Goal: Contribute content: Add original content to the website for others to see

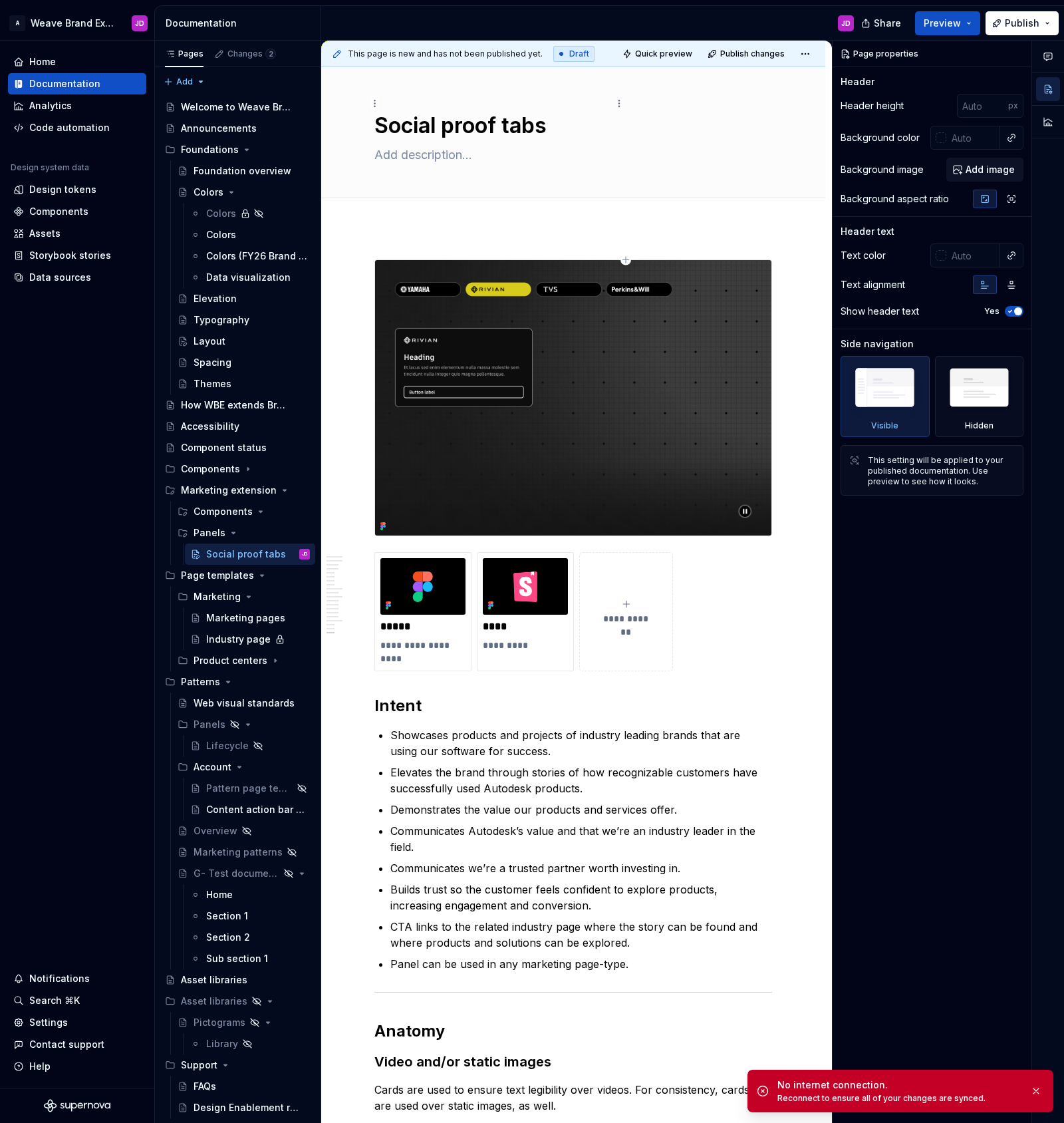
scroll to position [3379, 0]
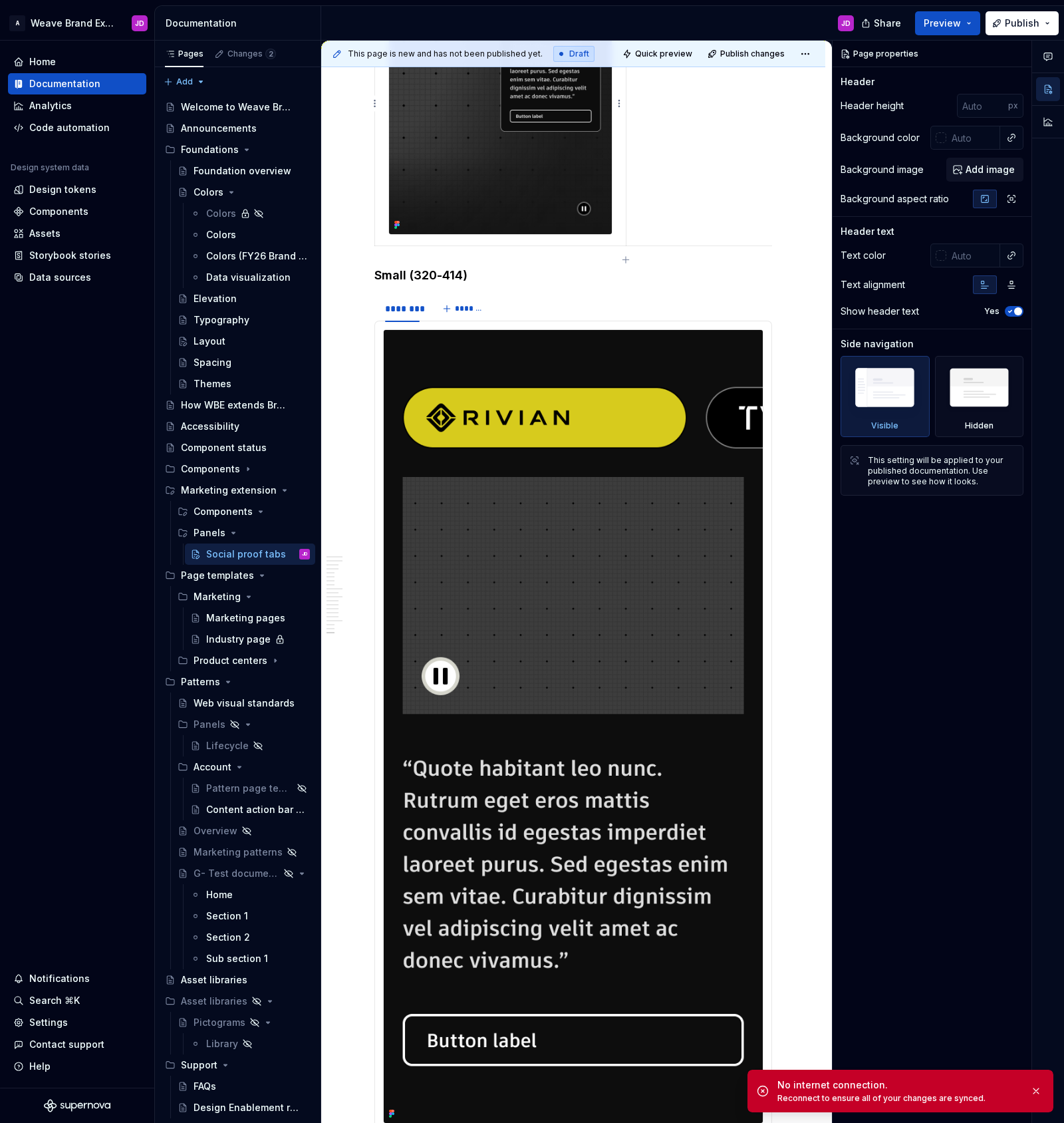
type textarea "*"
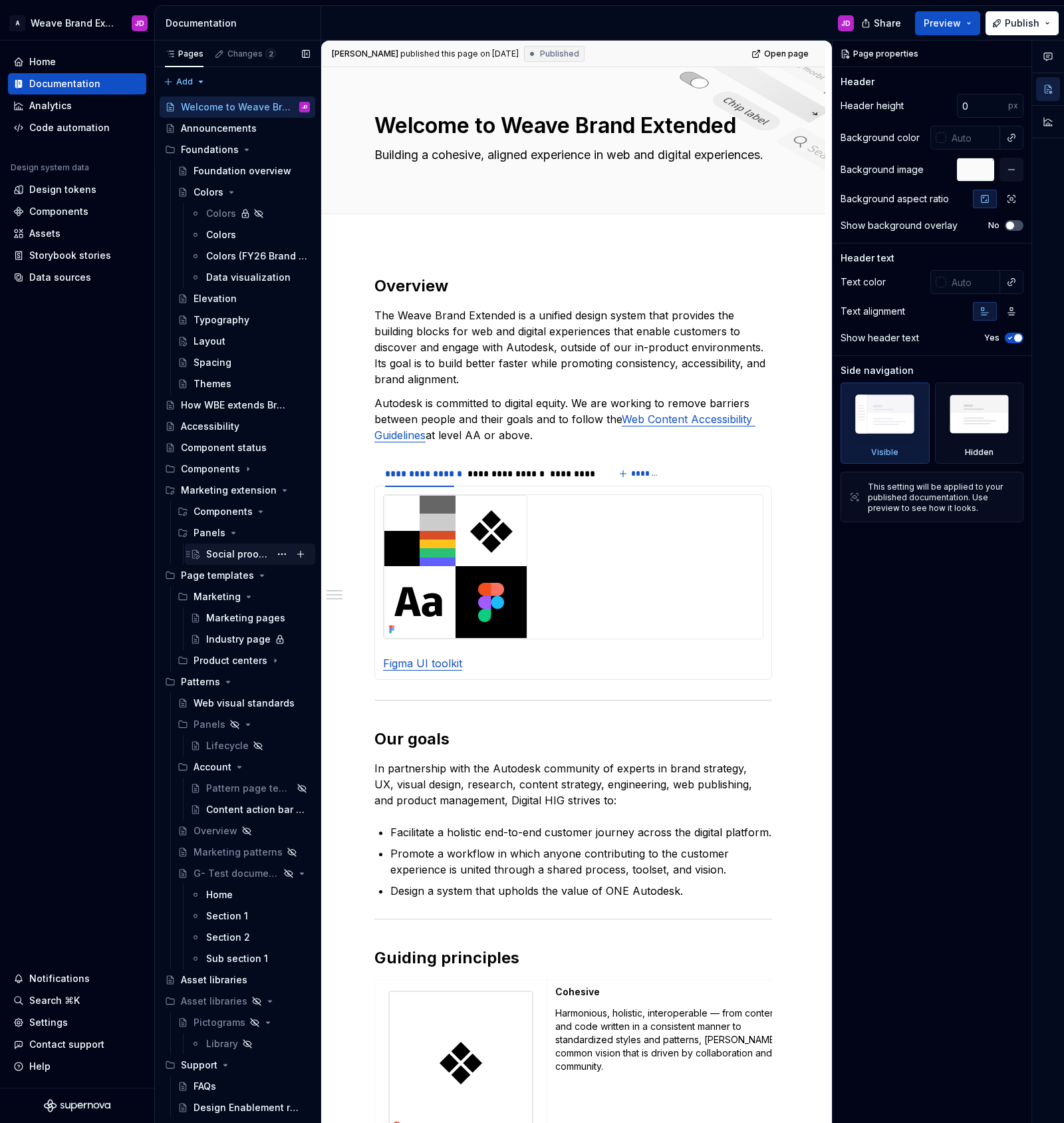
click at [250, 554] on div "Social proof tabs" at bounding box center [238, 554] width 64 height 13
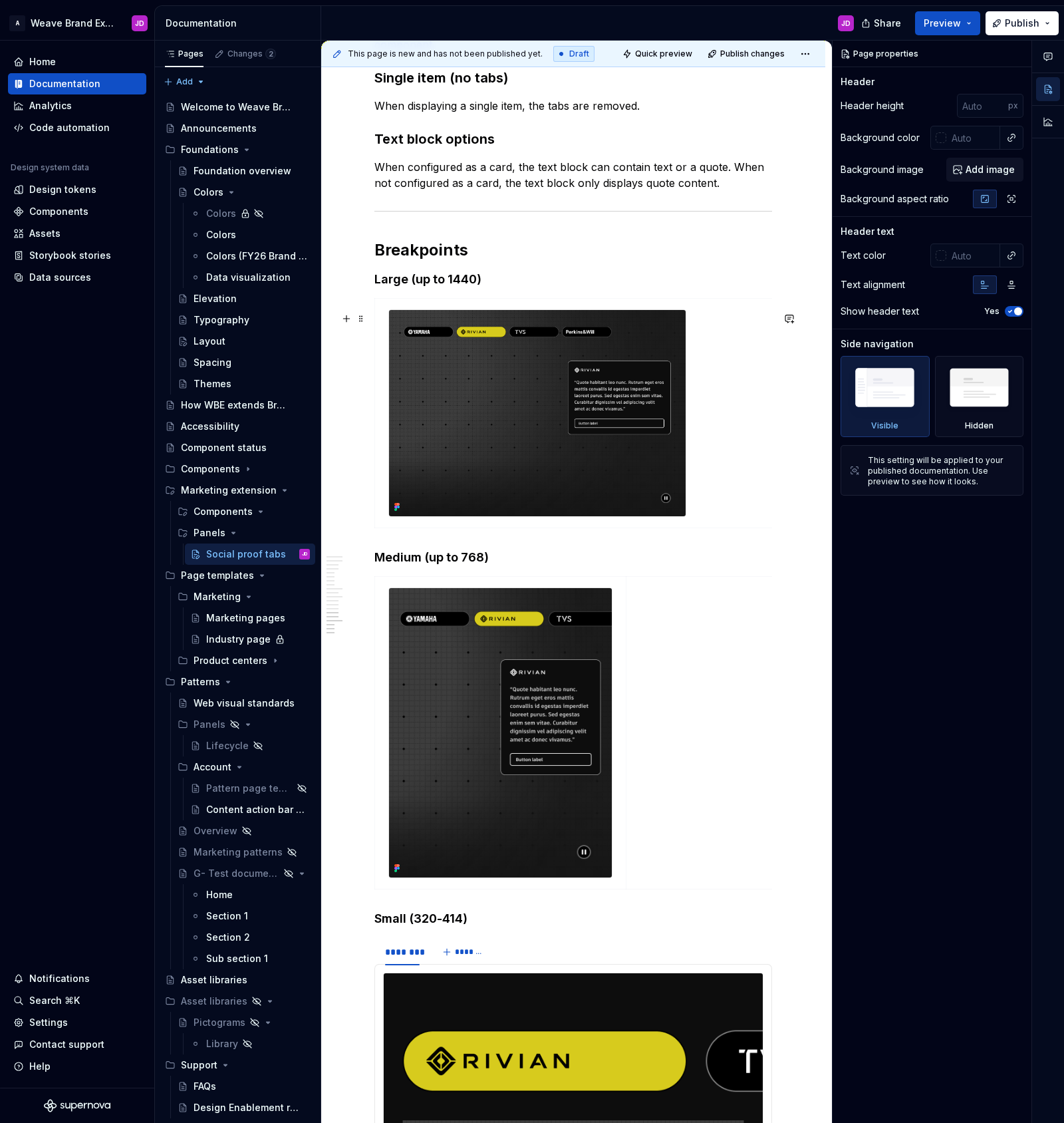
scroll to position [2715, 0]
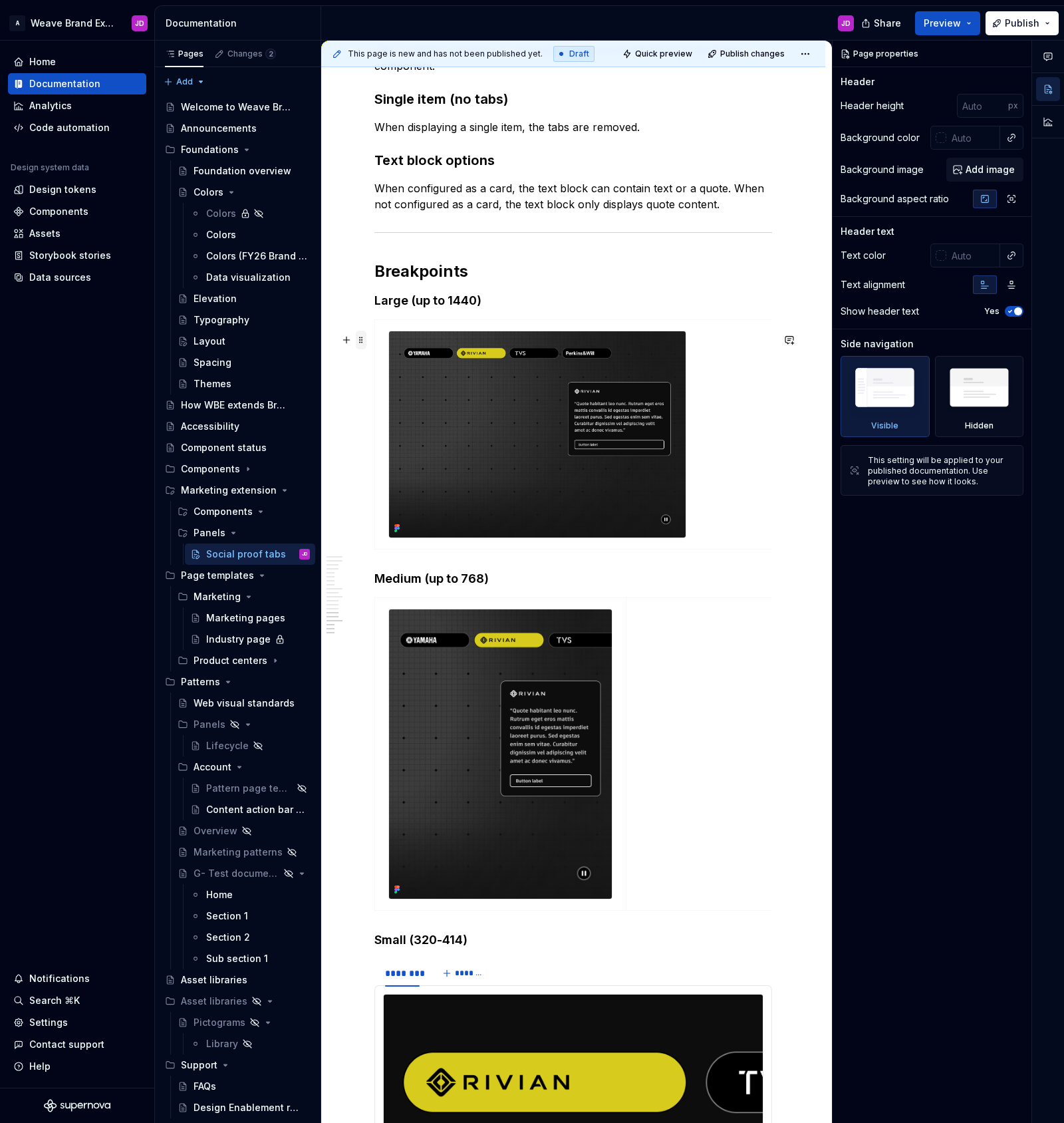
click at [363, 343] on span at bounding box center [361, 340] width 11 height 19
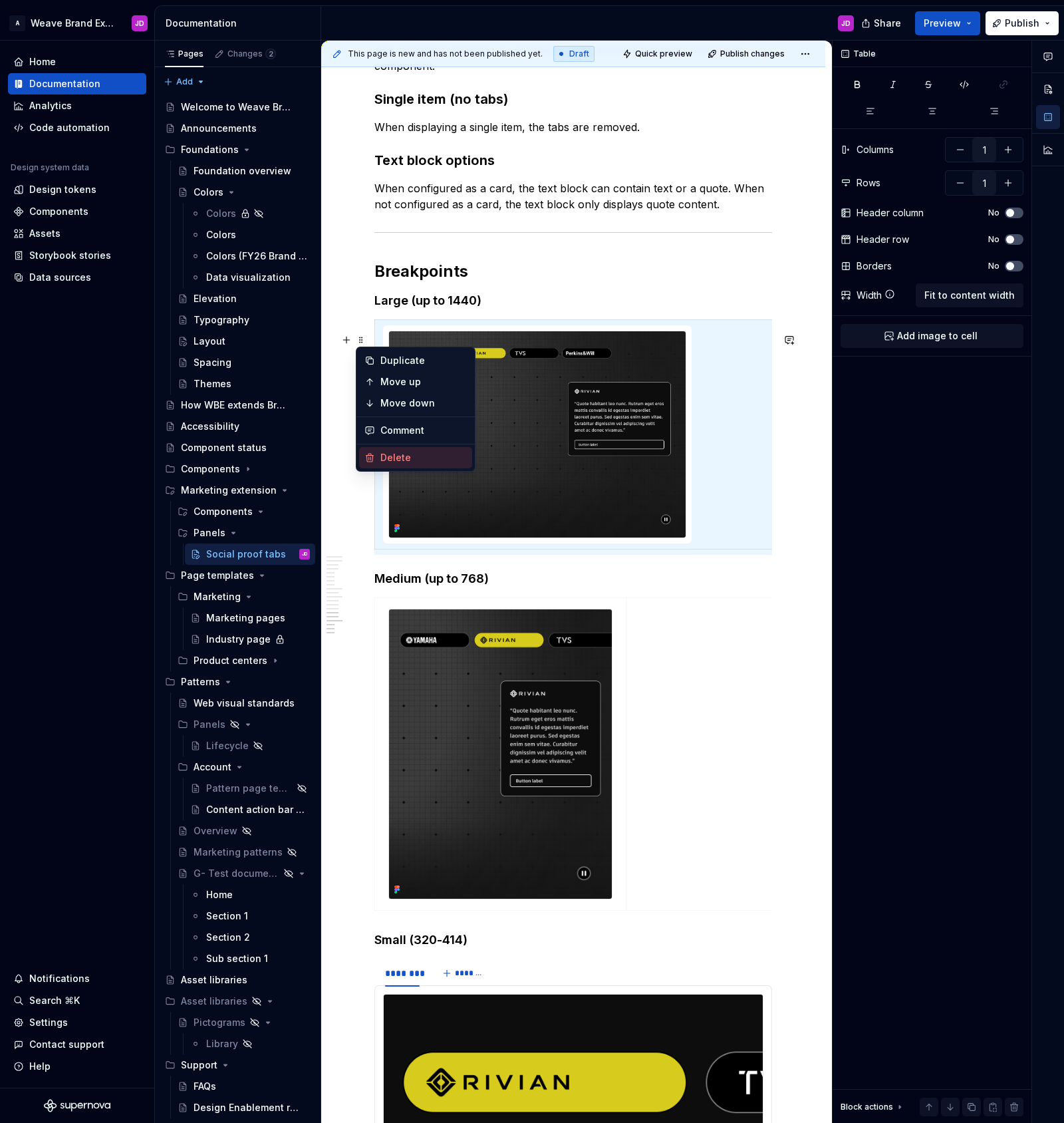
click at [413, 458] on div "Delete" at bounding box center [423, 458] width 87 height 13
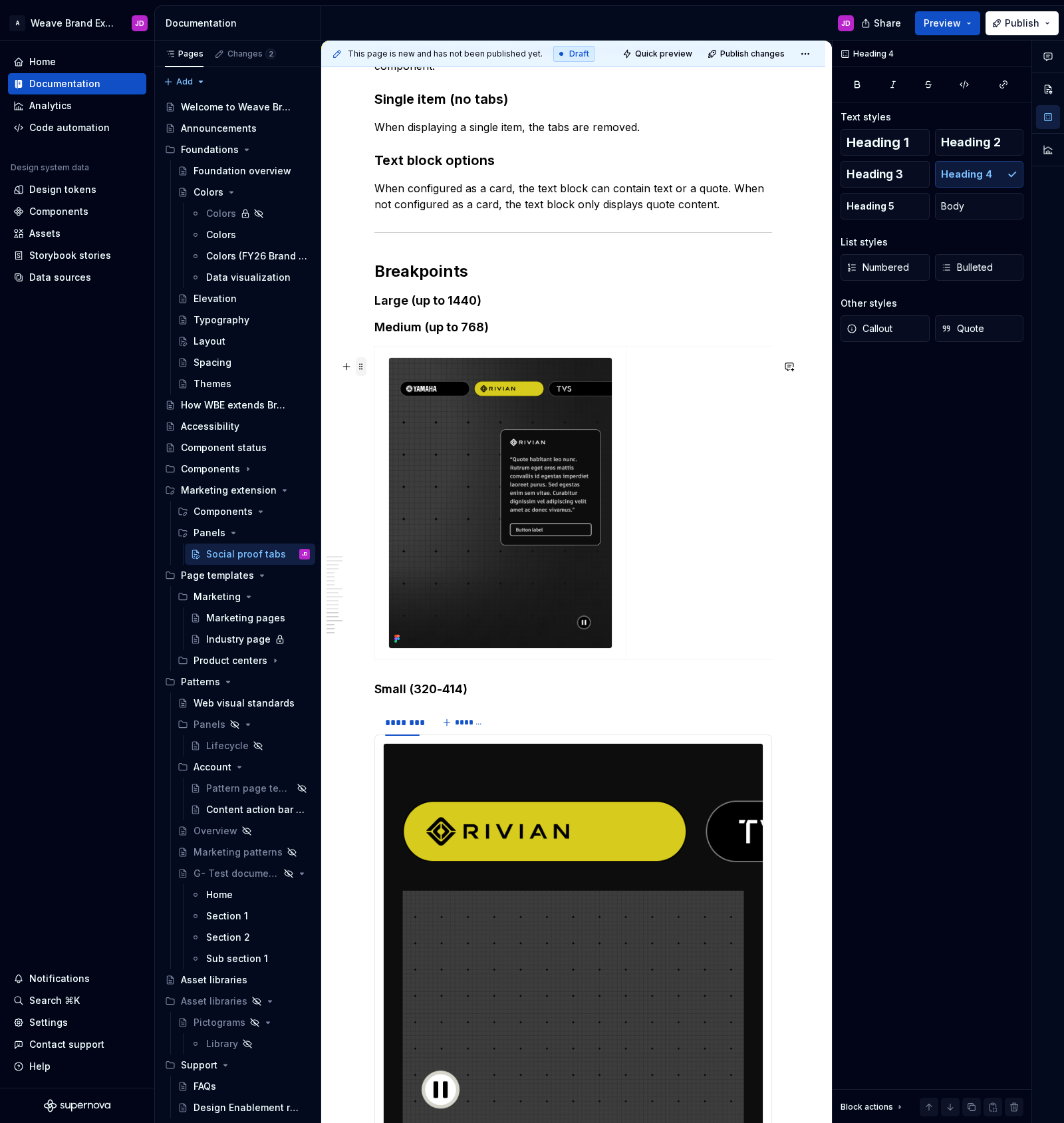
click at [362, 369] on span at bounding box center [361, 366] width 11 height 19
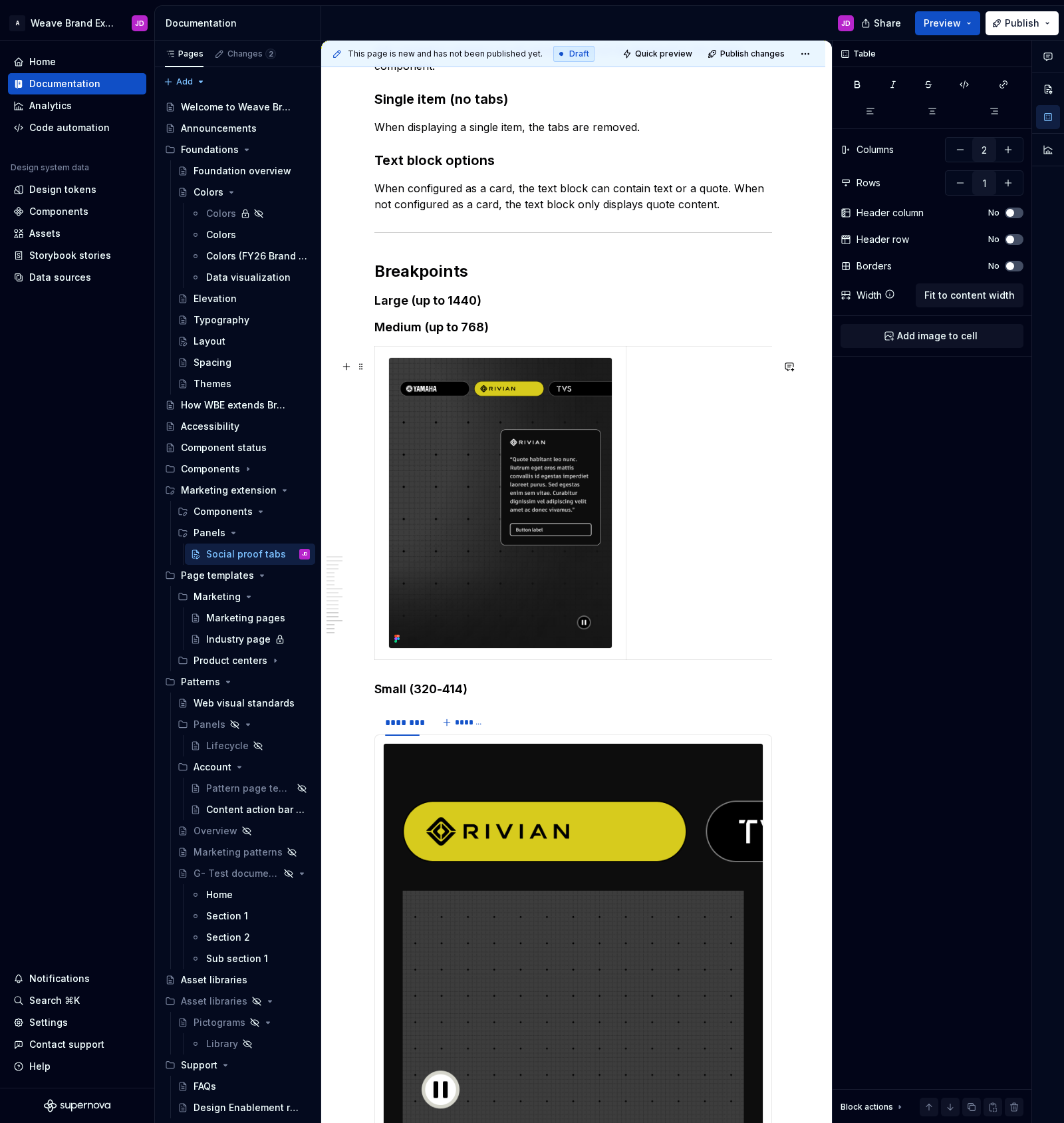
drag, startPoint x: 756, startPoint y: 501, endPoint x: 694, endPoint y: 509, distance: 62.5
click at [753, 501] on td at bounding box center [751, 502] width 250 height 313
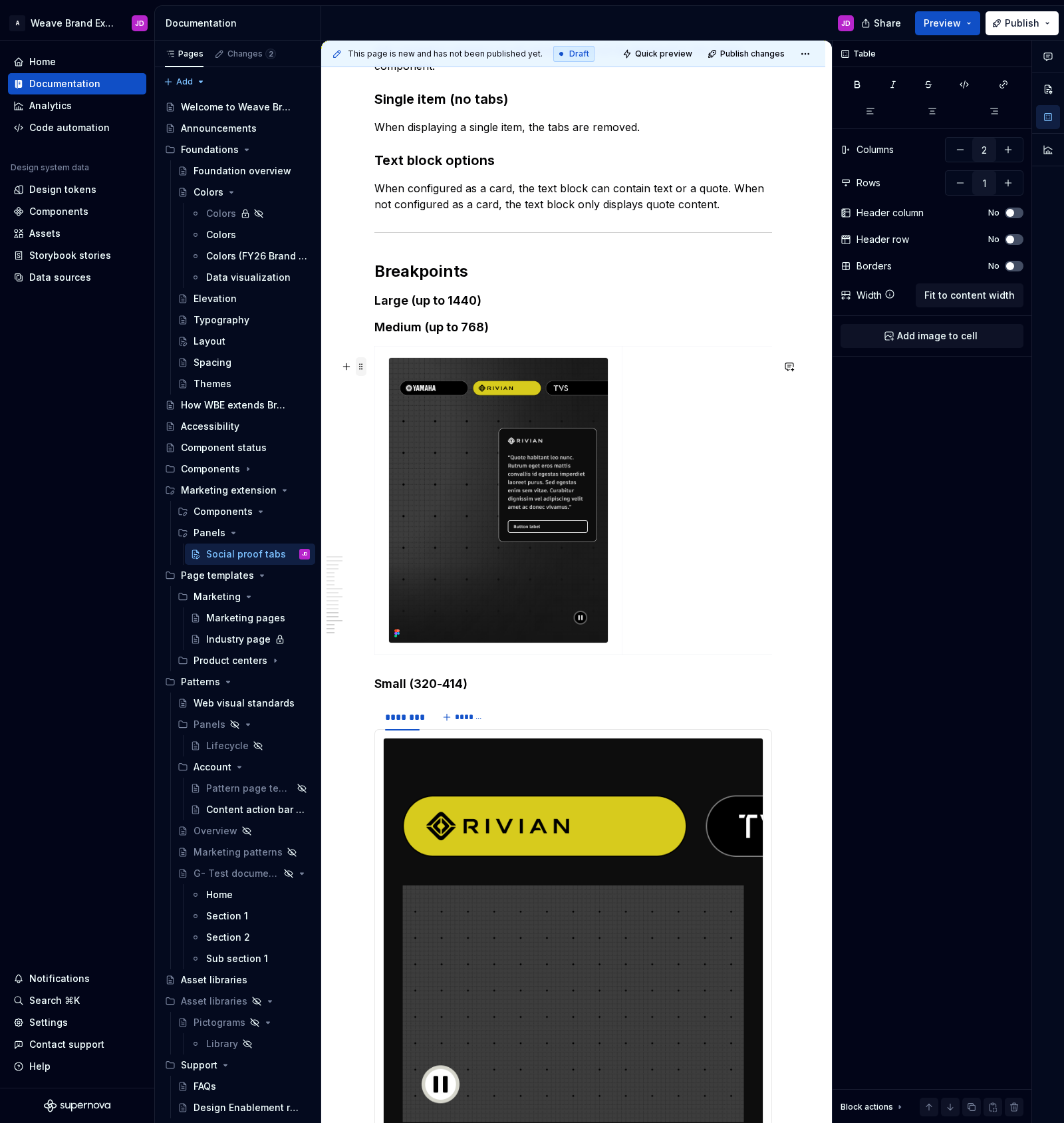
click at [360, 367] on span at bounding box center [361, 366] width 11 height 19
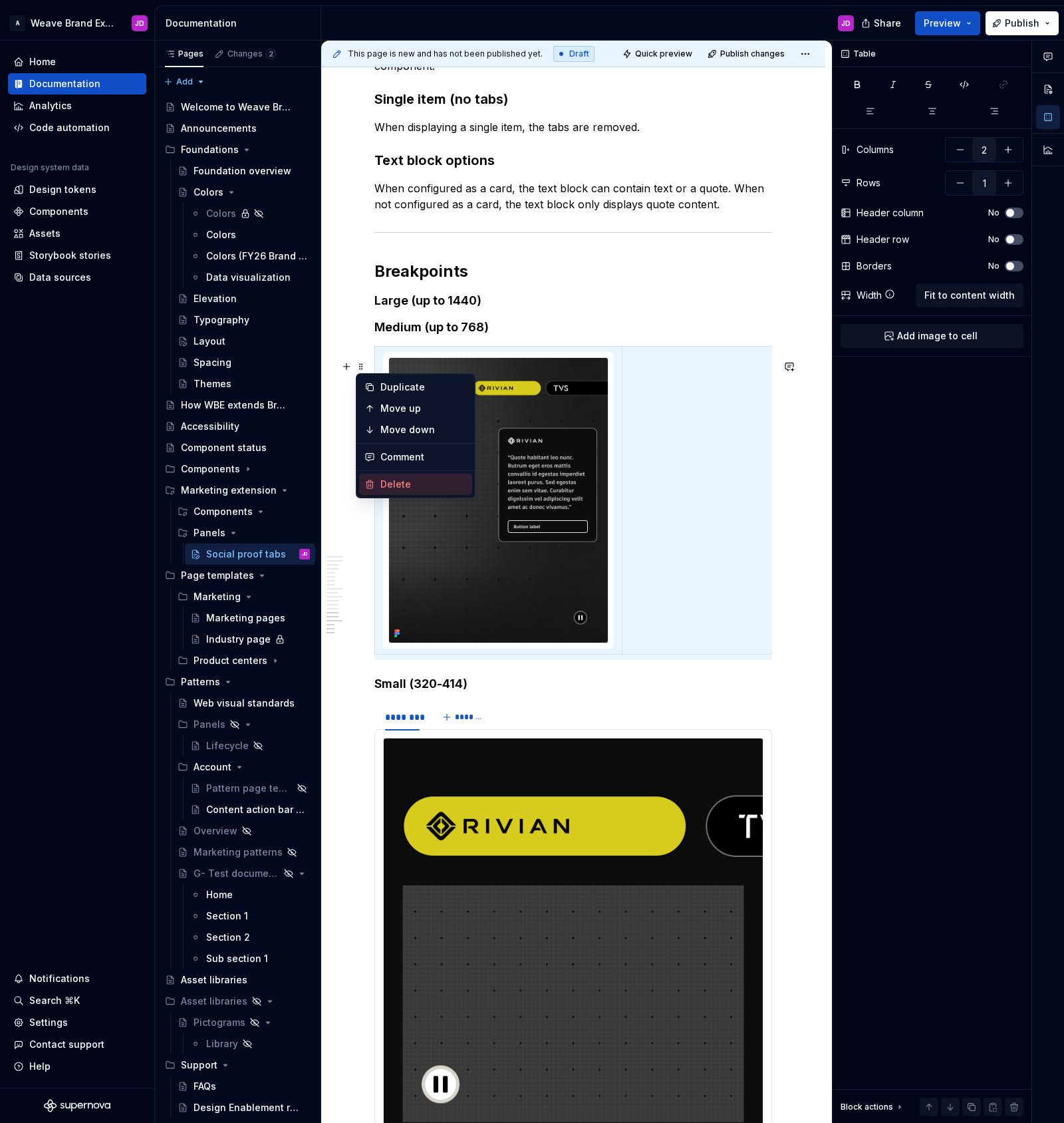
click at [399, 484] on div "Delete" at bounding box center [423, 484] width 87 height 13
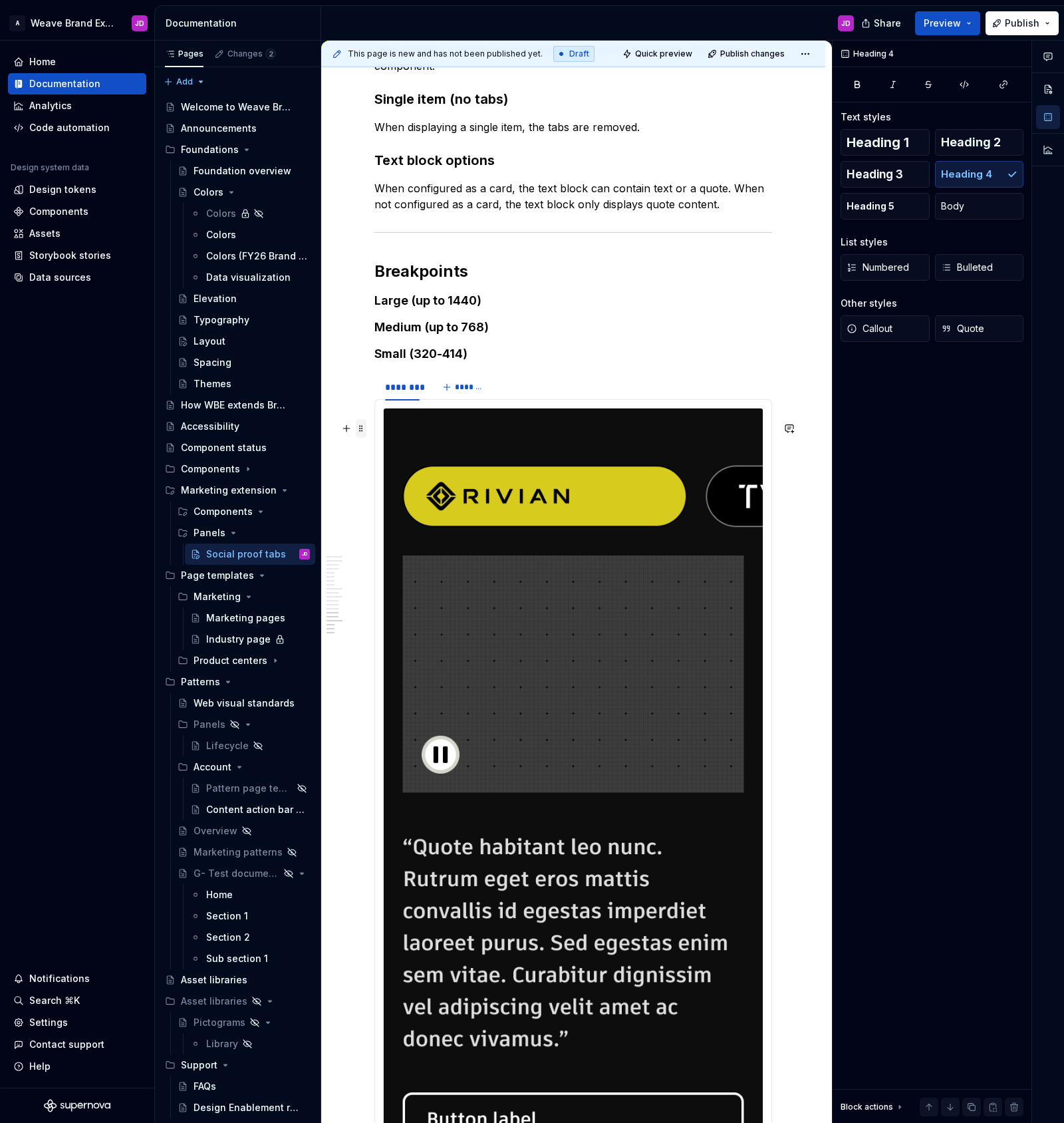
click at [360, 425] on span at bounding box center [361, 428] width 11 height 19
type textarea "*"
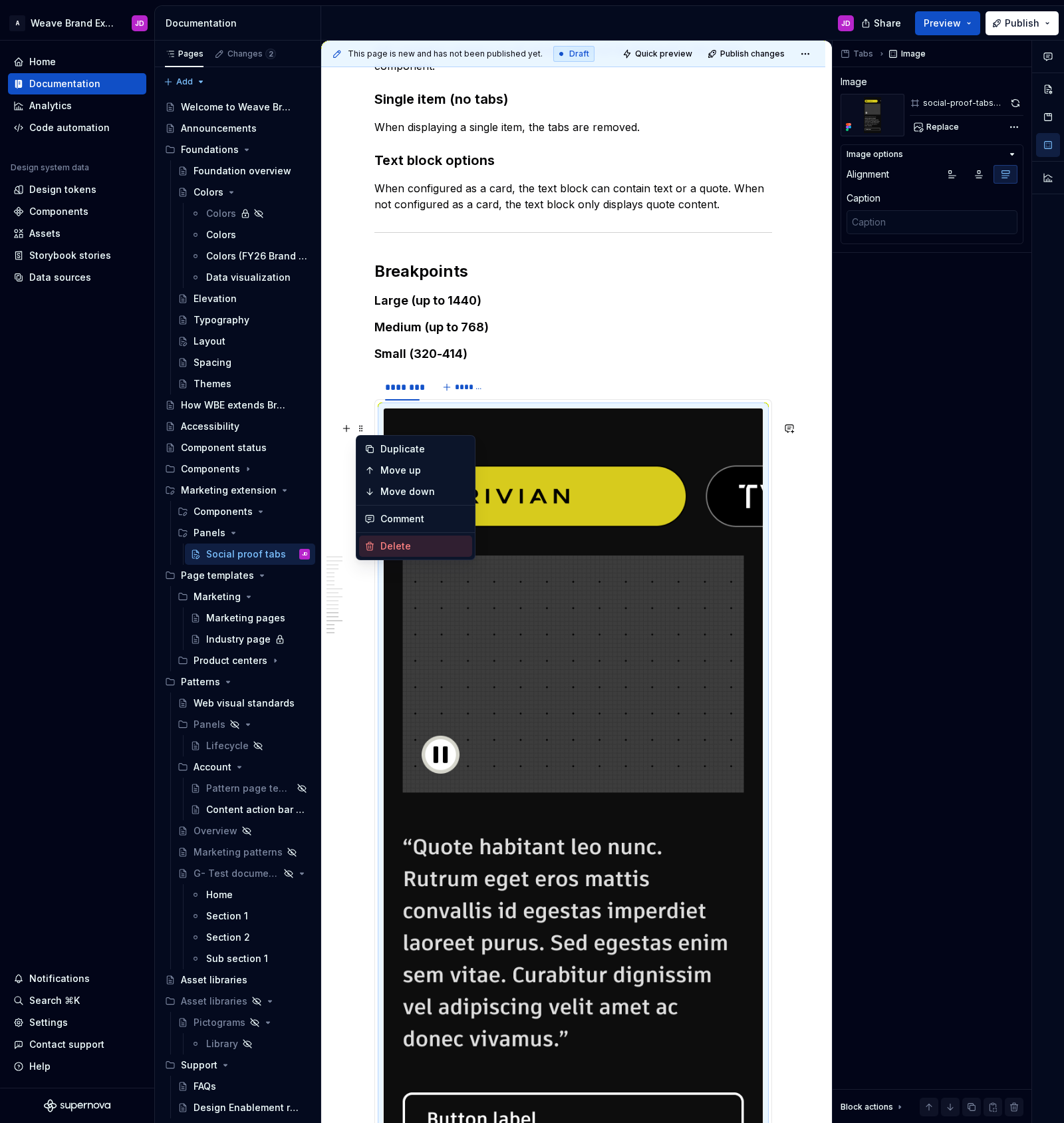
click at [405, 547] on div "Delete" at bounding box center [423, 546] width 87 height 13
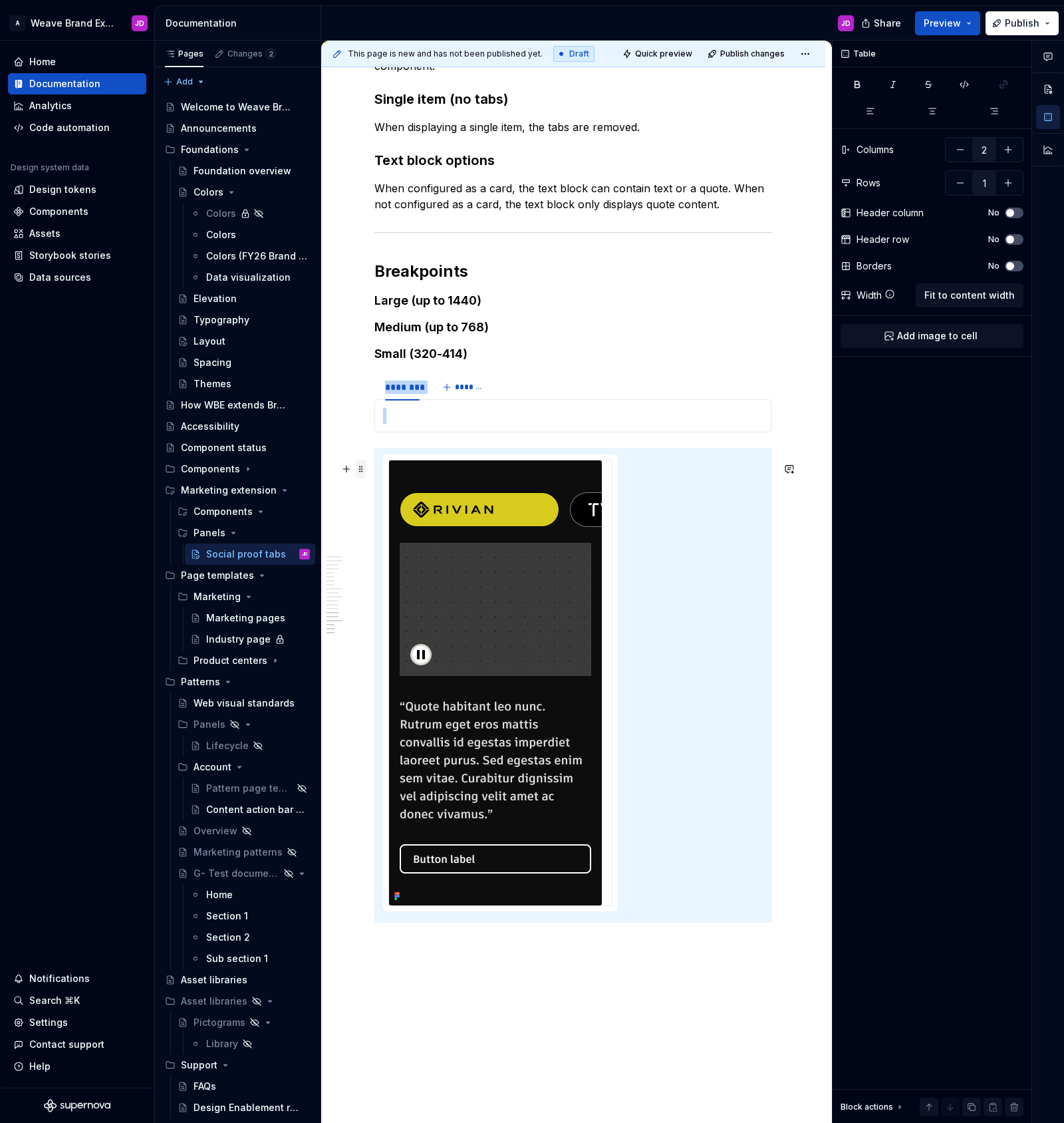
click at [361, 472] on span at bounding box center [361, 469] width 11 height 19
click at [406, 585] on div "Delete" at bounding box center [423, 587] width 87 height 13
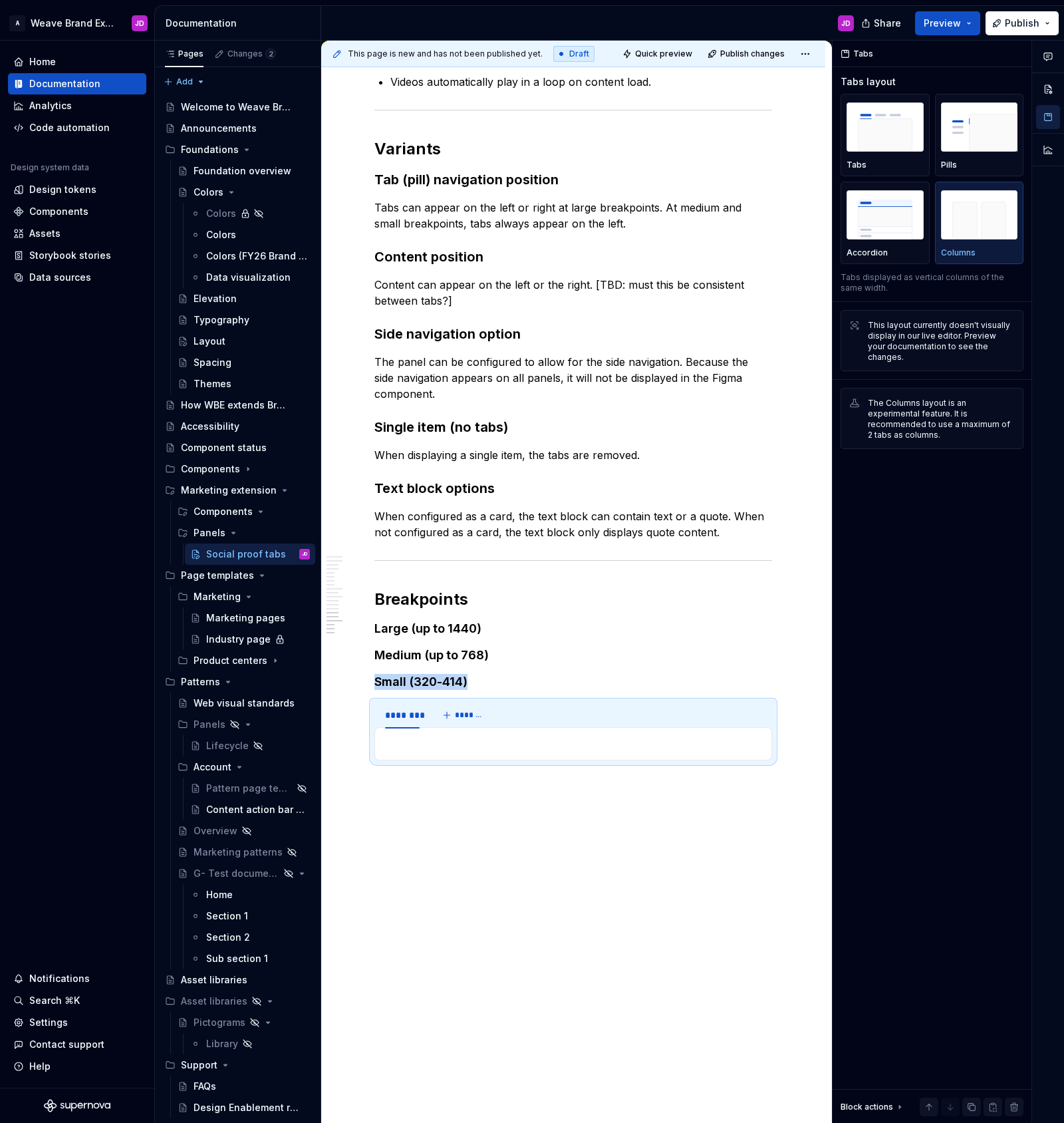
scroll to position [2401, 0]
click at [361, 713] on span at bounding box center [361, 722] width 11 height 19
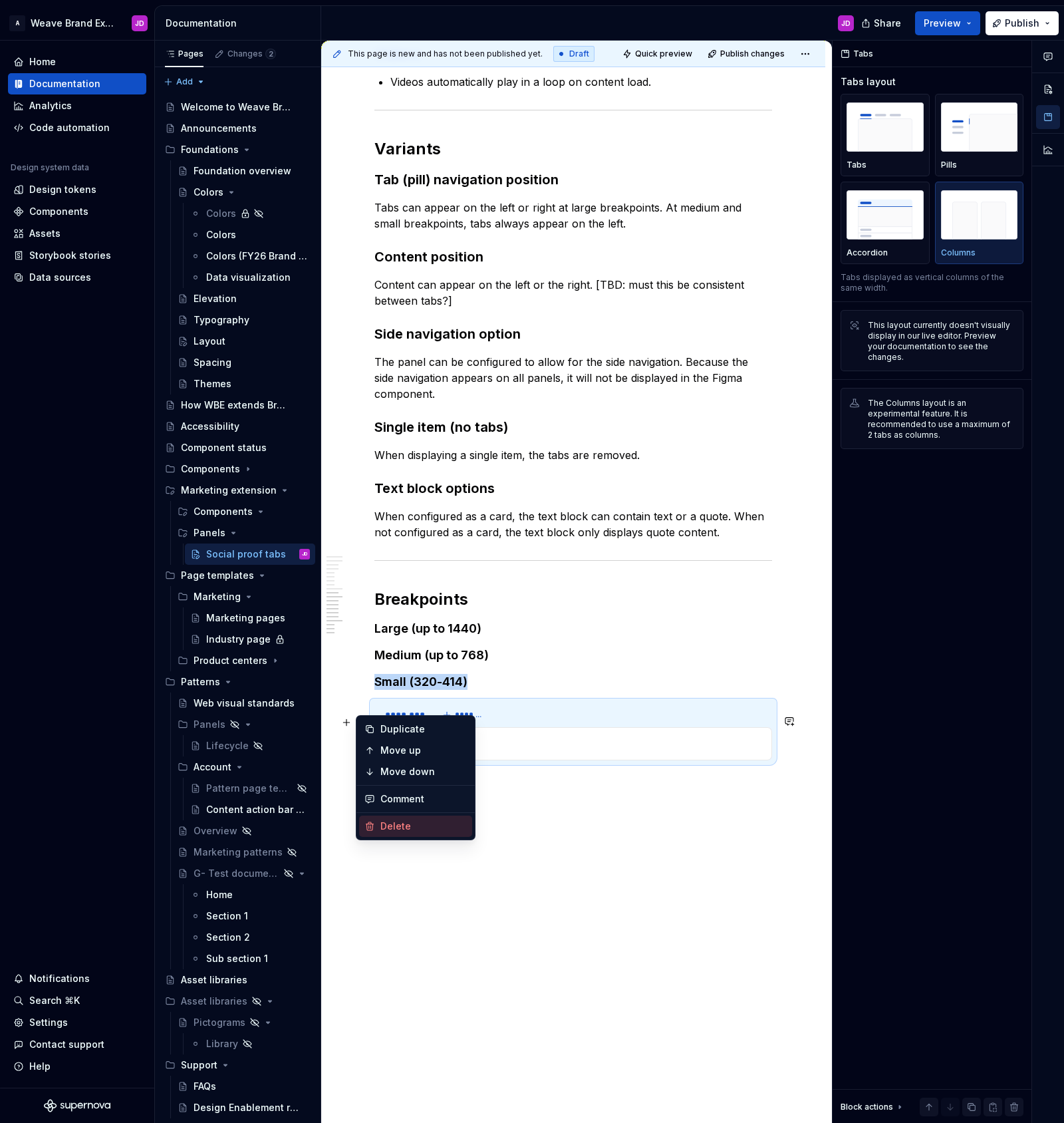
click at [423, 826] on div "Delete" at bounding box center [423, 826] width 87 height 13
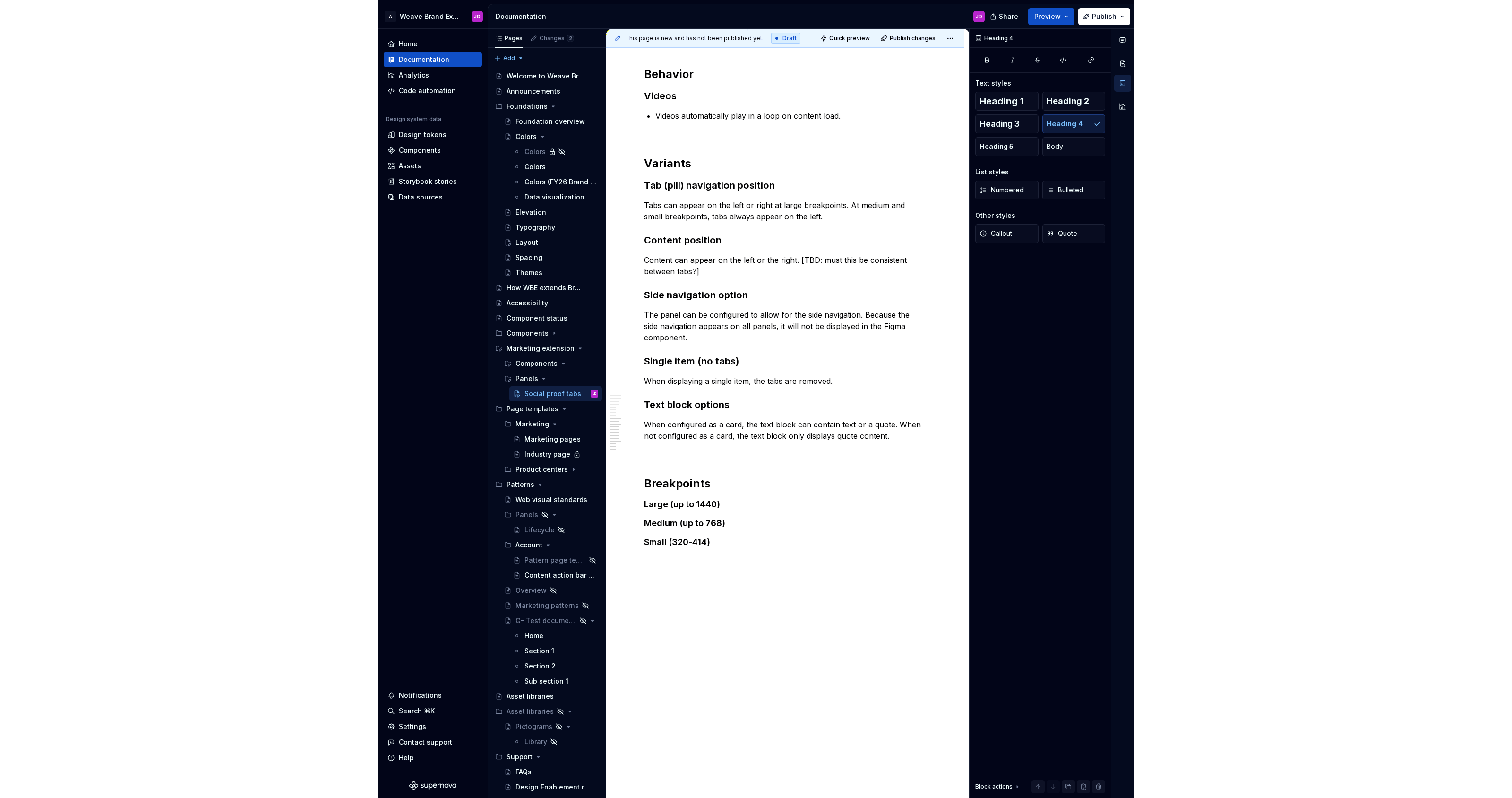
scroll to position [1648, 0]
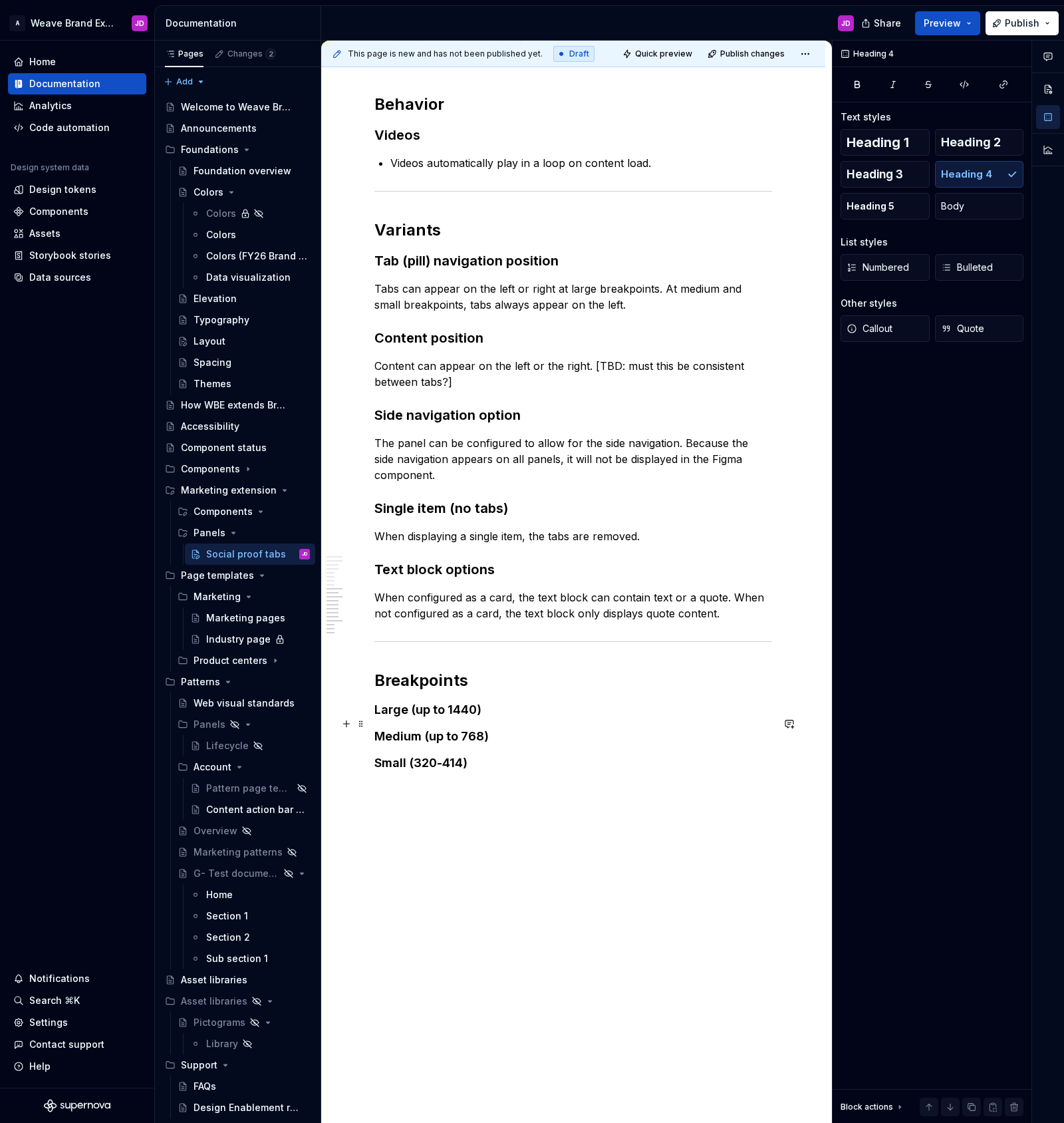
click at [530, 708] on h4 "Large (up to 1440)" at bounding box center [572, 709] width 397 height 16
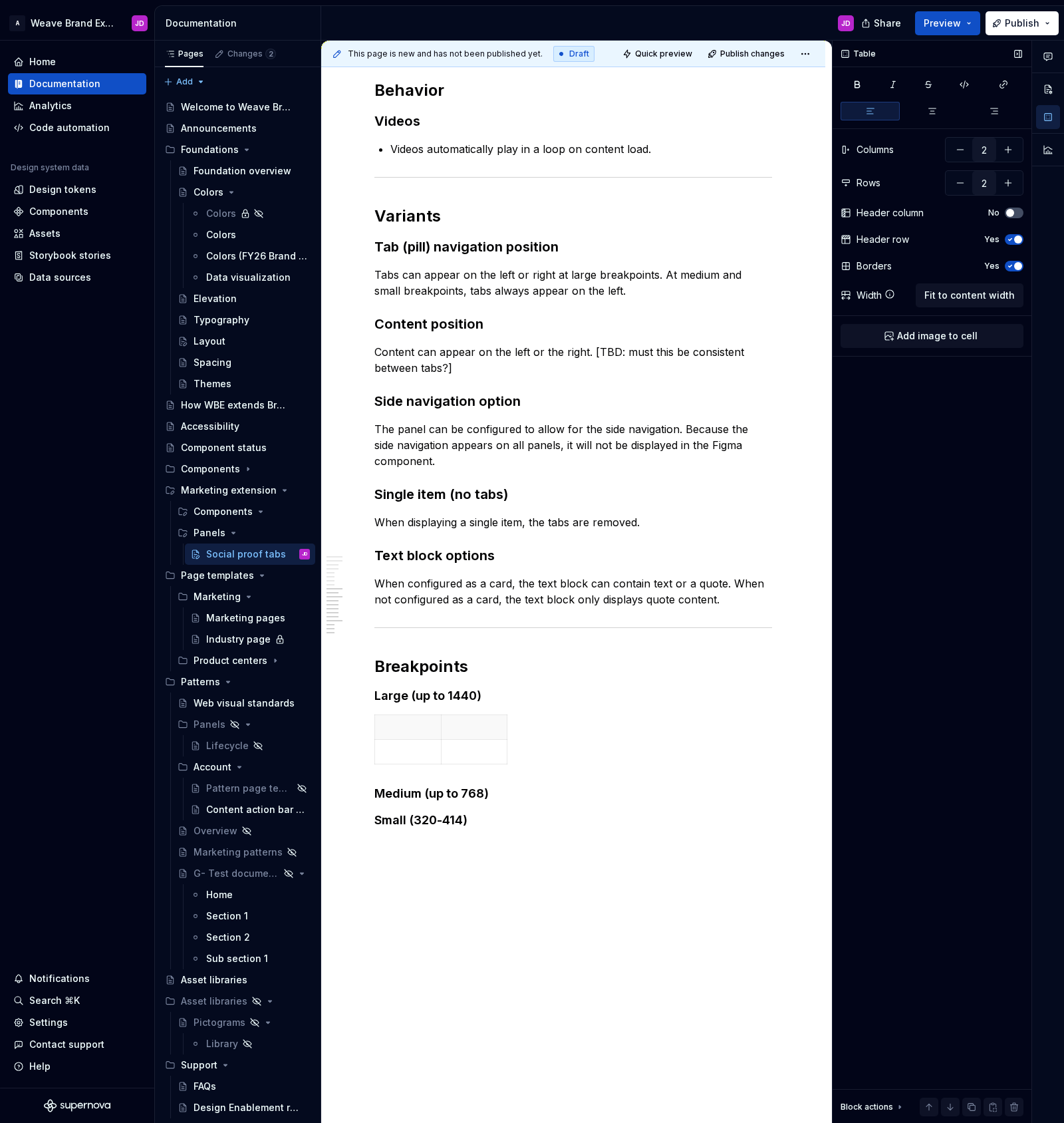
click at [1012, 238] on icon "button" at bounding box center [1009, 240] width 11 height 8
click at [1012, 267] on icon "button" at bounding box center [1009, 266] width 11 height 8
click at [963, 182] on button "button" at bounding box center [960, 183] width 24 height 24
type input "1"
click at [961, 337] on span "Add image to cell" at bounding box center [937, 335] width 80 height 13
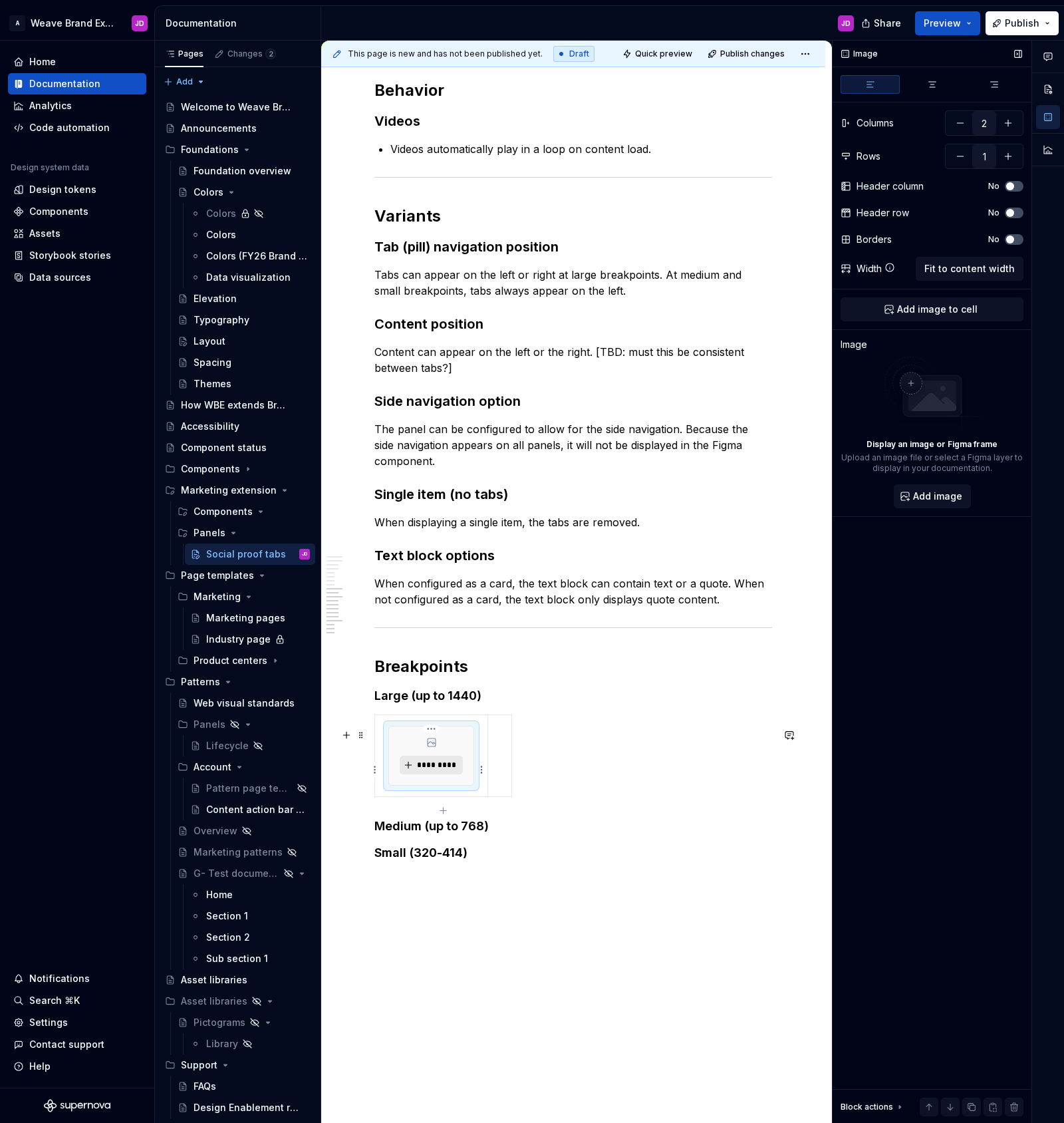
click at [424, 770] on span "*********" at bounding box center [436, 764] width 40 height 11
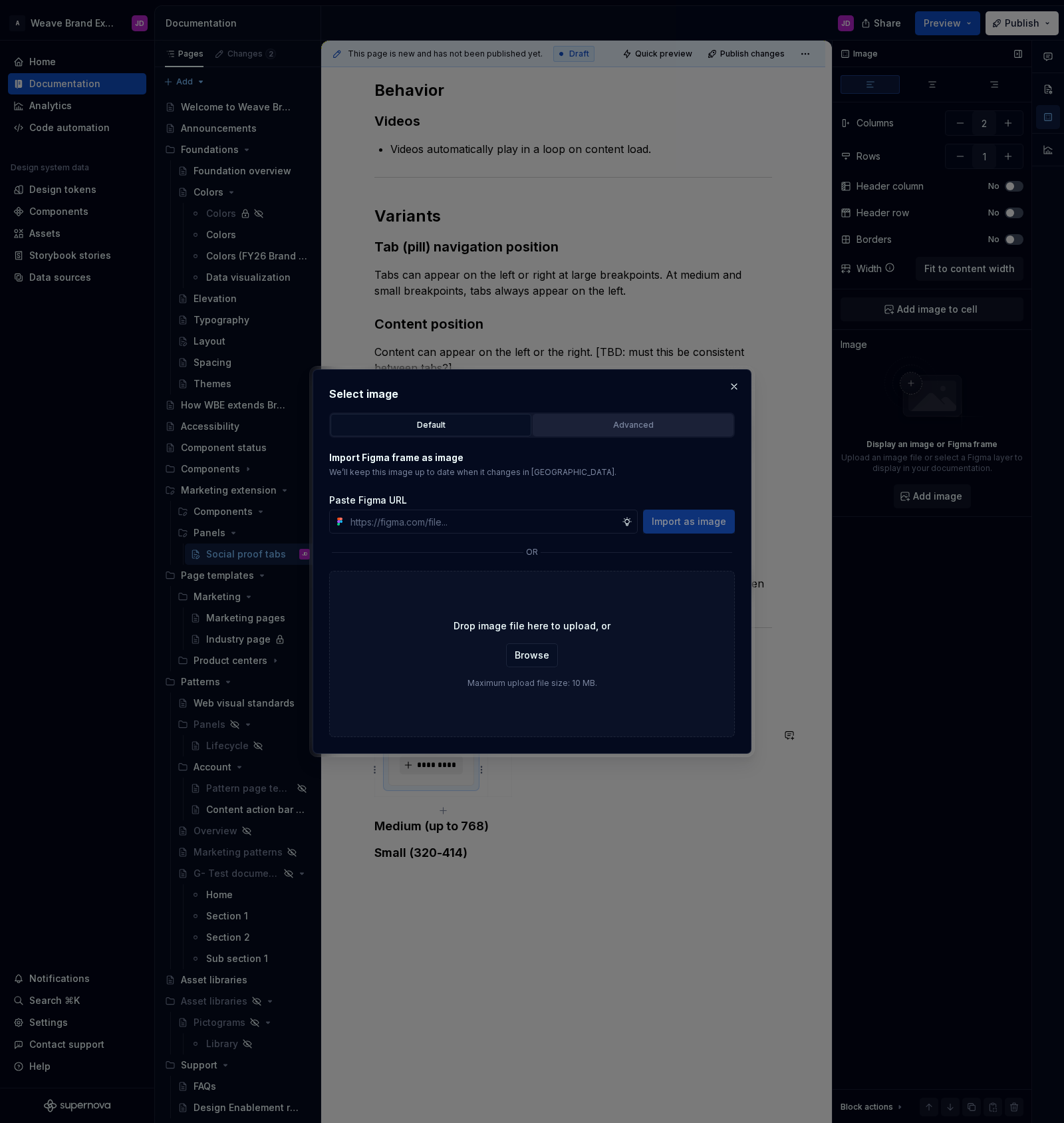
click at [616, 427] on div "Advanced" at bounding box center [633, 425] width 192 height 13
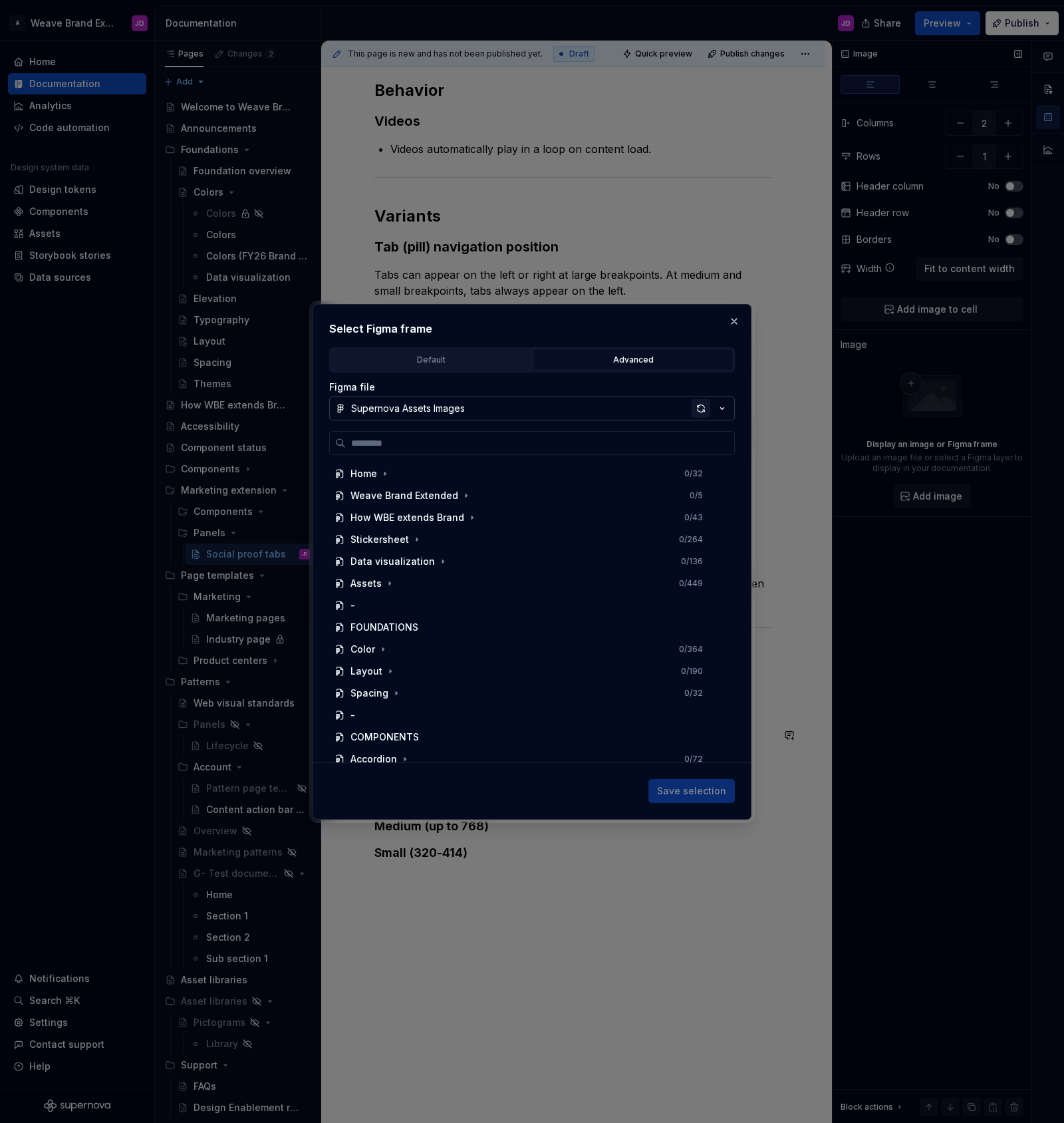
click at [697, 407] on div "button" at bounding box center [701, 408] width 19 height 19
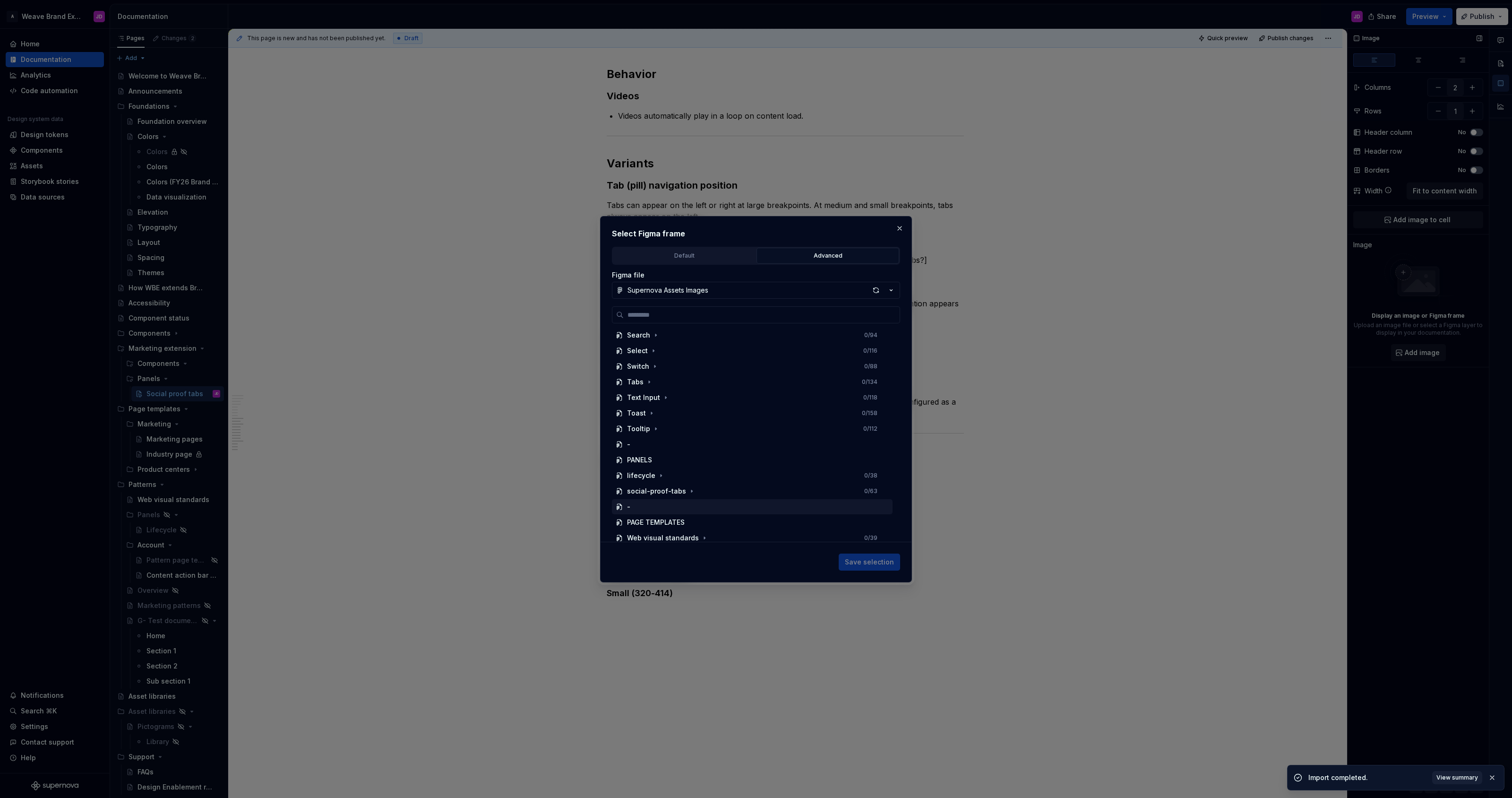
scroll to position [396, 0]
click at [688, 456] on icon "button" at bounding box center [691, 456] width 8 height 8
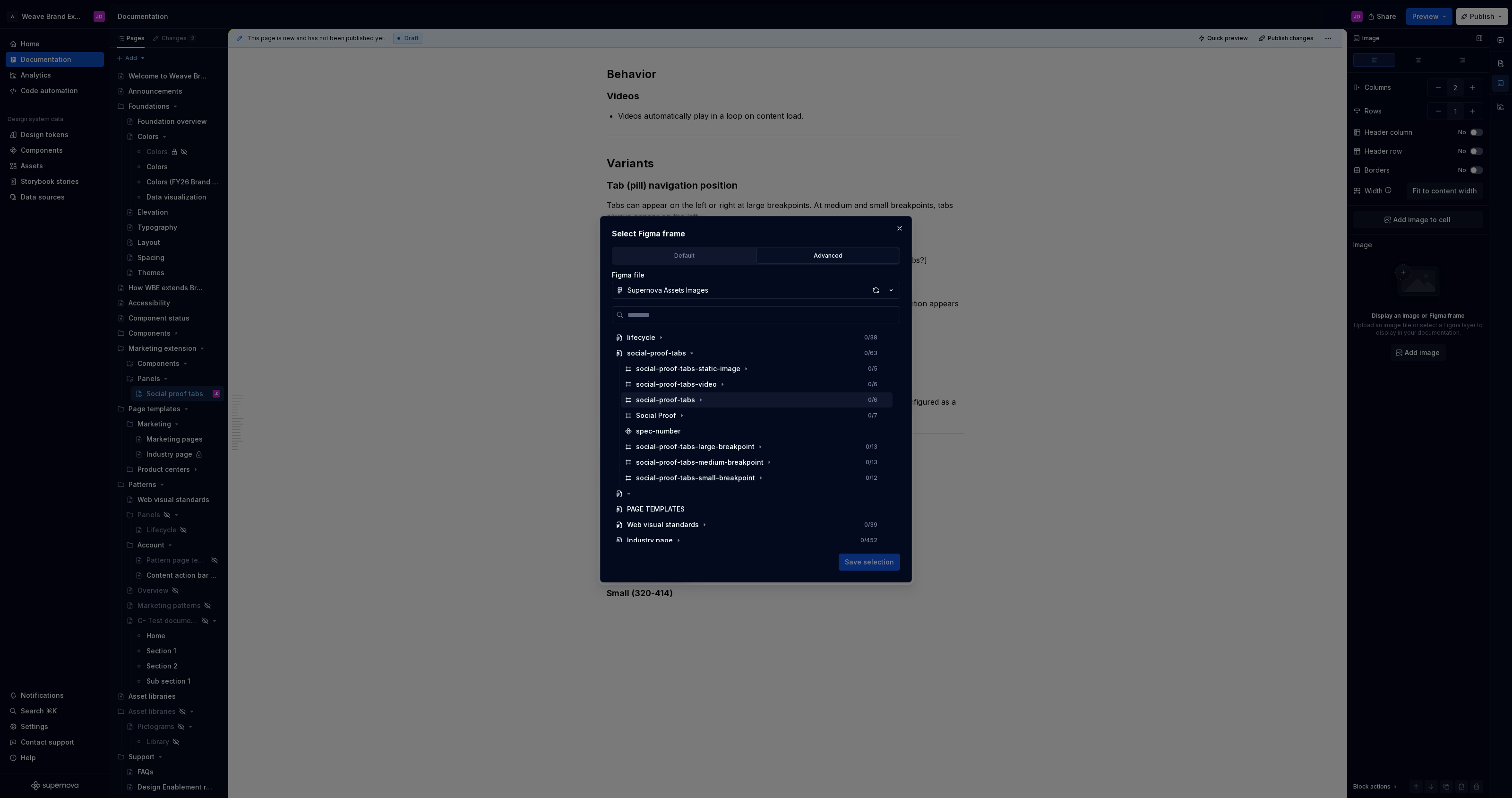
scroll to position [512, 0]
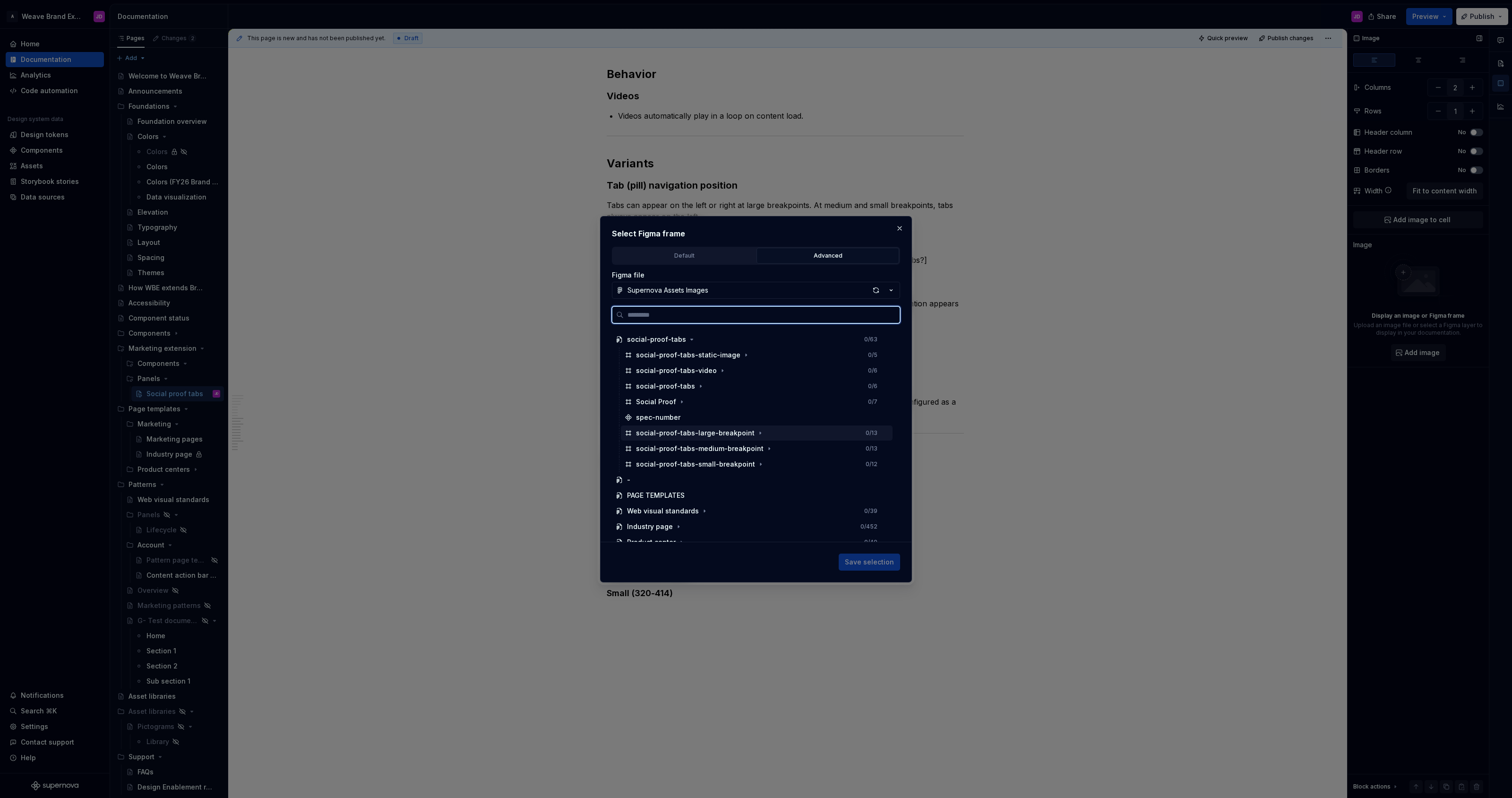
click at [755, 430] on div "social-proof-tabs-large-breakpoint 0 / 13" at bounding box center [757, 433] width 272 height 15
click at [755, 562] on span "Save selection" at bounding box center [869, 562] width 49 height 9
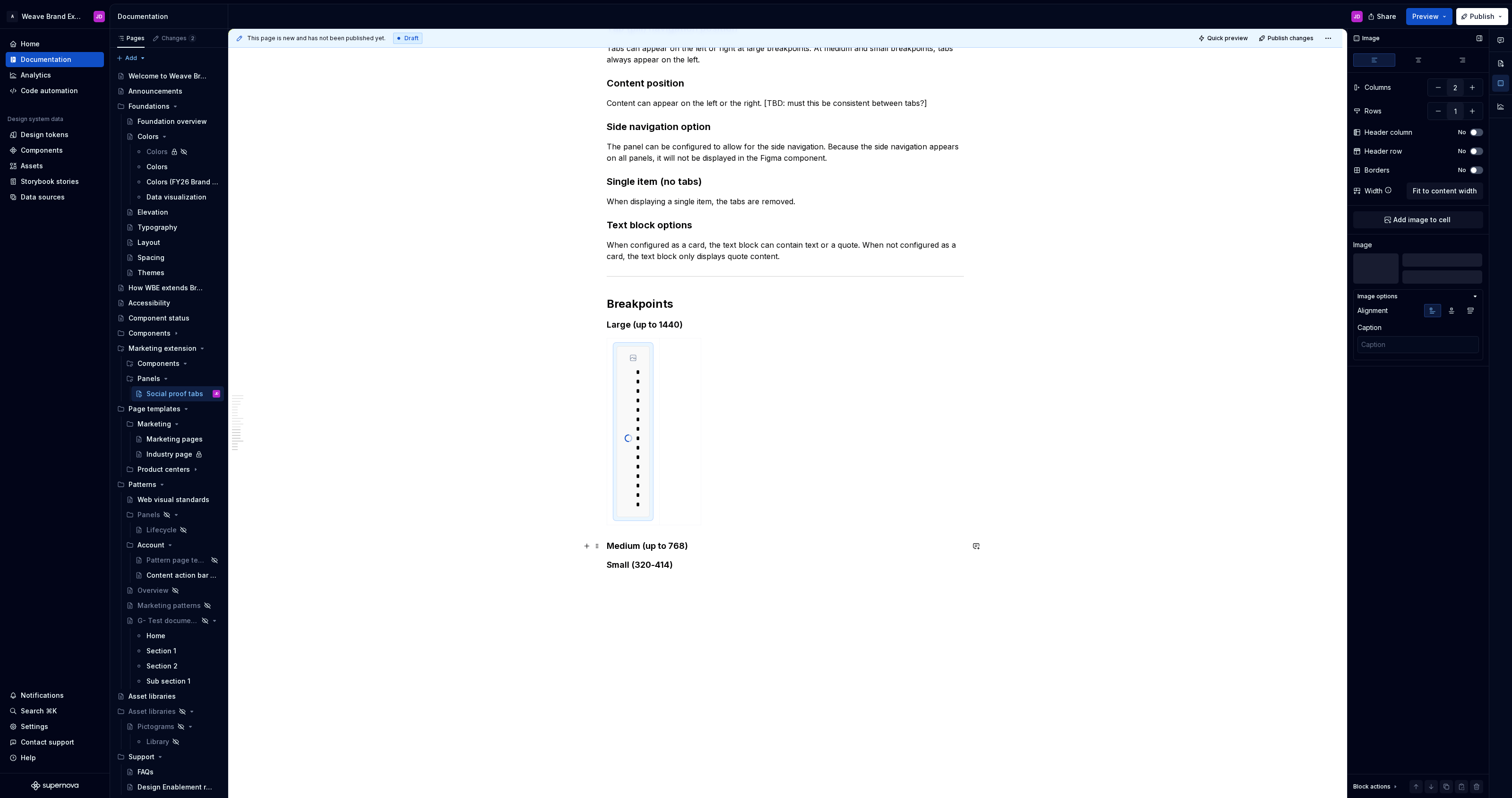
scroll to position [1953, 0]
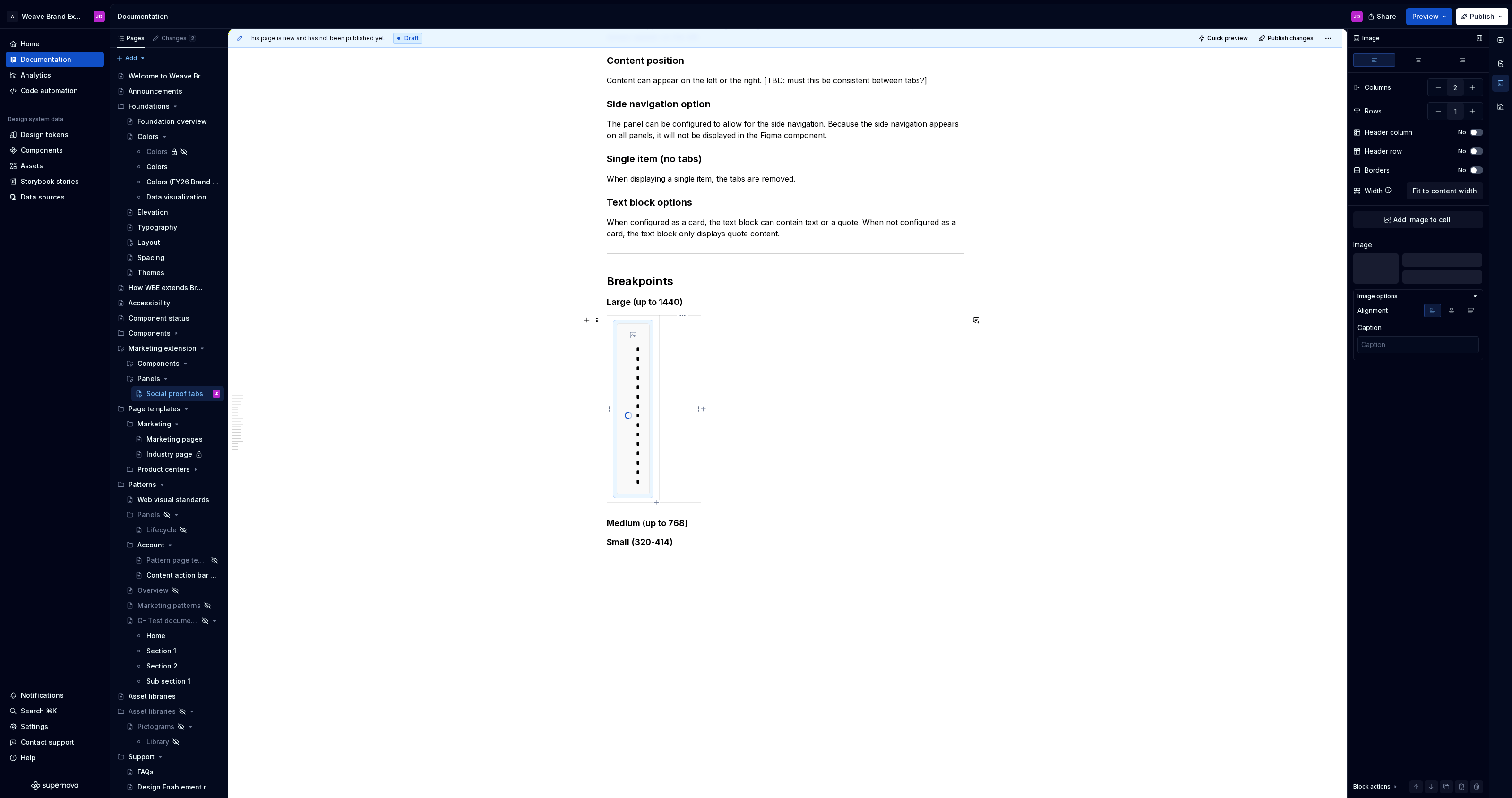
click at [686, 344] on td at bounding box center [680, 409] width 42 height 187
click at [755, 211] on span "Fit to content width" at bounding box center [1445, 210] width 64 height 9
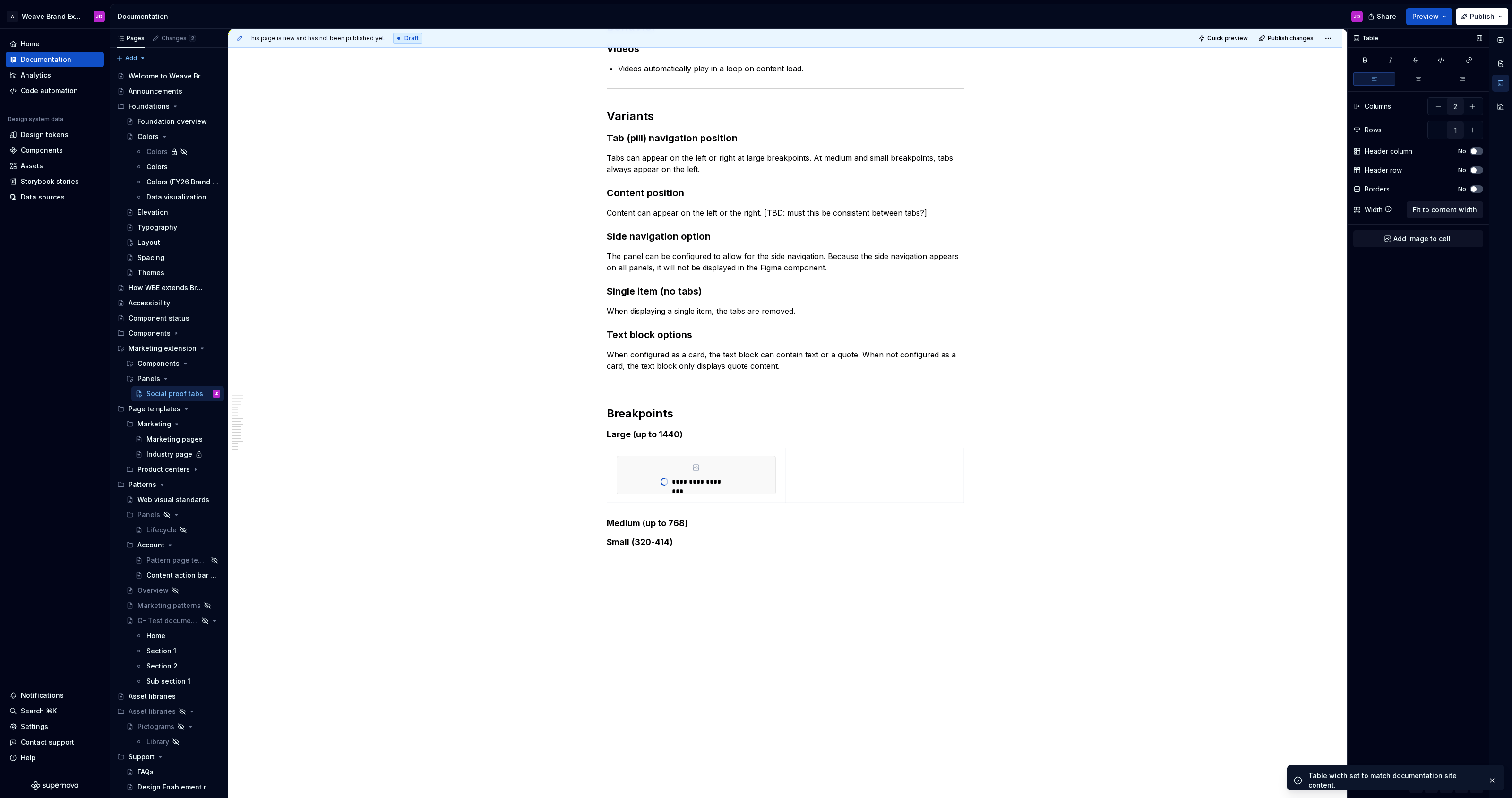
scroll to position [1821, 0]
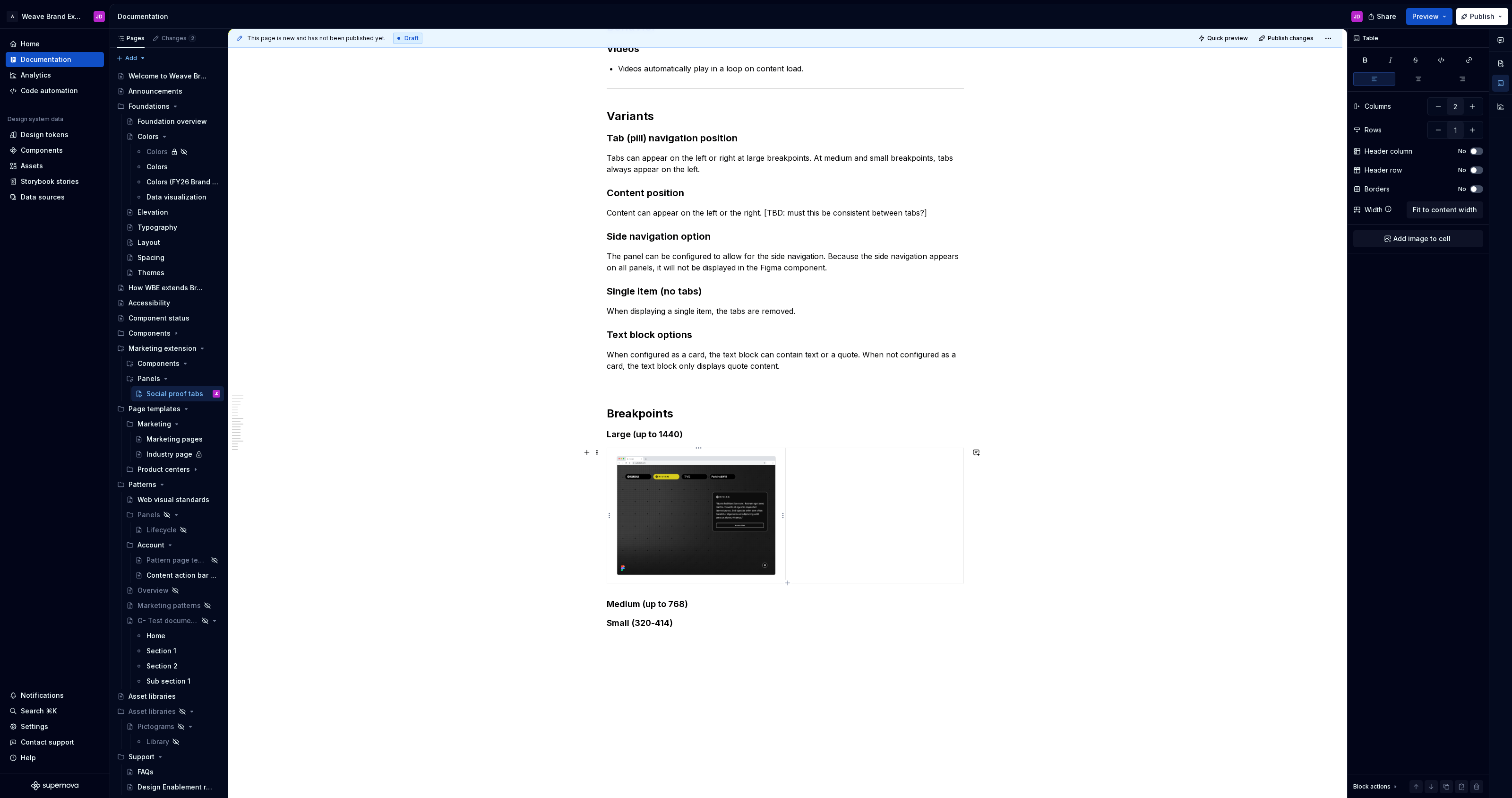
click at [755, 476] on div at bounding box center [696, 516] width 159 height 120
click at [755, 192] on span "Fit to content width" at bounding box center [1445, 191] width 64 height 9
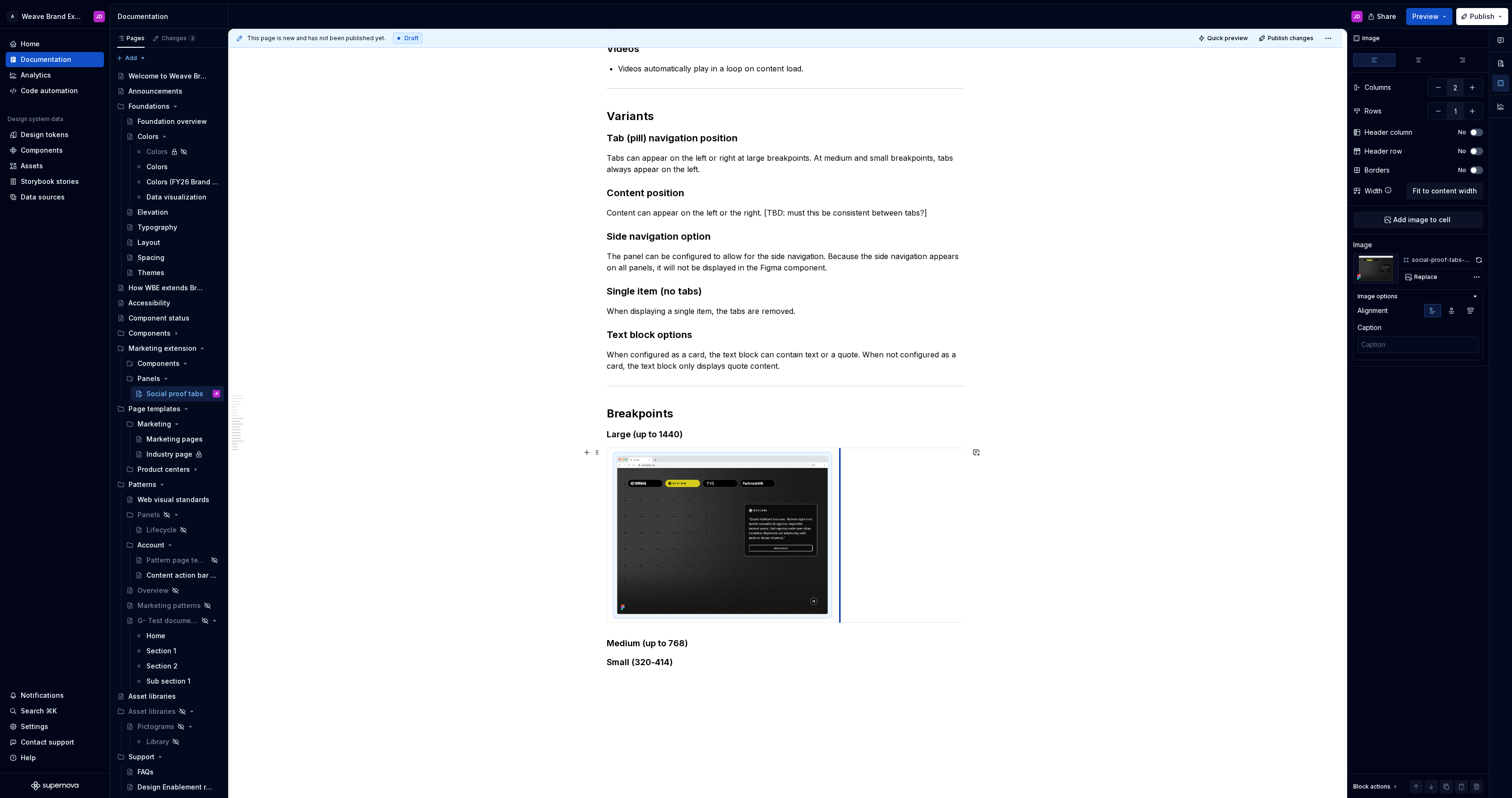
drag, startPoint x: 787, startPoint y: 477, endPoint x: 842, endPoint y: 490, distance: 56.5
click at [755, 490] on td at bounding box center [929, 535] width 178 height 175
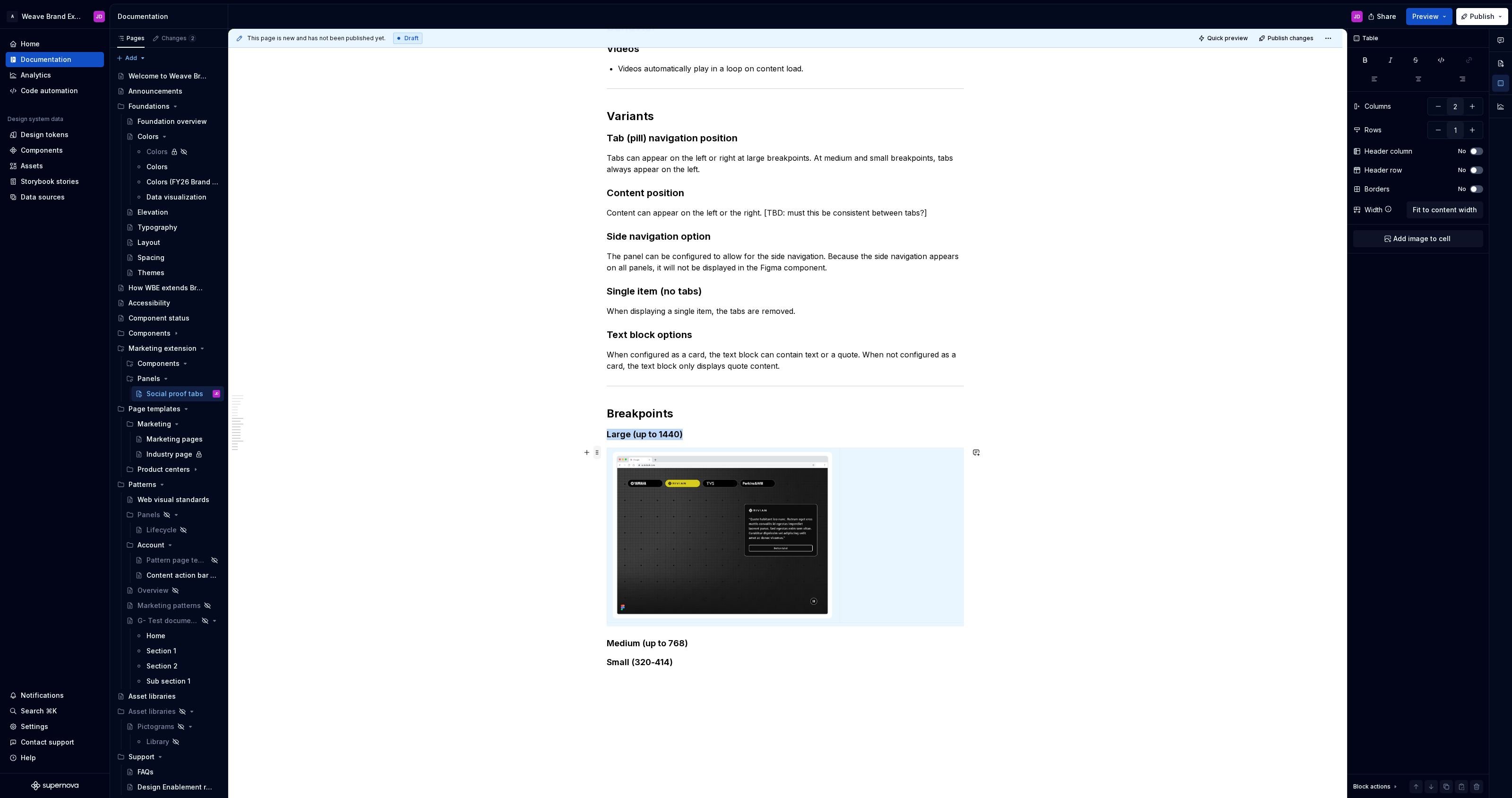
click at [600, 454] on span at bounding box center [597, 452] width 8 height 14
click at [624, 467] on div "Duplicate" at bounding box center [644, 467] width 62 height 9
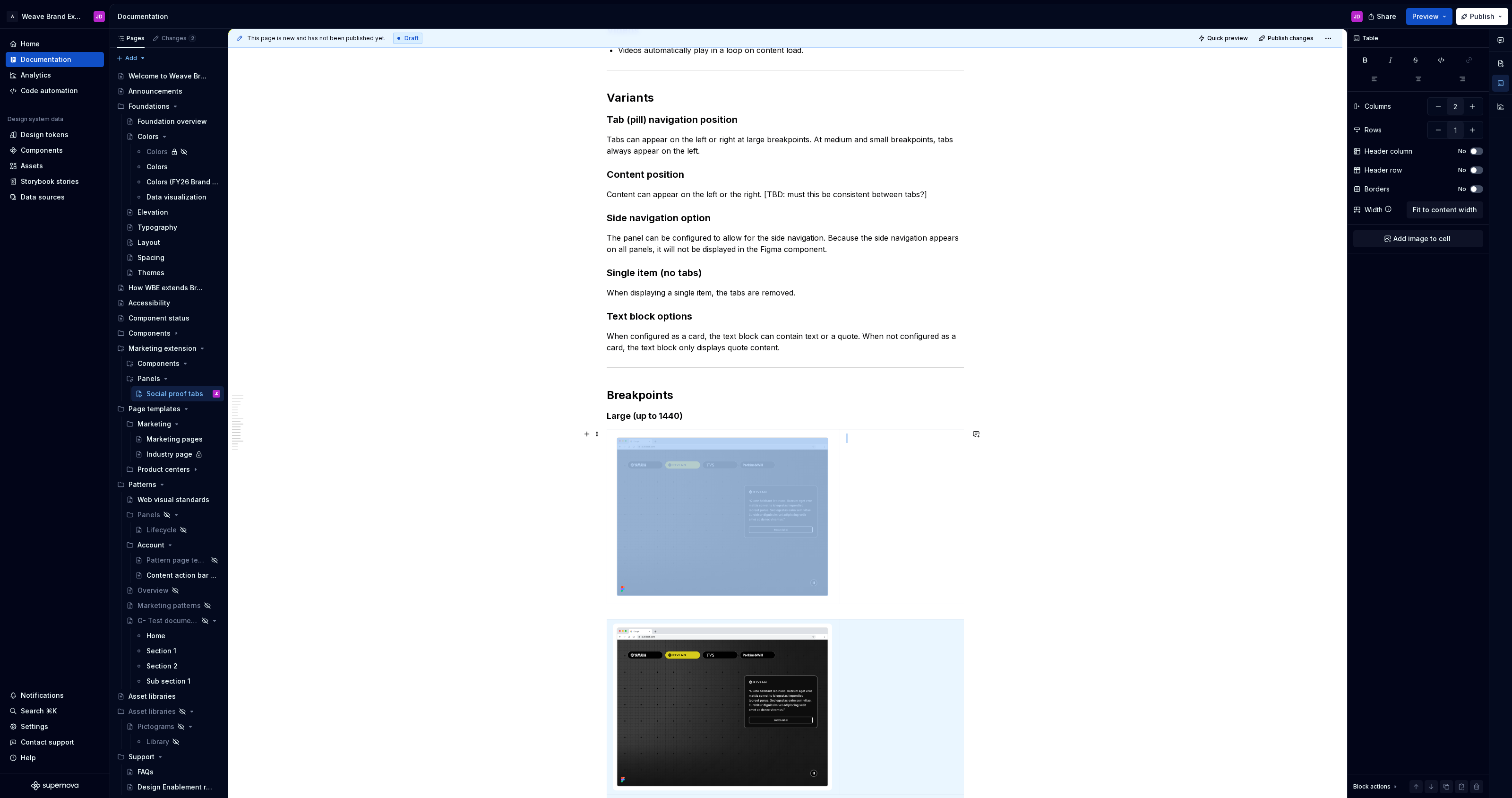
scroll to position [2077, 0]
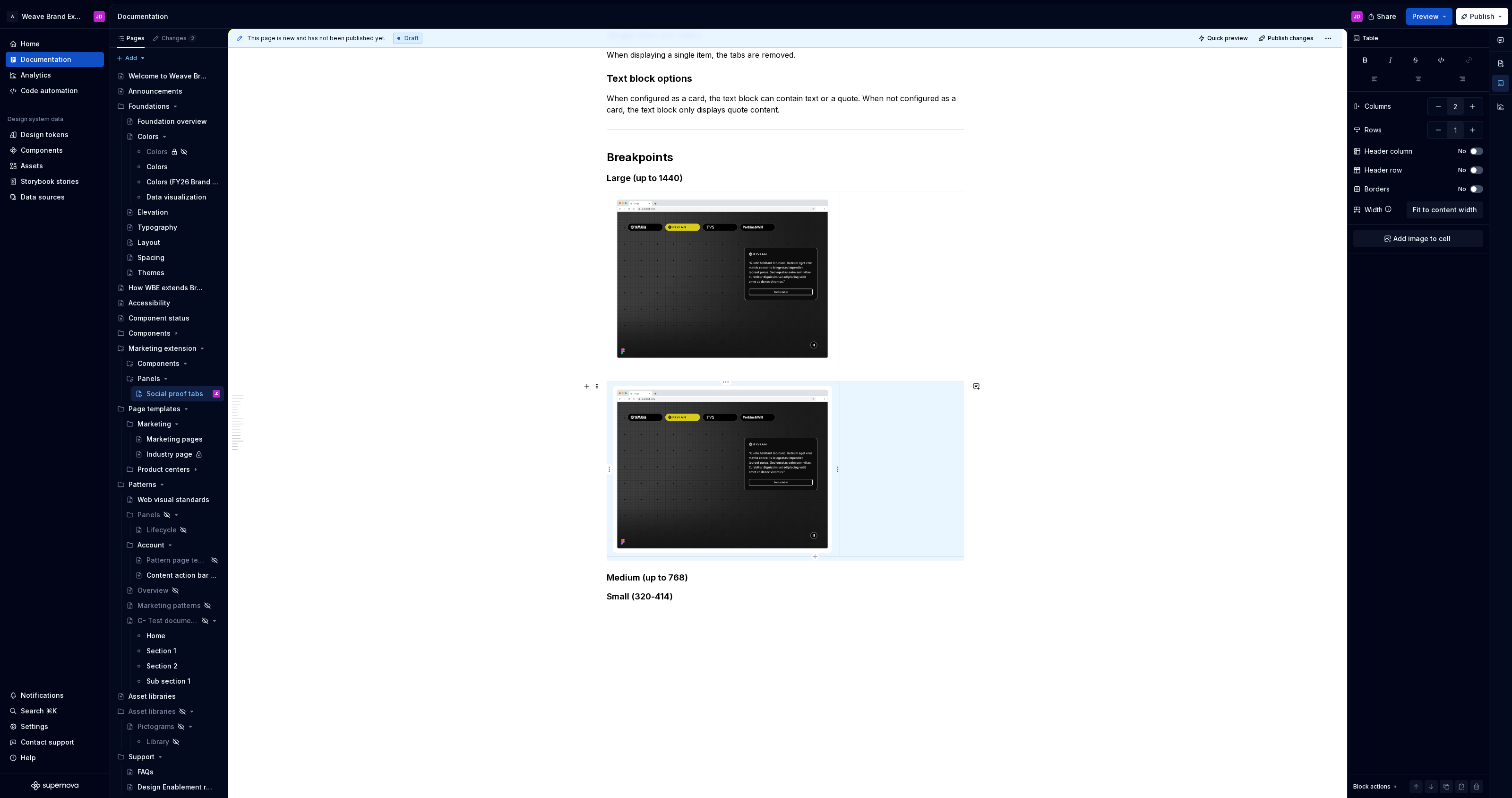
click at [728, 438] on img at bounding box center [722, 469] width 211 height 159
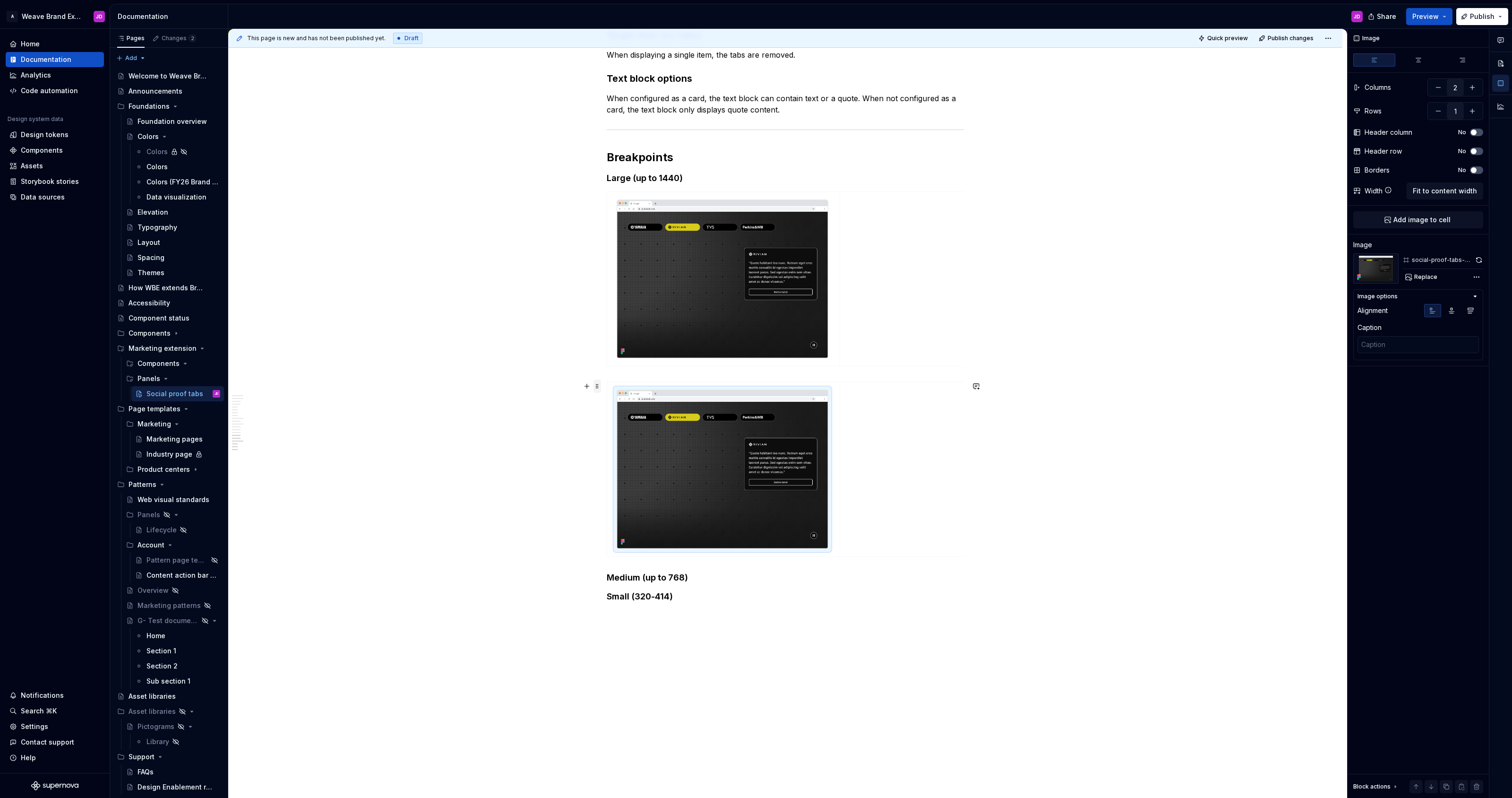
click at [600, 388] on span at bounding box center [597, 386] width 8 height 14
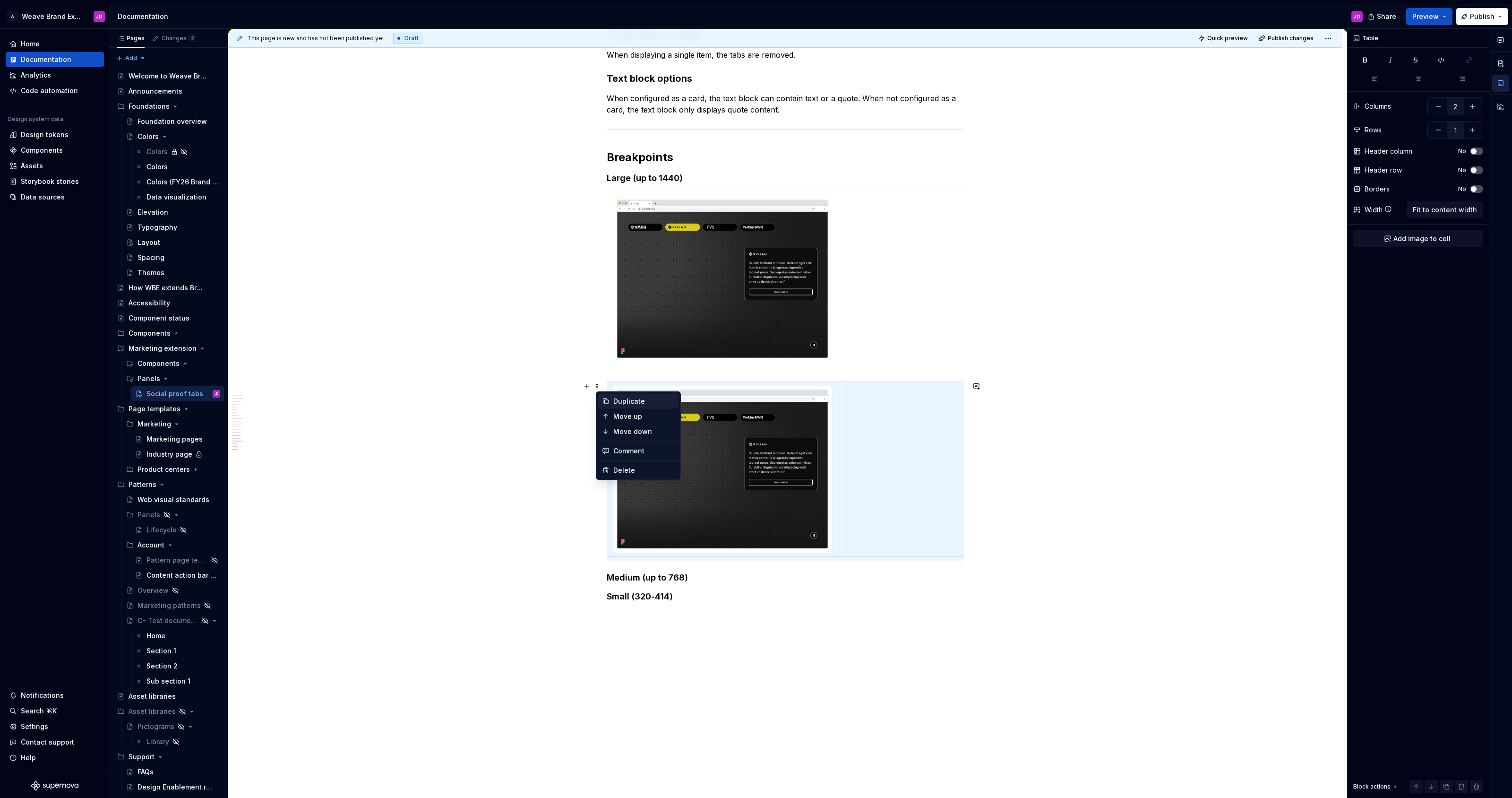
click at [619, 402] on div "Duplicate" at bounding box center [644, 401] width 62 height 9
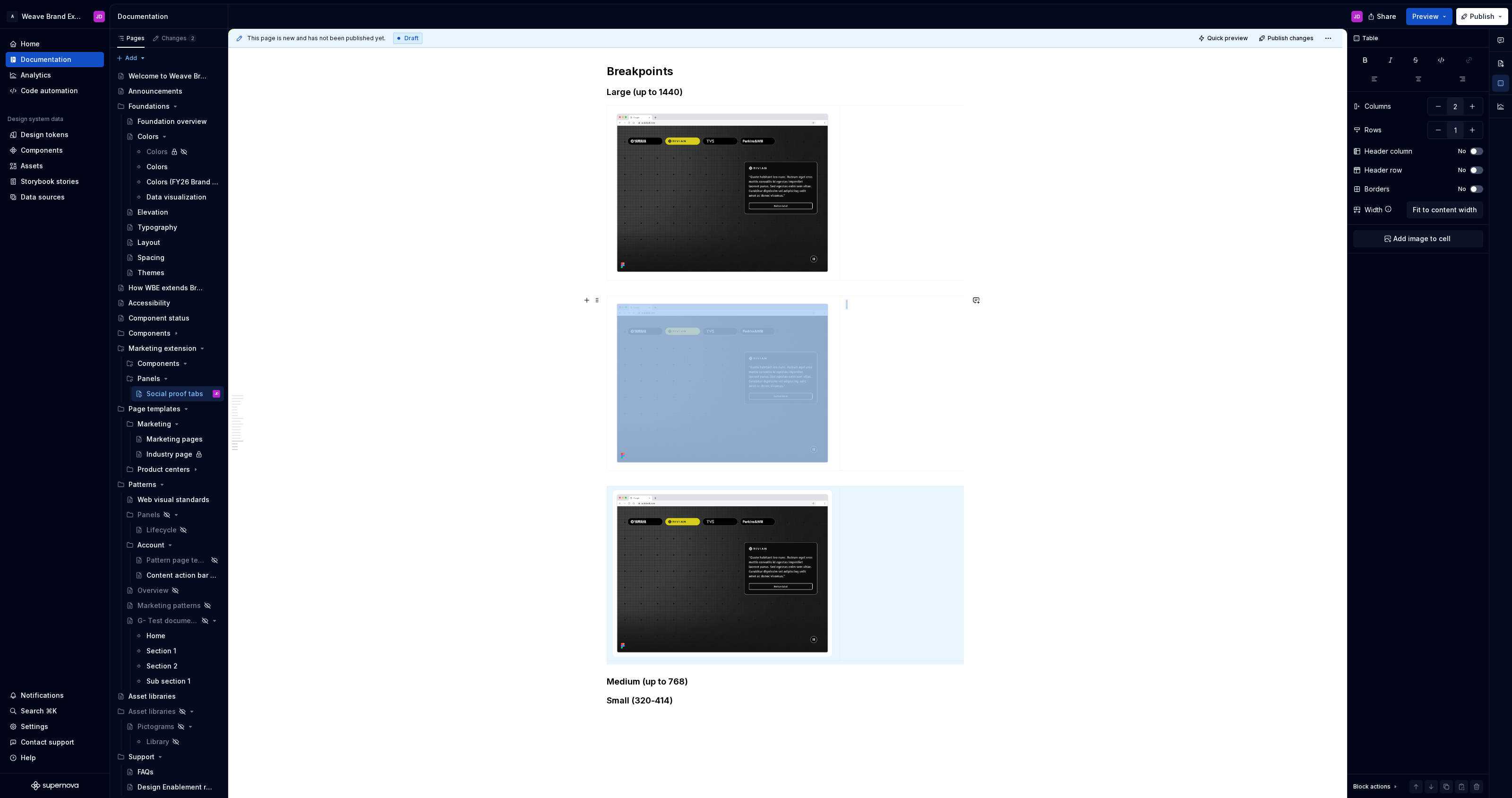
scroll to position [2171, 0]
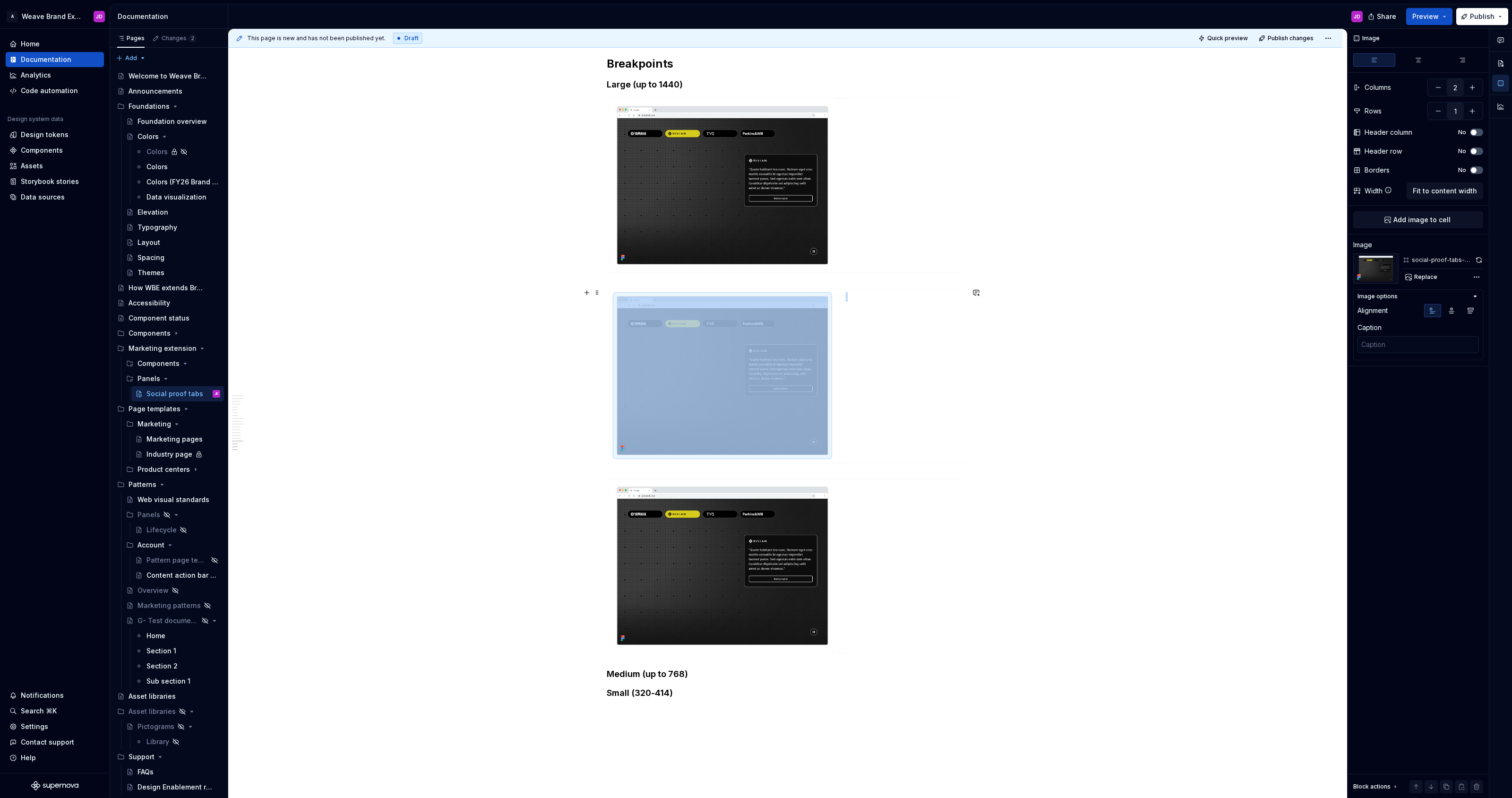
click at [716, 377] on img at bounding box center [722, 376] width 211 height 159
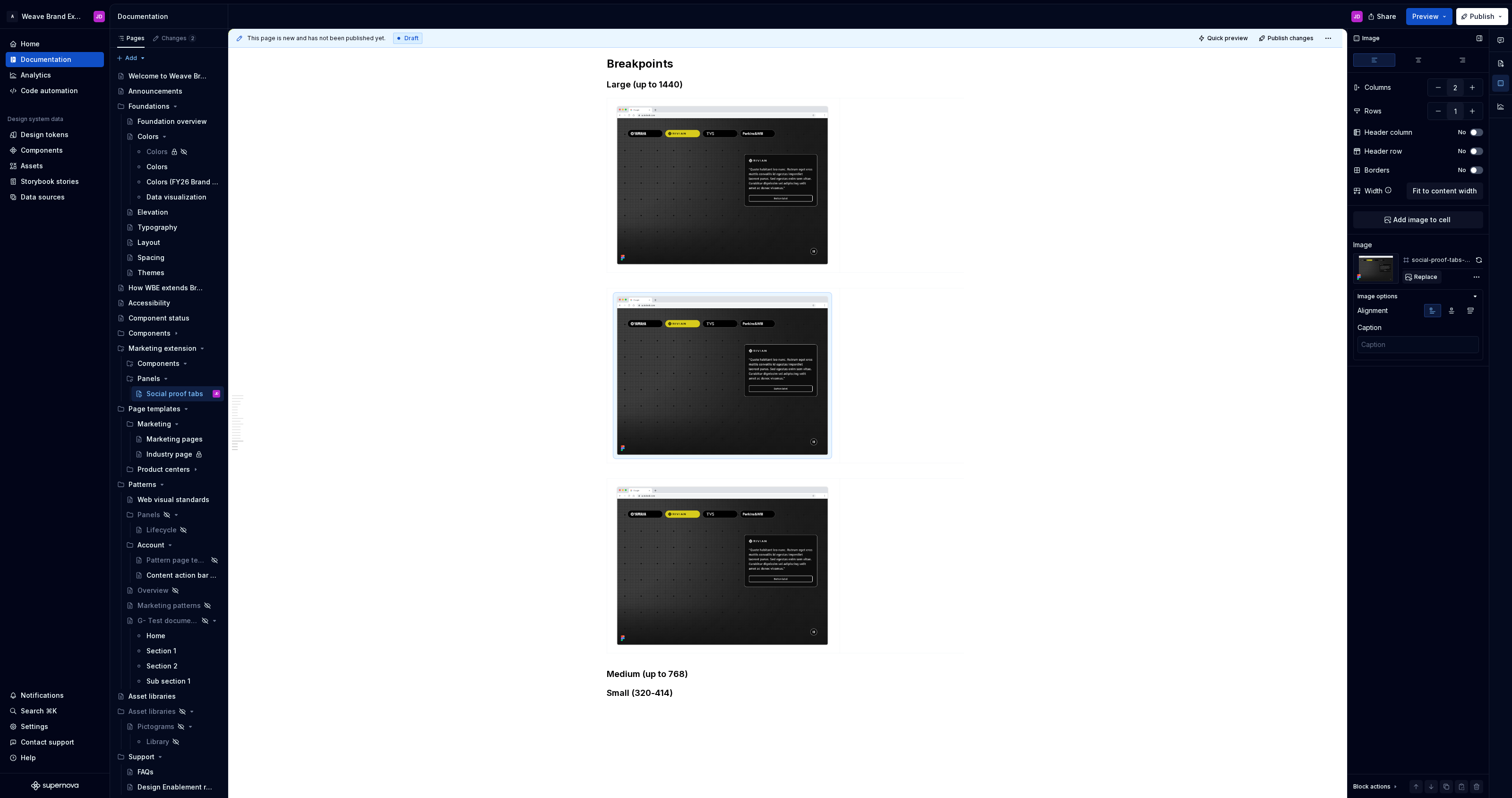
click at [755, 280] on span "Replace" at bounding box center [1425, 277] width 23 height 8
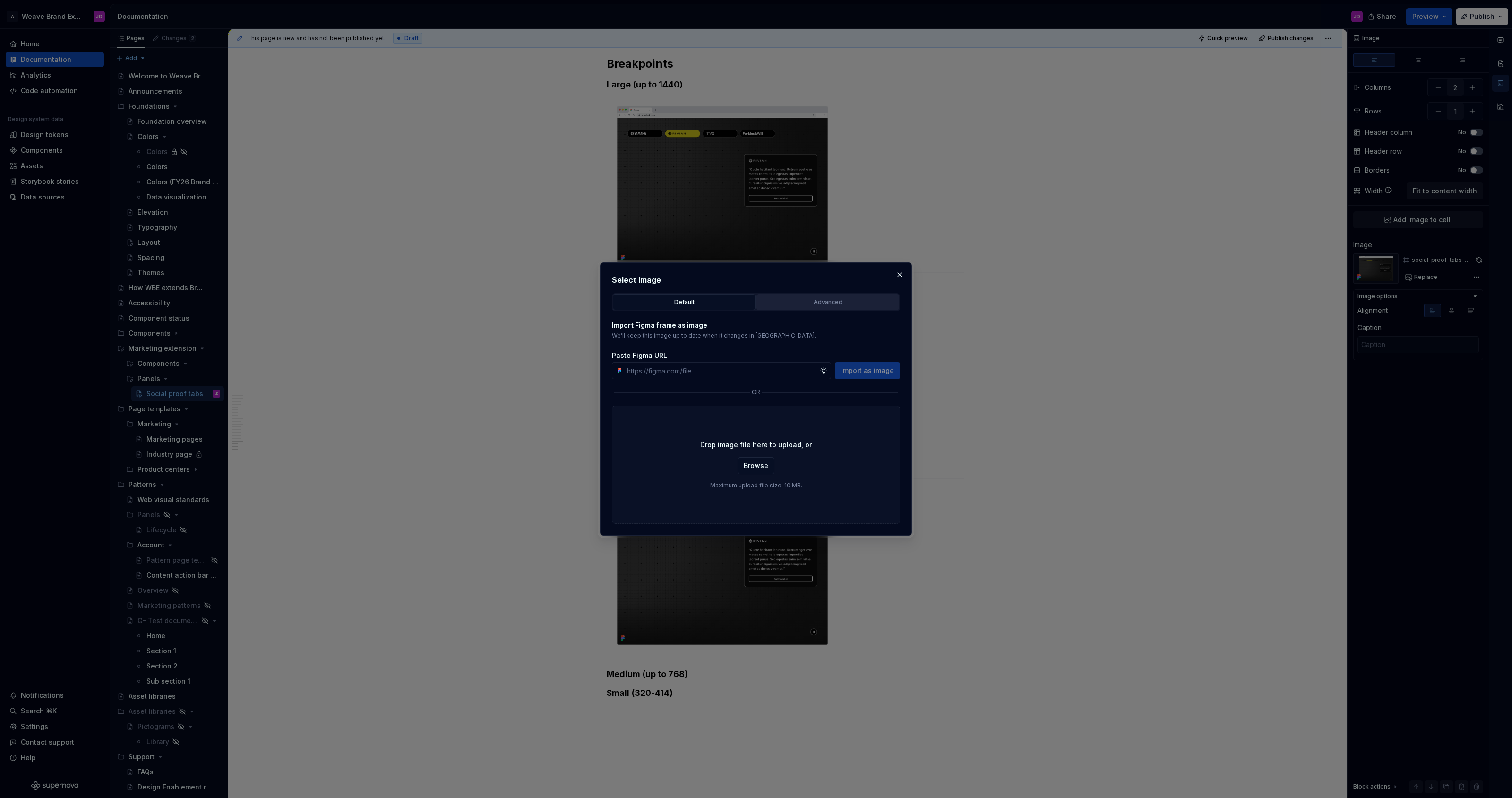
click at [755, 306] on div "Advanced" at bounding box center [828, 302] width 136 height 9
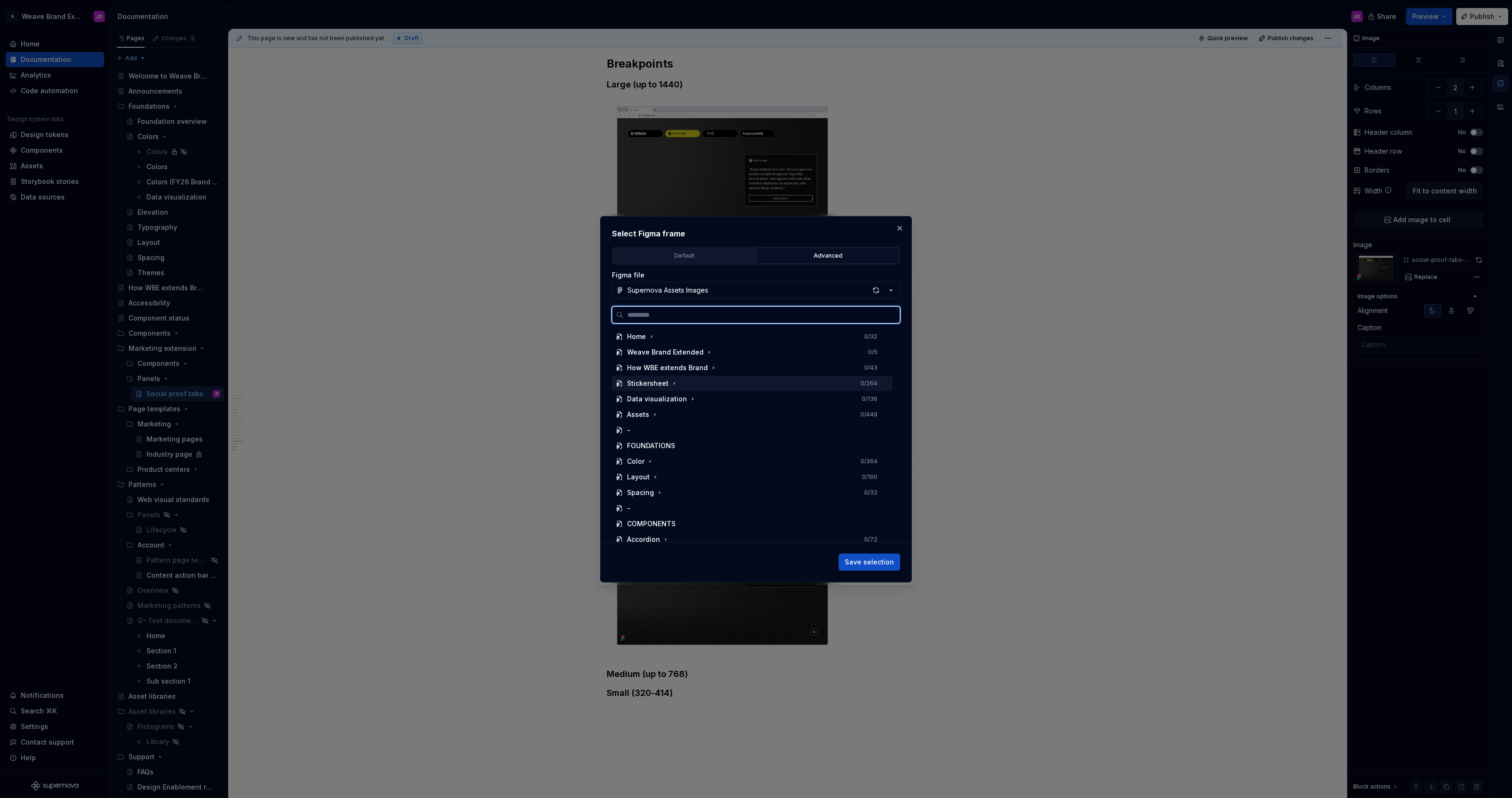
scroll to position [396, 0]
click at [680, 458] on div "social-proof-tabs" at bounding box center [656, 456] width 59 height 9
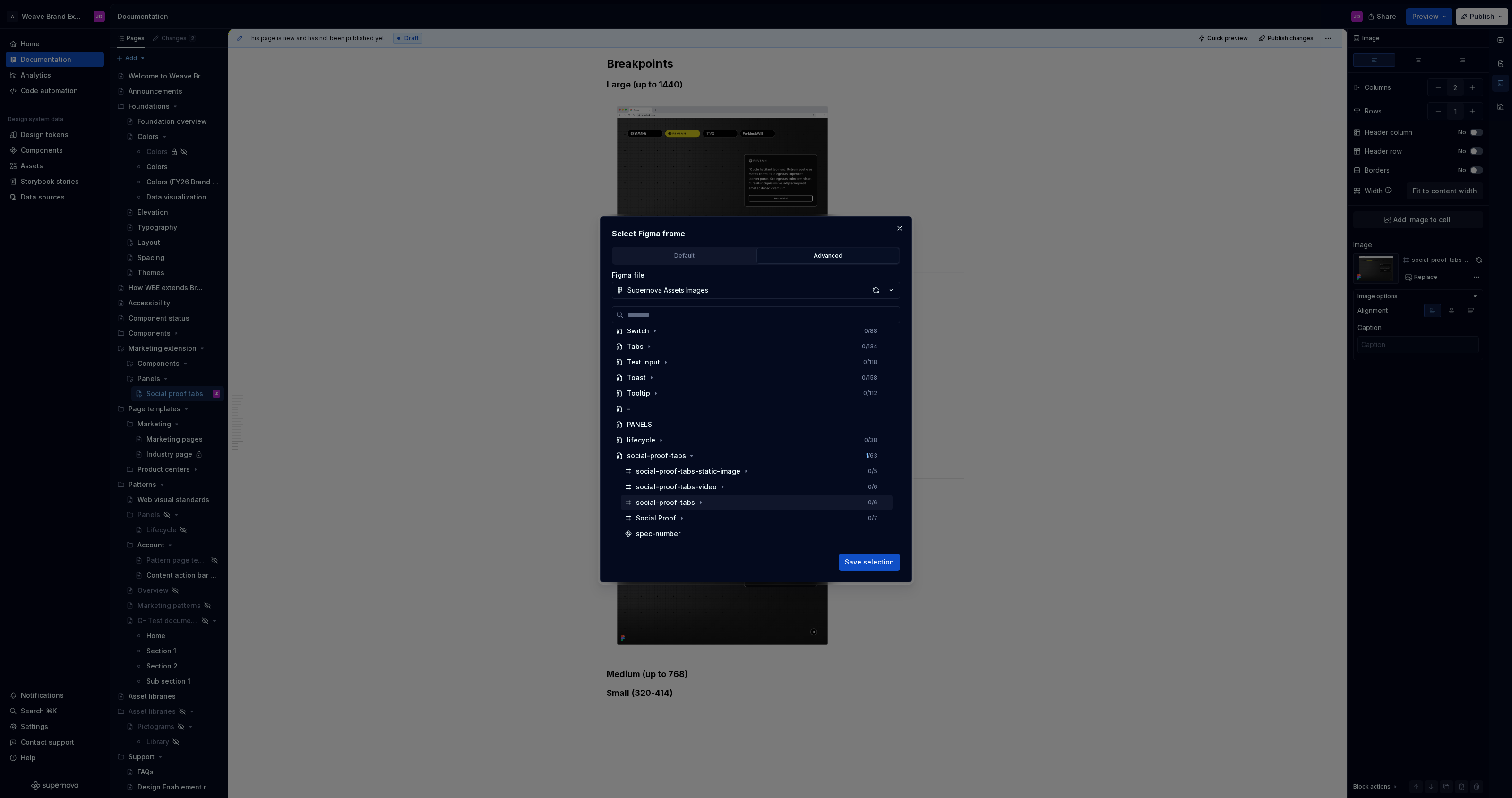
scroll to position [520, 0]
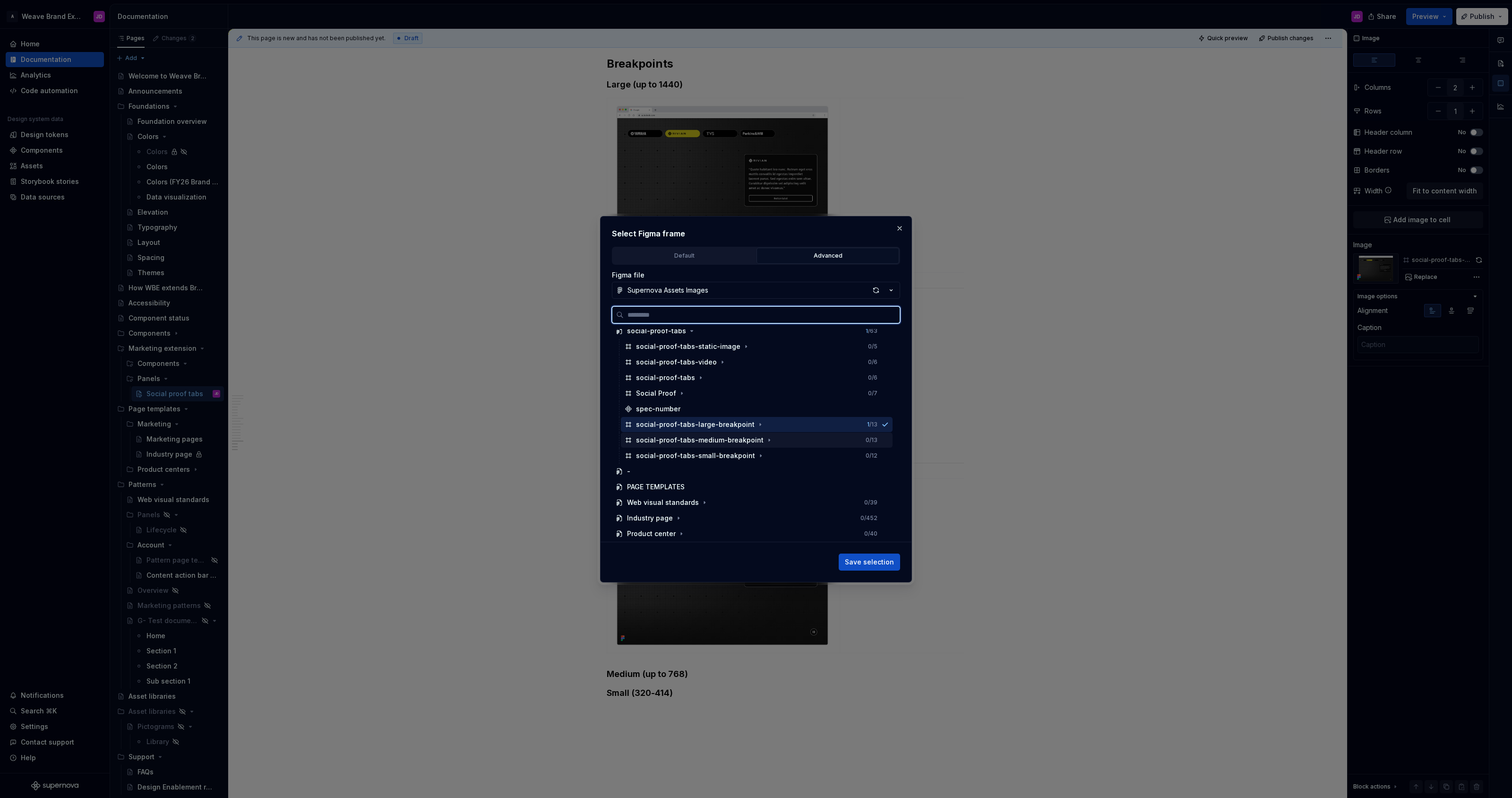
click at [701, 440] on div "social-proof-tabs-medium-breakpoint" at bounding box center [700, 440] width 127 height 9
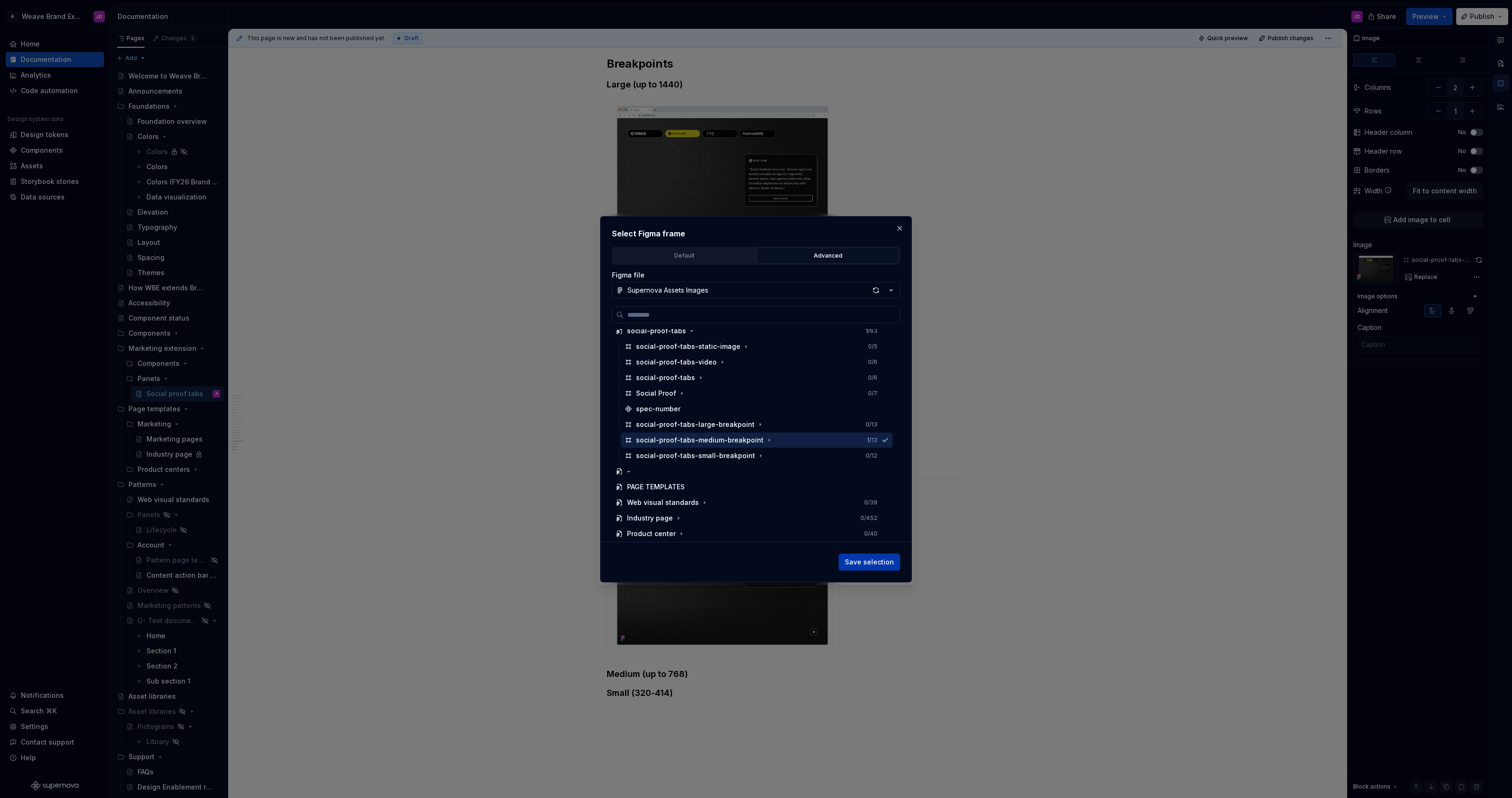
click at [755, 560] on span "Save selection" at bounding box center [869, 562] width 49 height 9
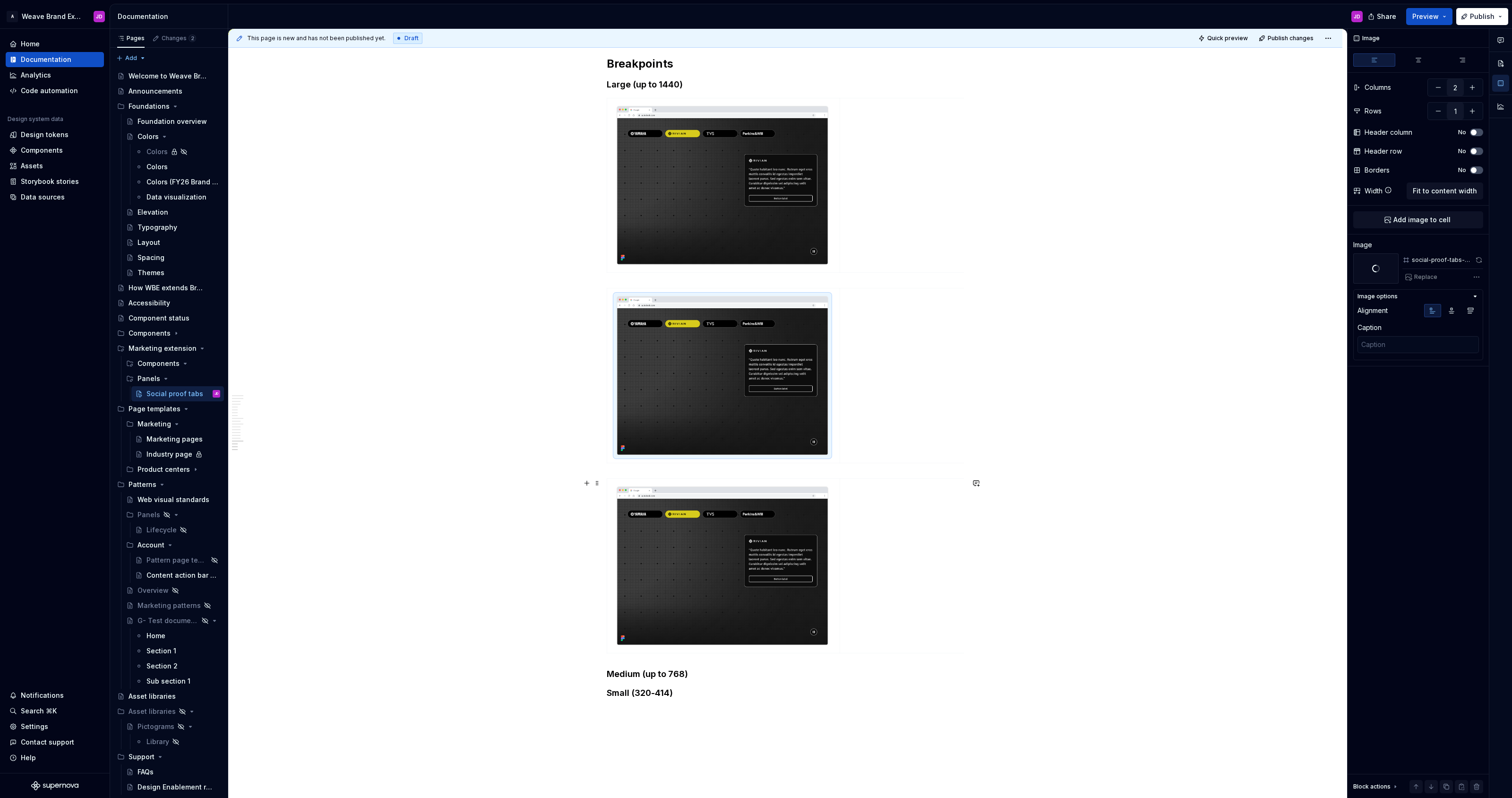
scroll to position [2321, 0]
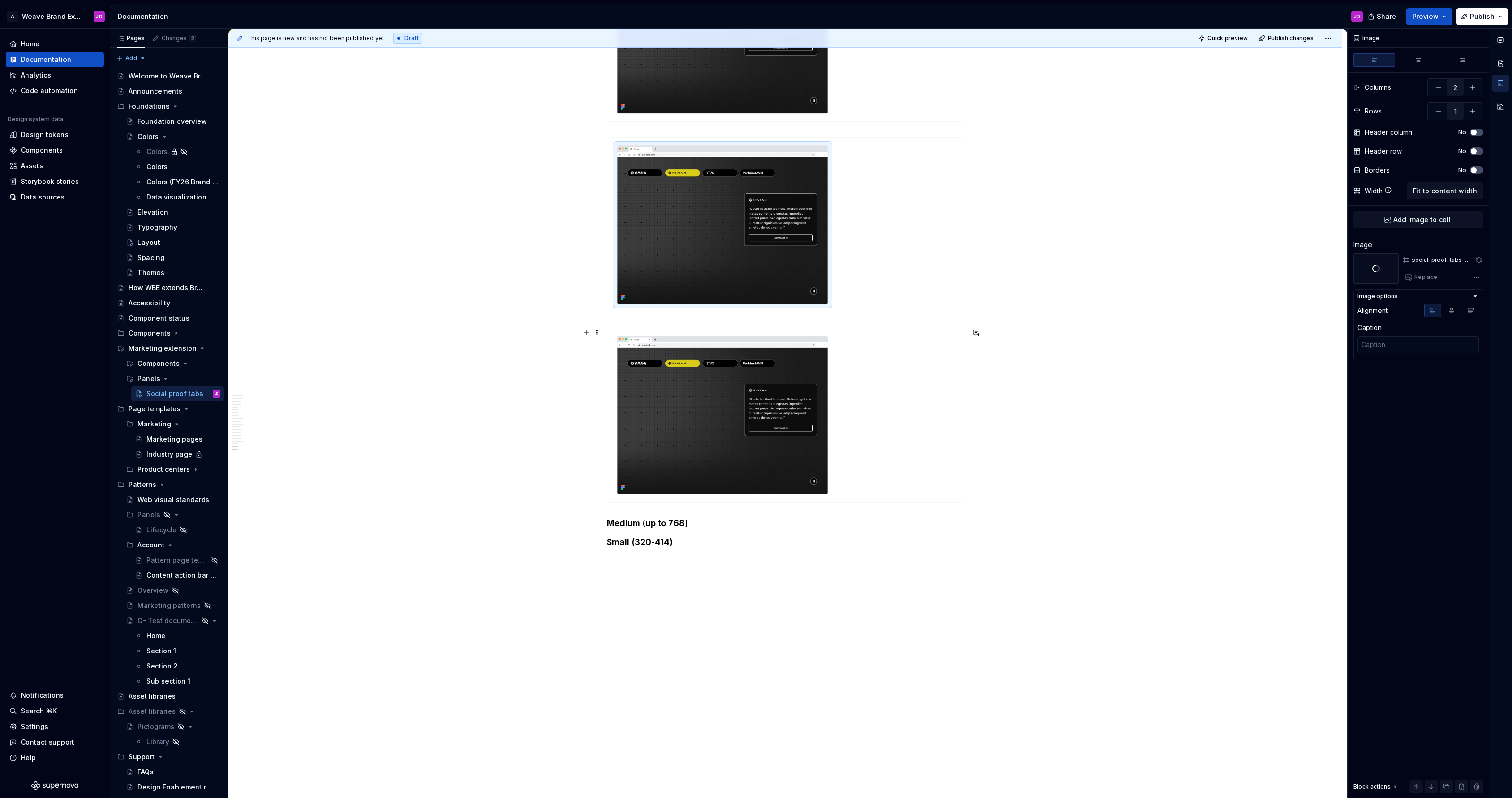
click at [716, 435] on img at bounding box center [722, 415] width 211 height 159
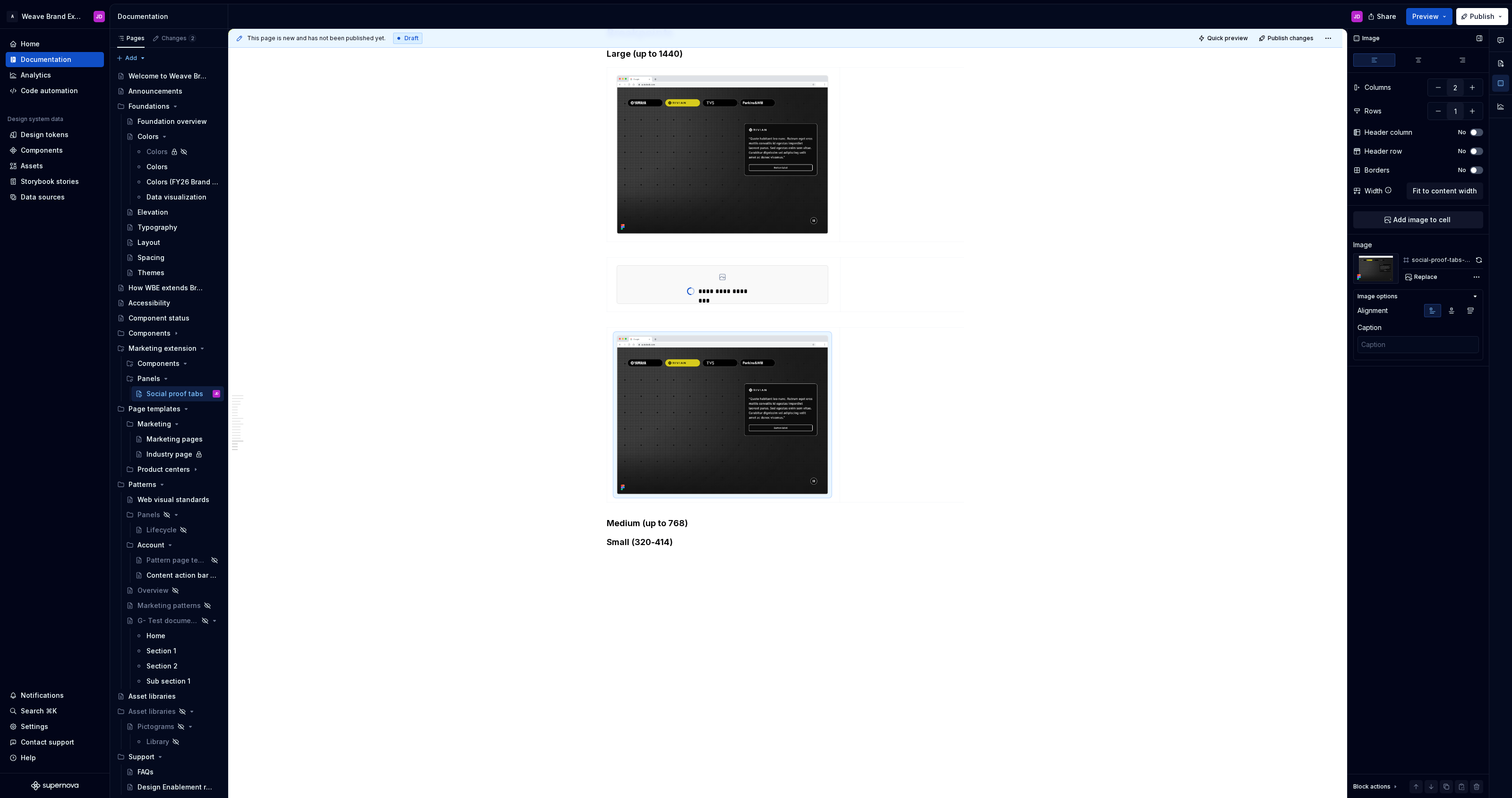
click at [755, 217] on span "Add image to cell" at bounding box center [1422, 220] width 57 height 9
click at [755, 215] on span "Add image to cell" at bounding box center [1422, 220] width 57 height 9
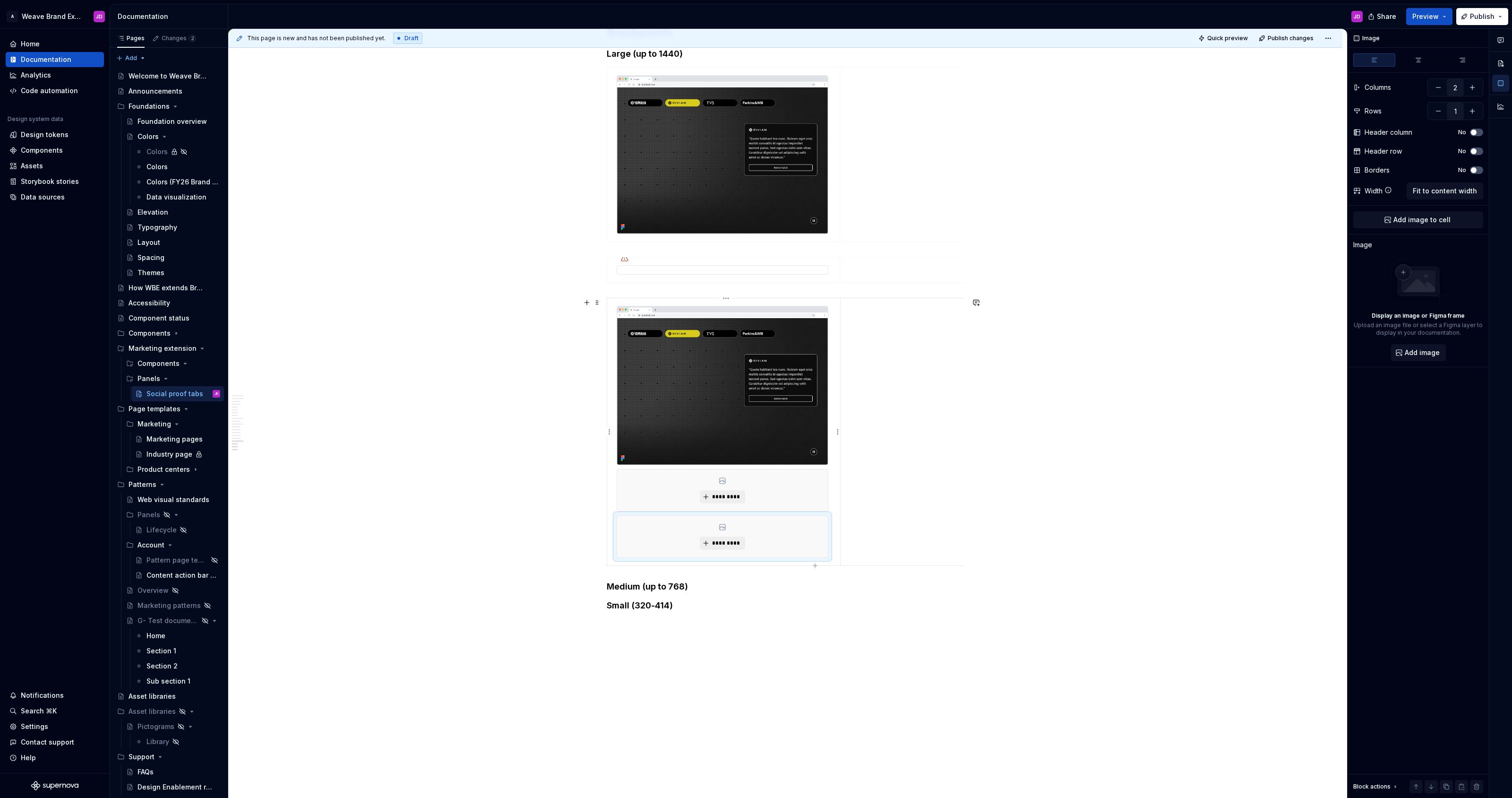
click at [755, 487] on div "*********" at bounding box center [722, 490] width 211 height 42
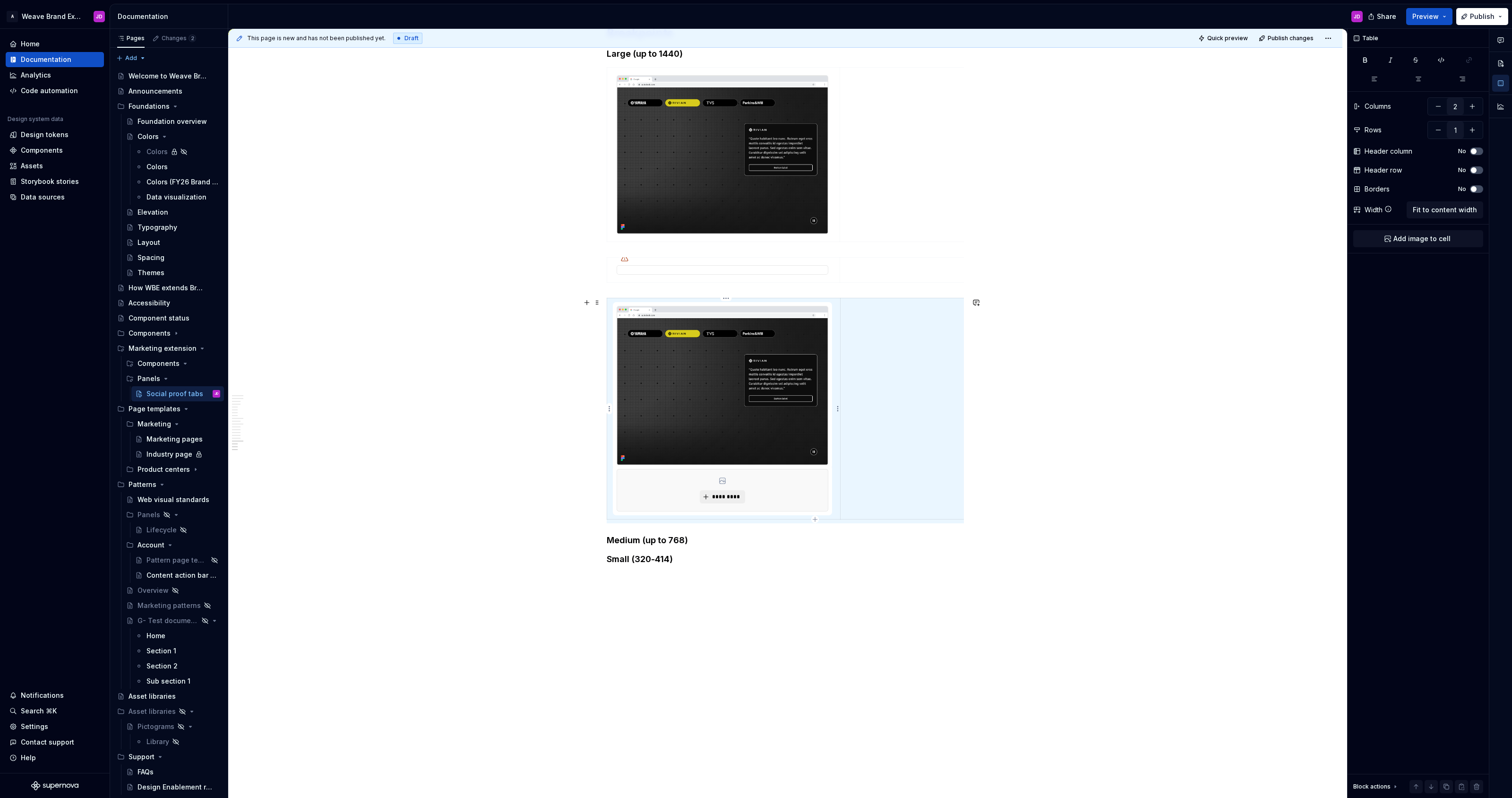
click at [755, 490] on div "*********" at bounding box center [722, 490] width 211 height 42
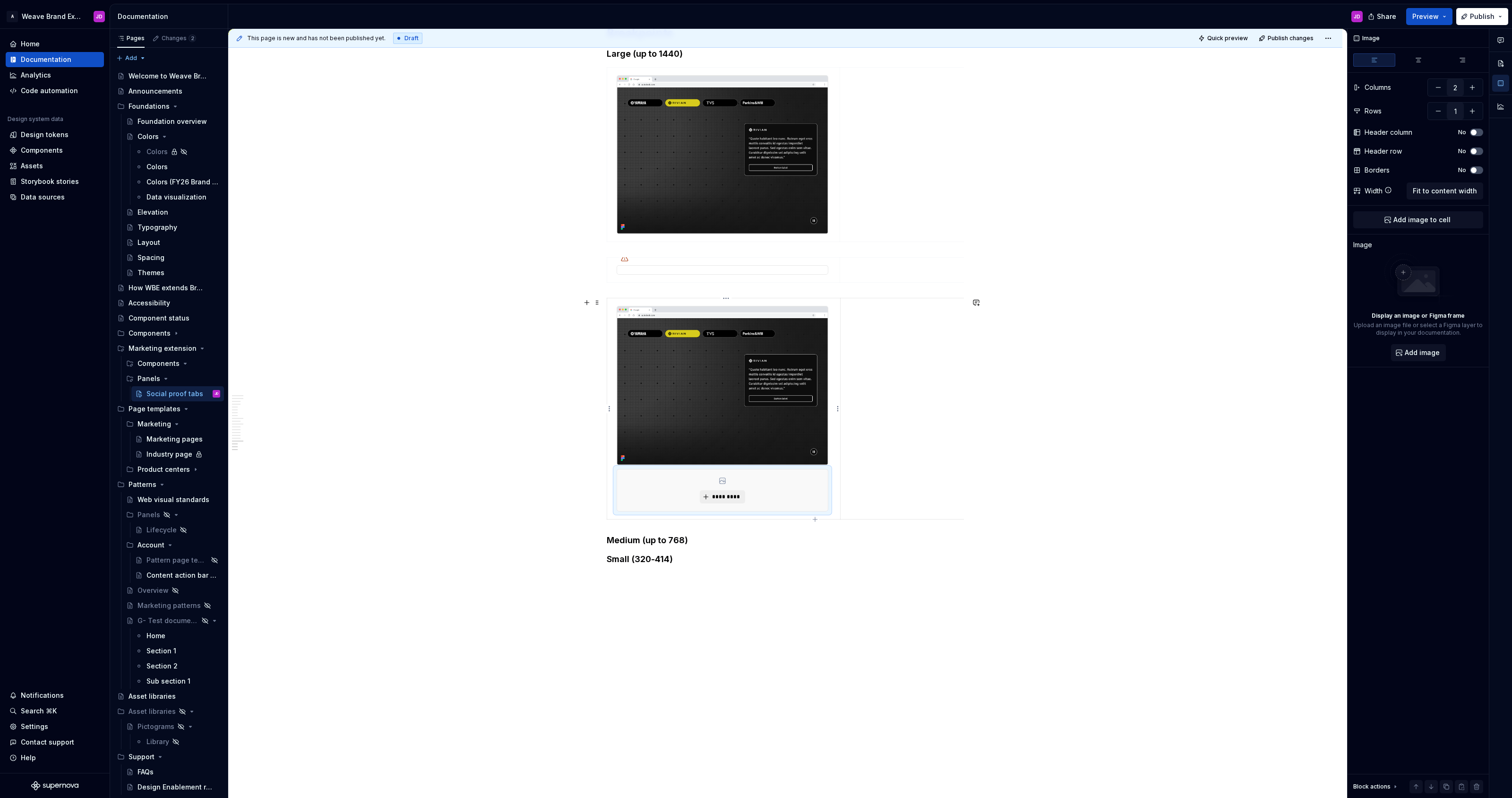
scroll to position [2172, 0]
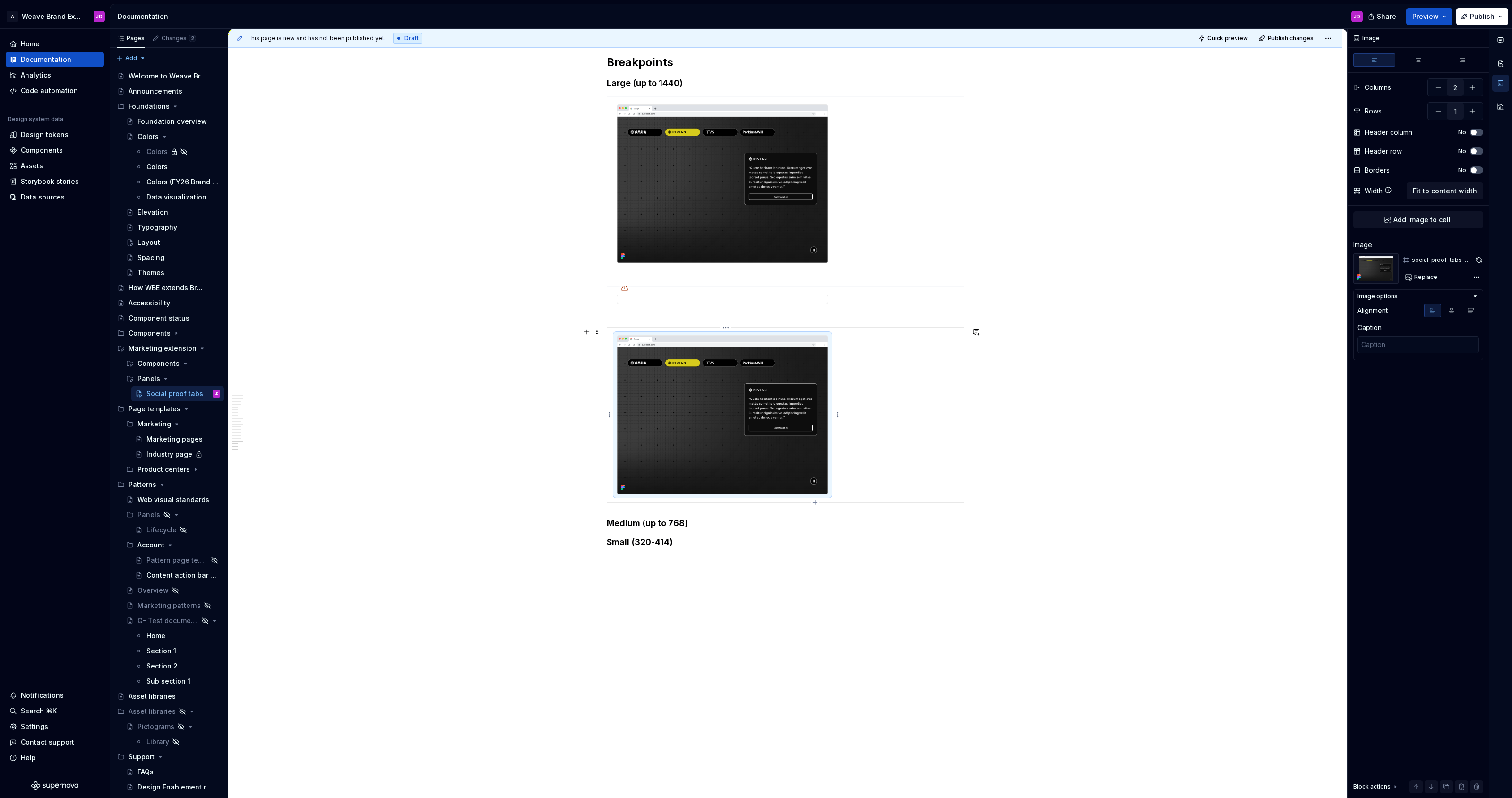
click at [710, 405] on img at bounding box center [722, 415] width 211 height 159
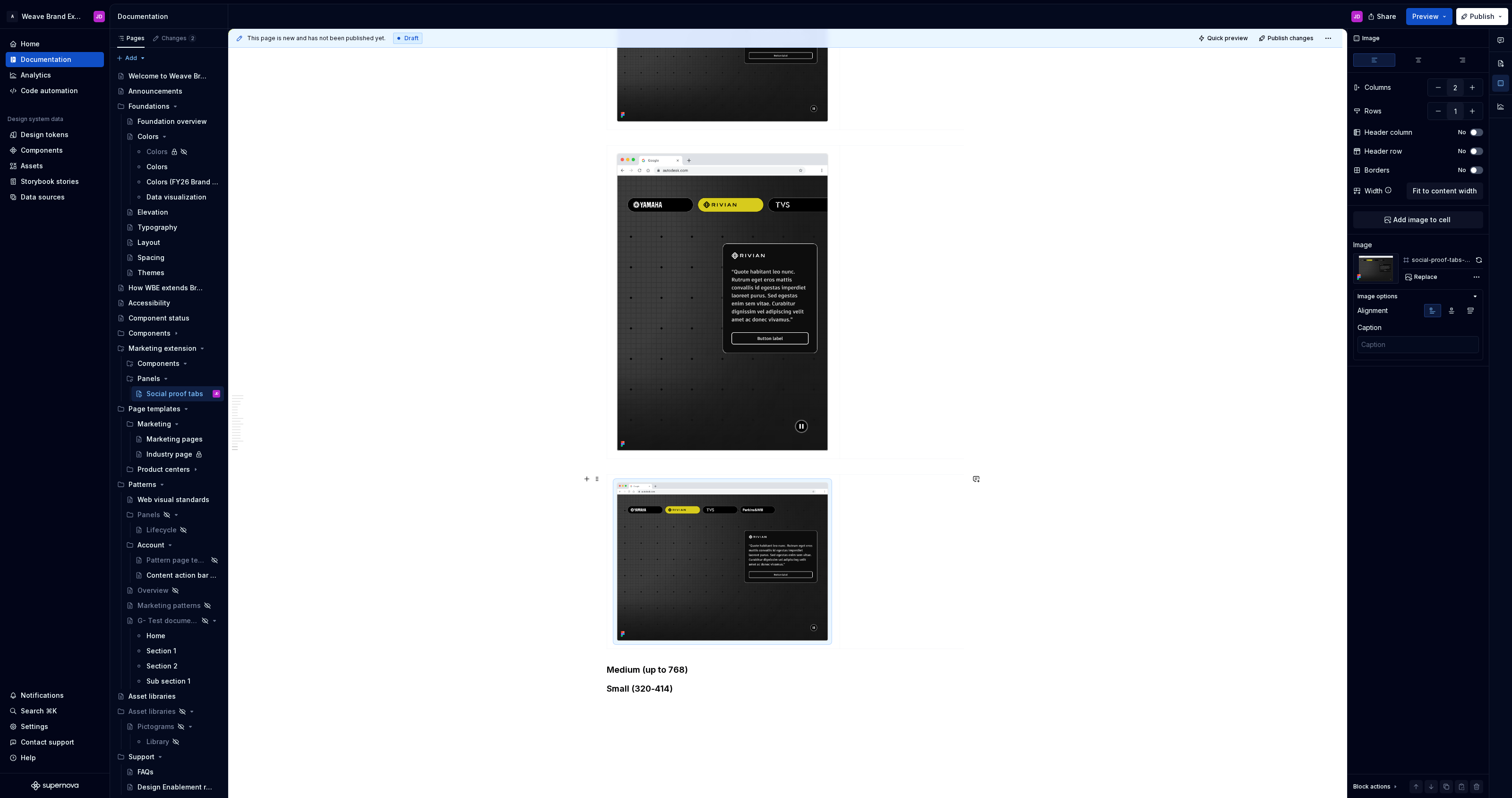
scroll to position [2322, 0]
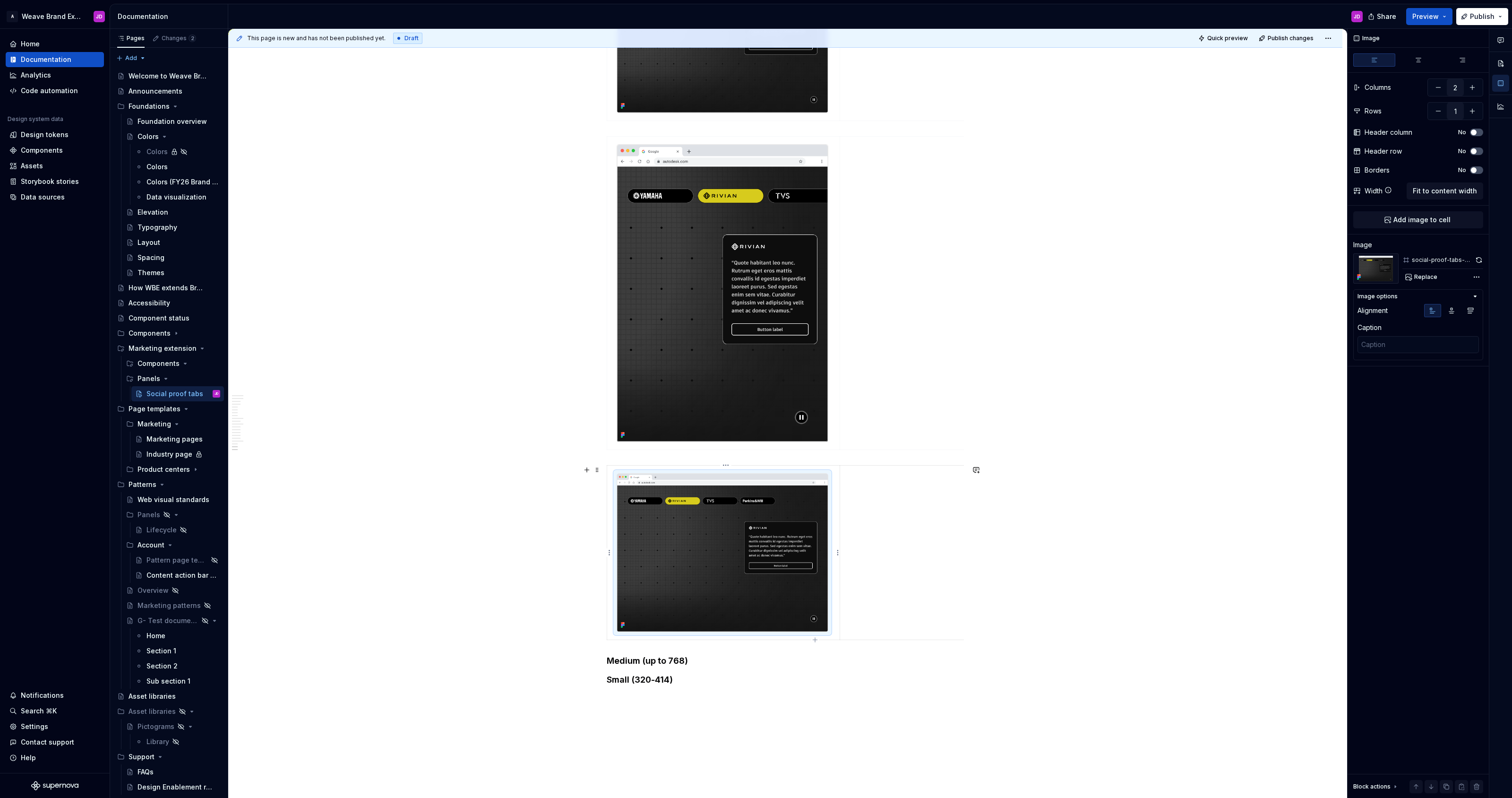
click at [718, 548] on img at bounding box center [722, 553] width 211 height 159
click at [738, 372] on img at bounding box center [722, 292] width 211 height 297
click at [711, 551] on img at bounding box center [722, 553] width 211 height 159
click at [755, 275] on span "Replace" at bounding box center [1425, 277] width 23 height 8
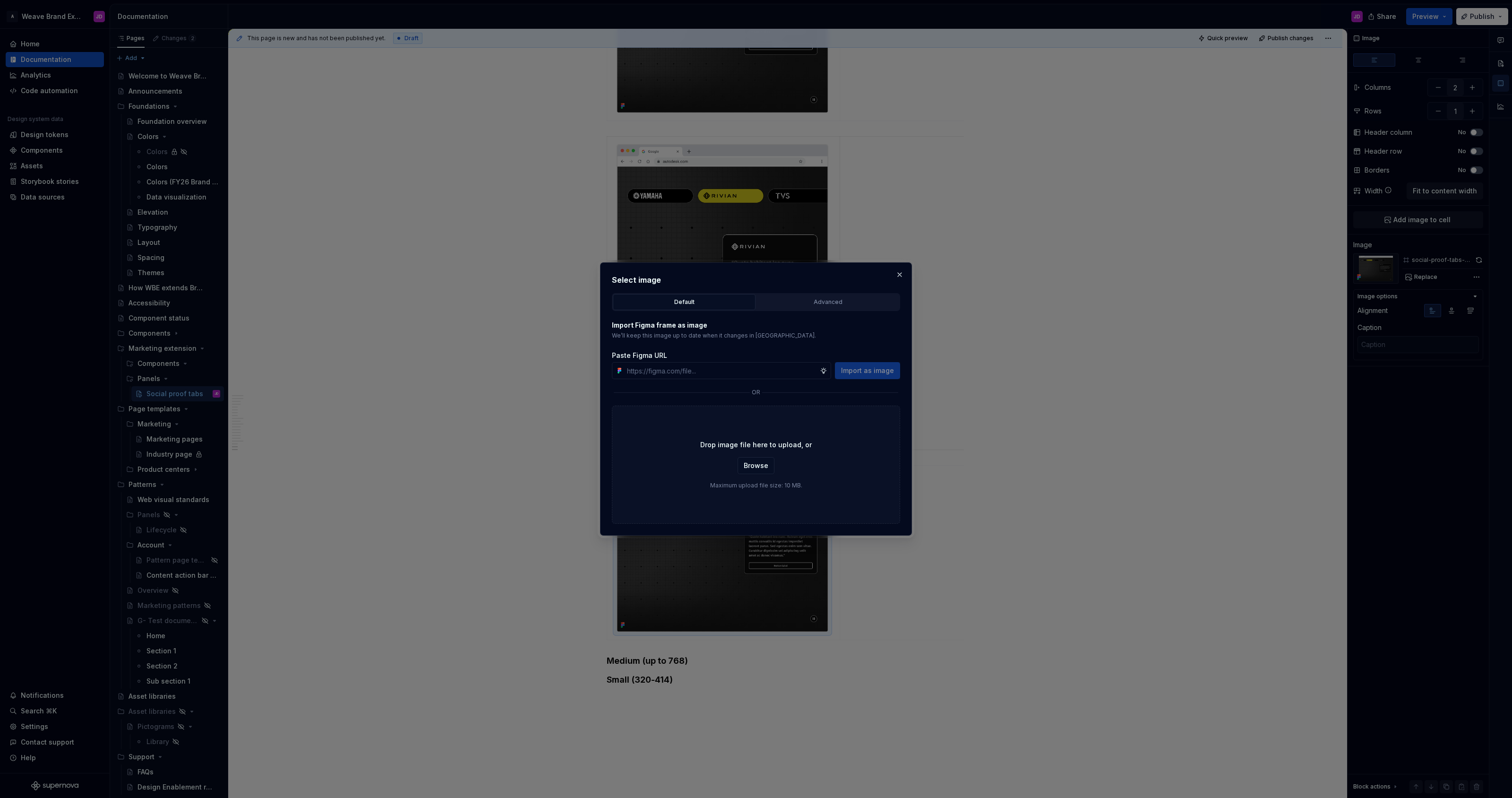
click at [755, 297] on div "Advanced" at bounding box center [828, 302] width 136 height 9
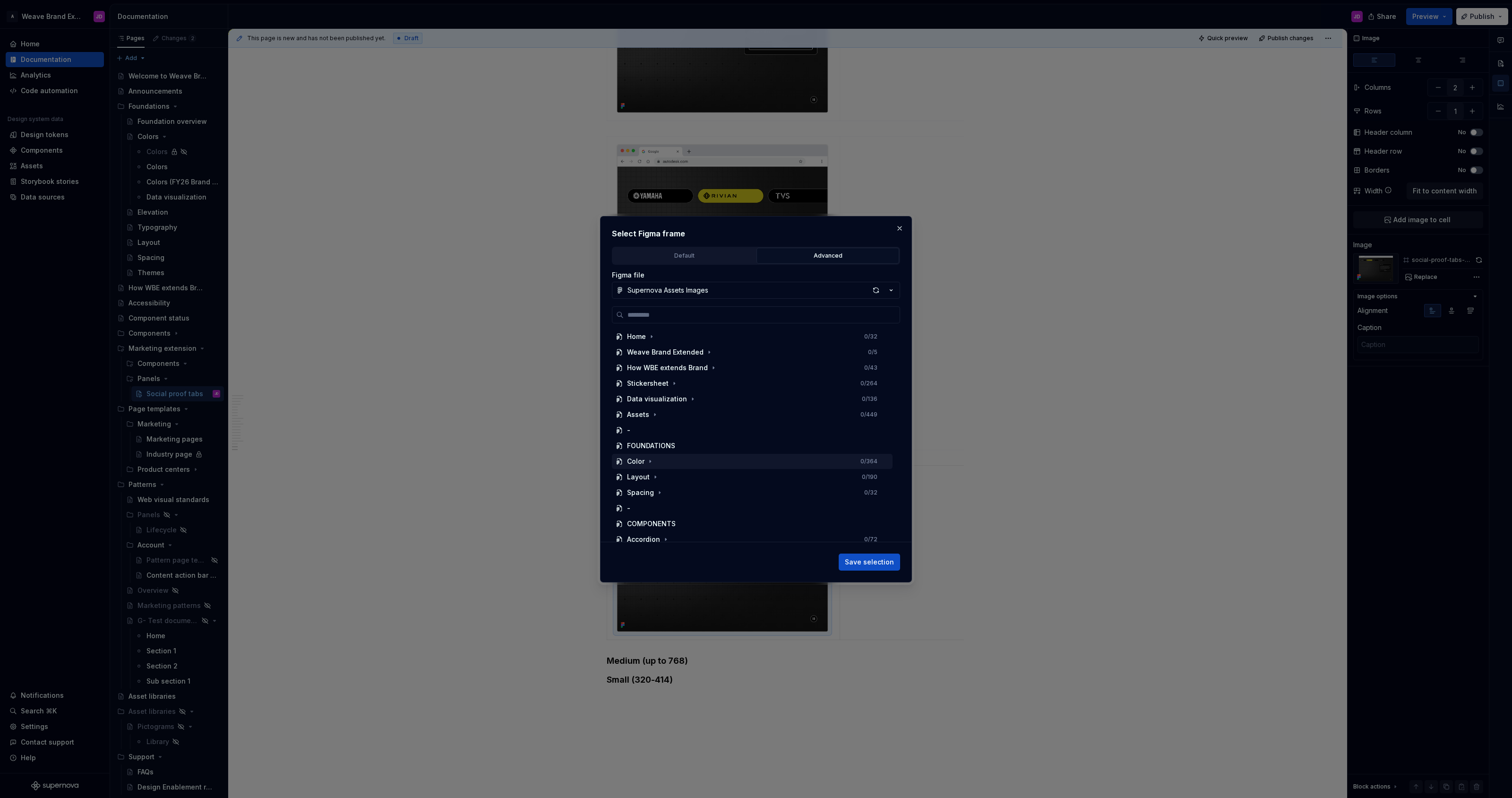
scroll to position [396, 0]
click at [731, 457] on div "social-proof-tabs 1 / 63" at bounding box center [752, 456] width 281 height 15
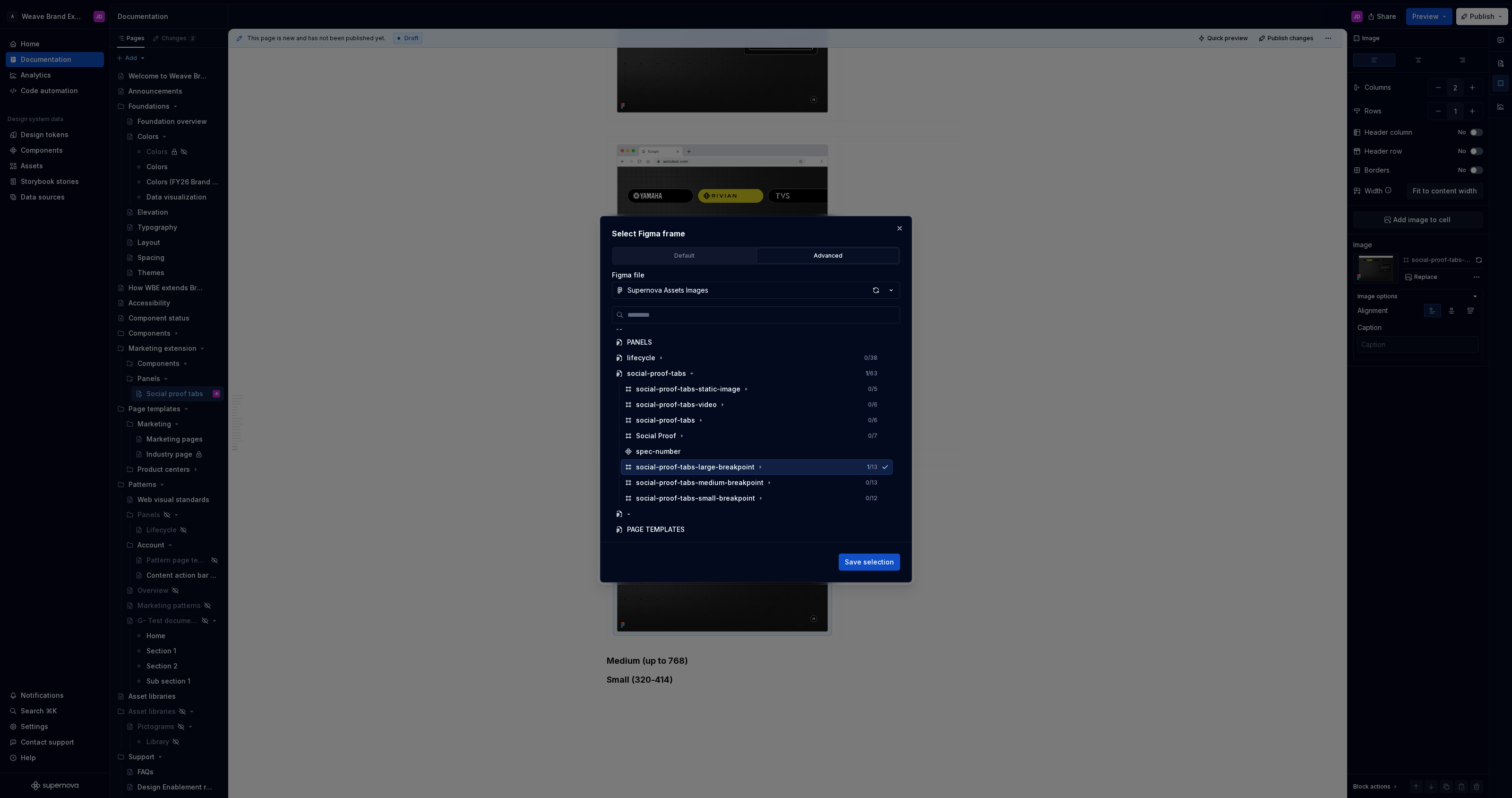
scroll to position [520, 0]
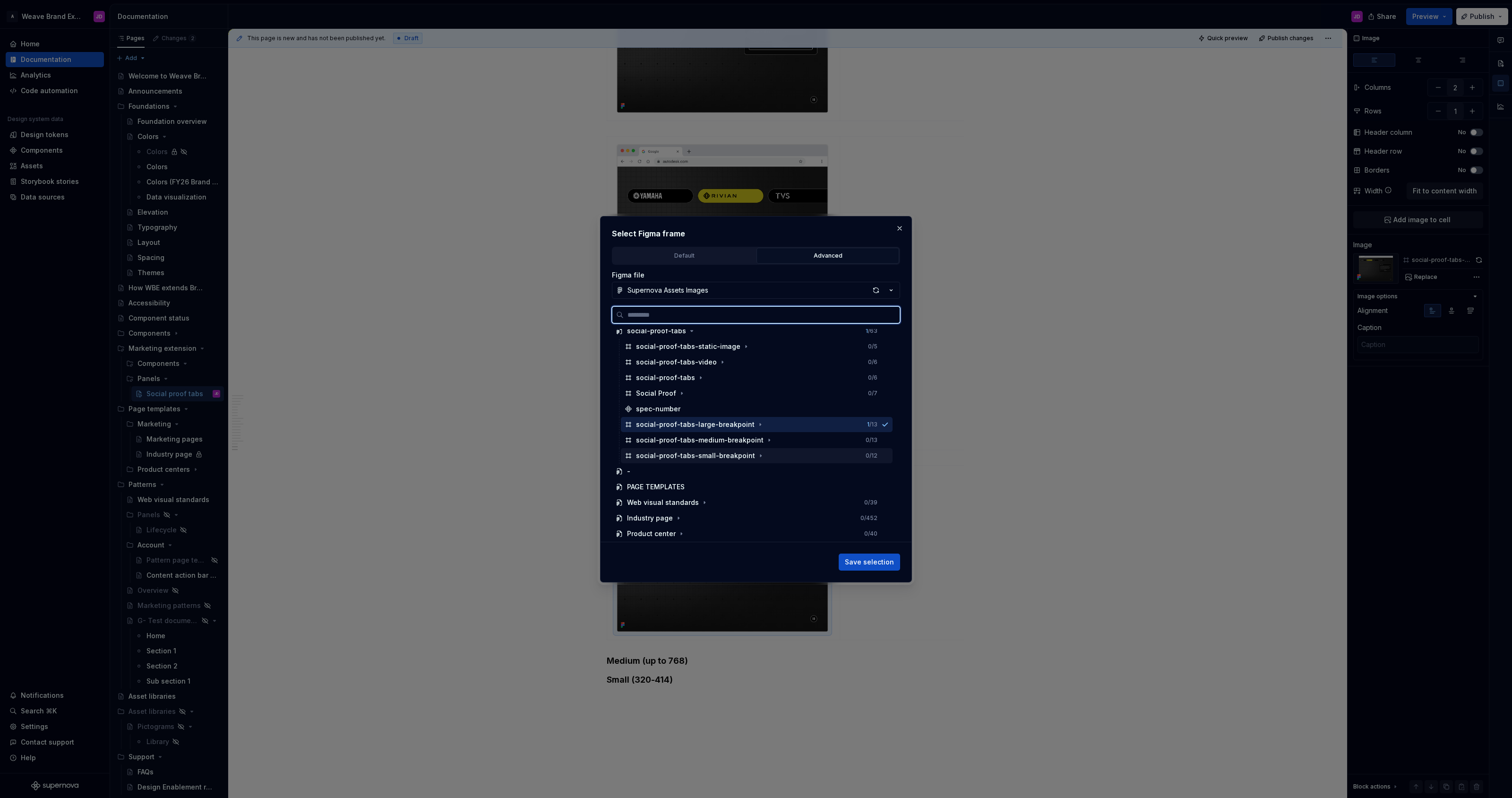
click at [733, 456] on div "social-proof-tabs-small-breakpoint" at bounding box center [696, 456] width 119 height 9
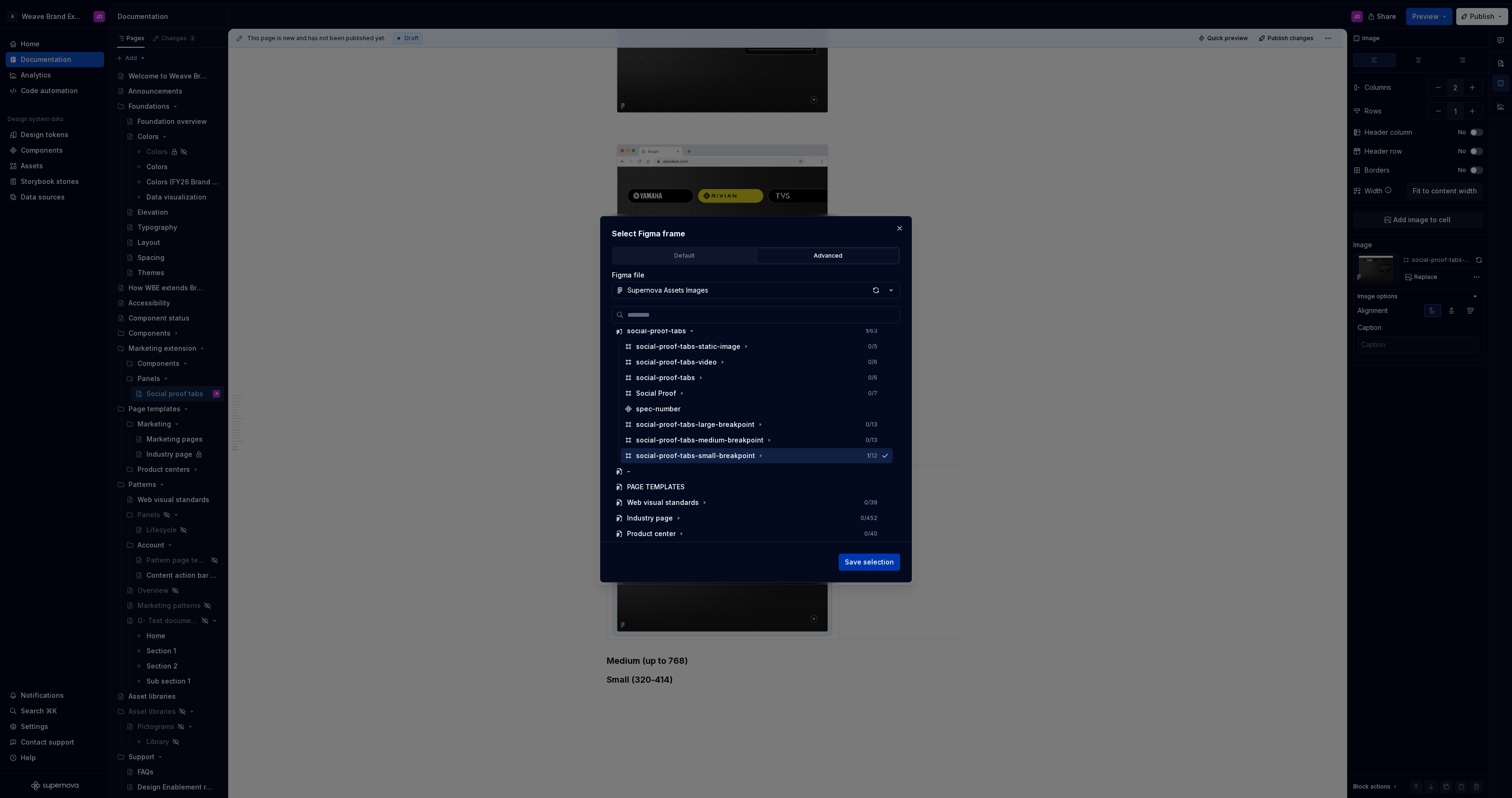
click at [755, 561] on span "Save selection" at bounding box center [869, 562] width 49 height 9
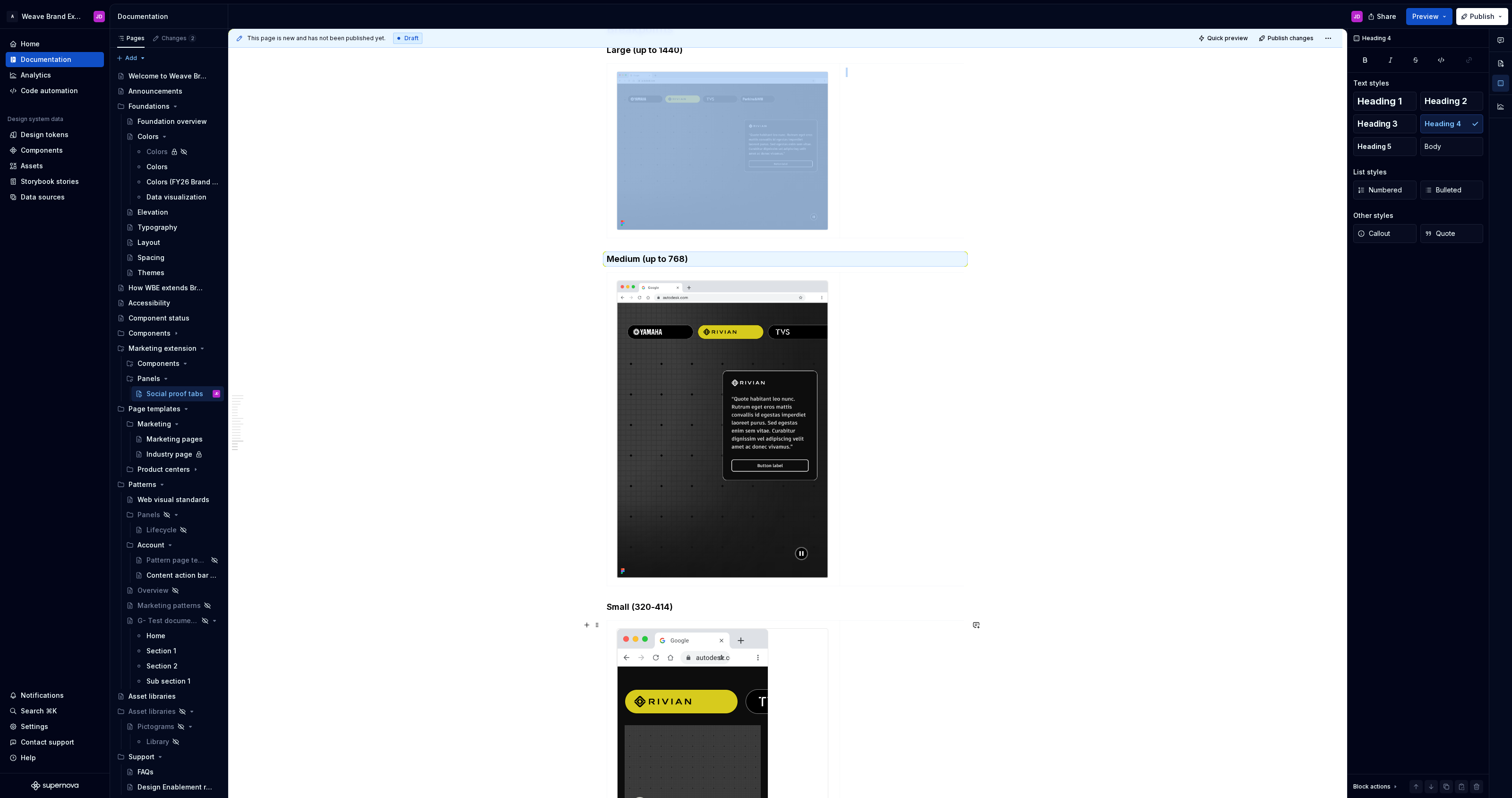
scroll to position [2200, 0]
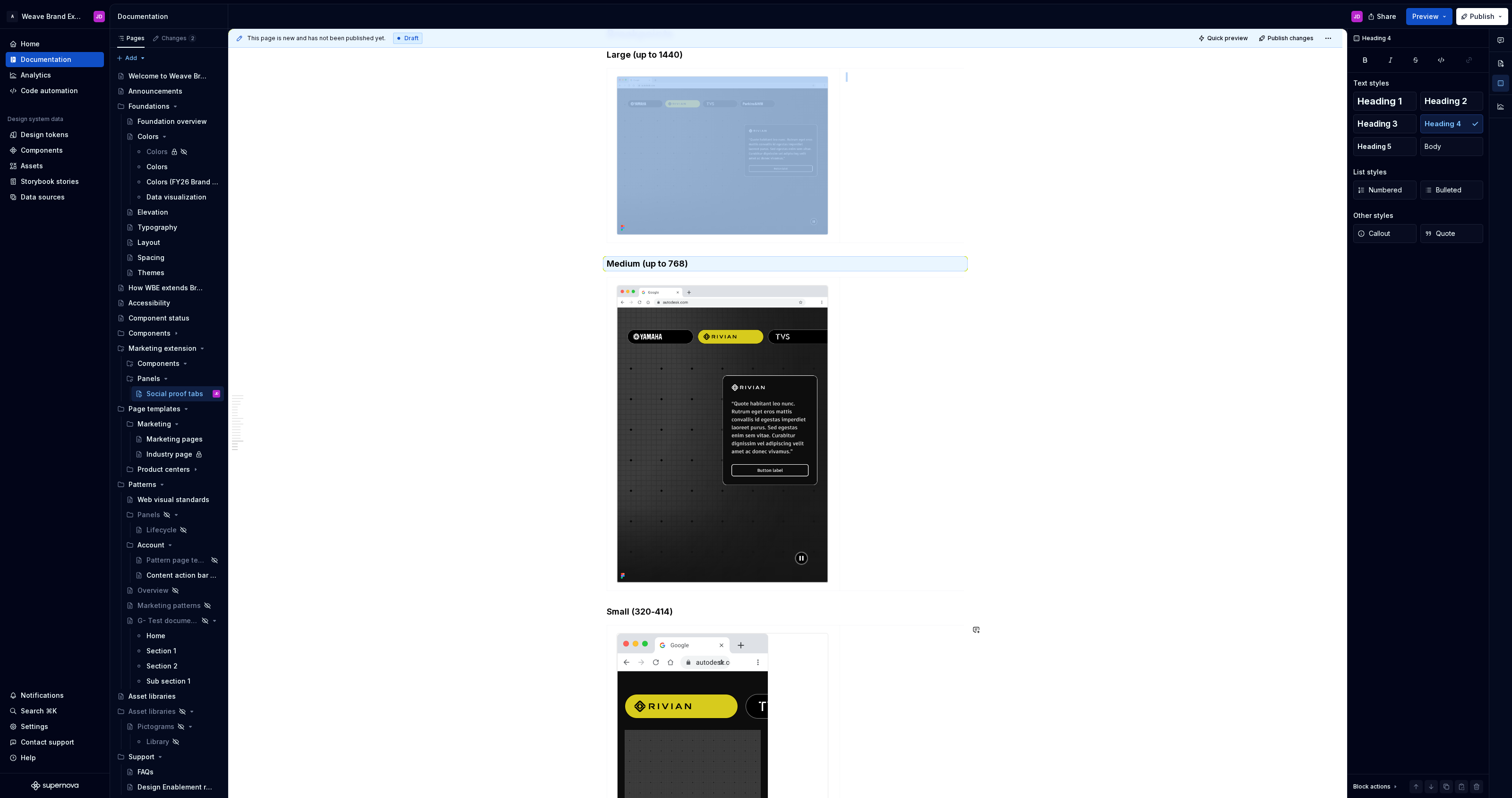
click at [755, 40] on span "Quick preview" at bounding box center [1227, 38] width 41 height 8
click at [755, 772] on span "Open page" at bounding box center [1462, 775] width 32 height 8
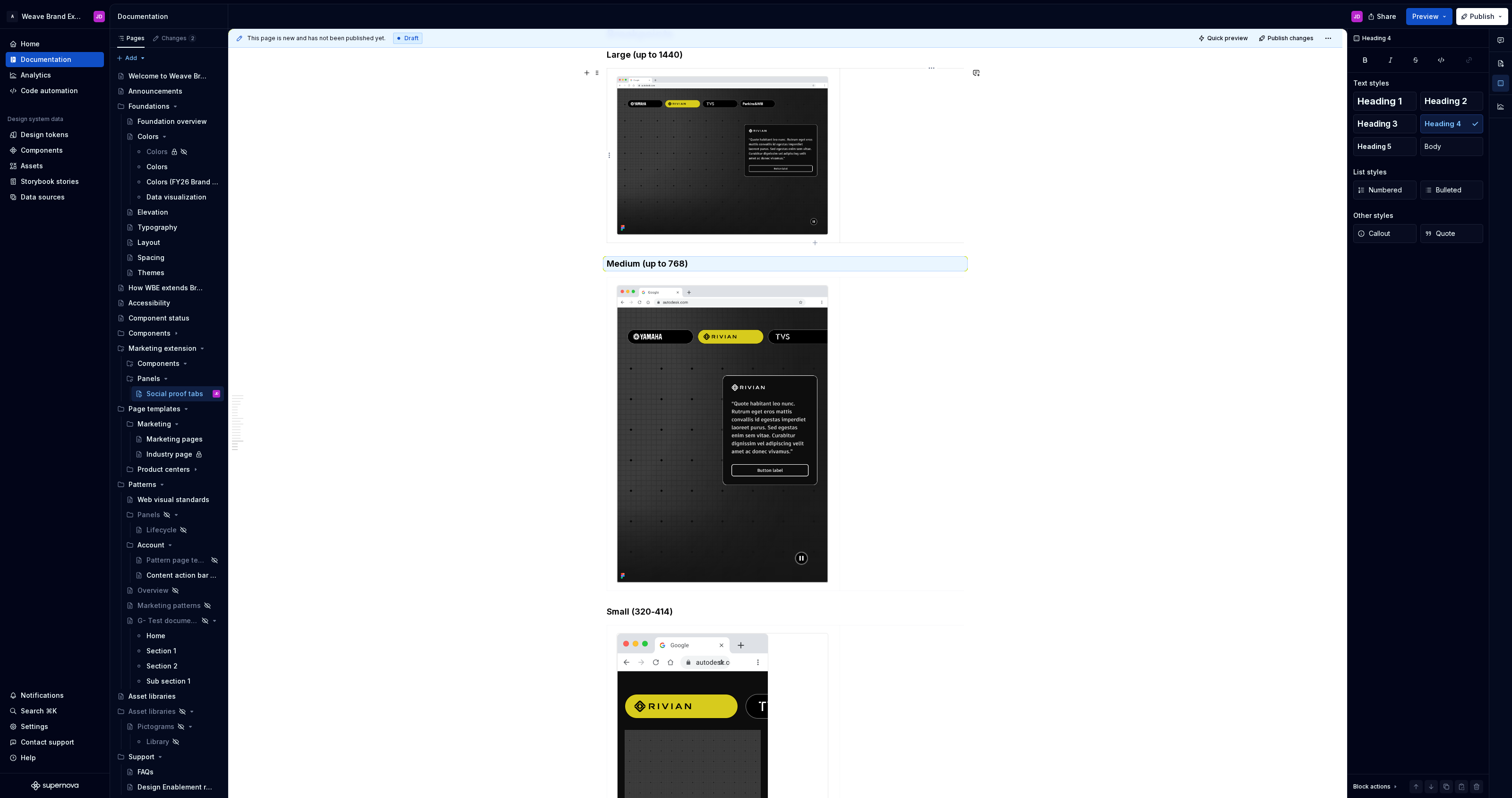
click at [755, 115] on td at bounding box center [929, 156] width 178 height 175
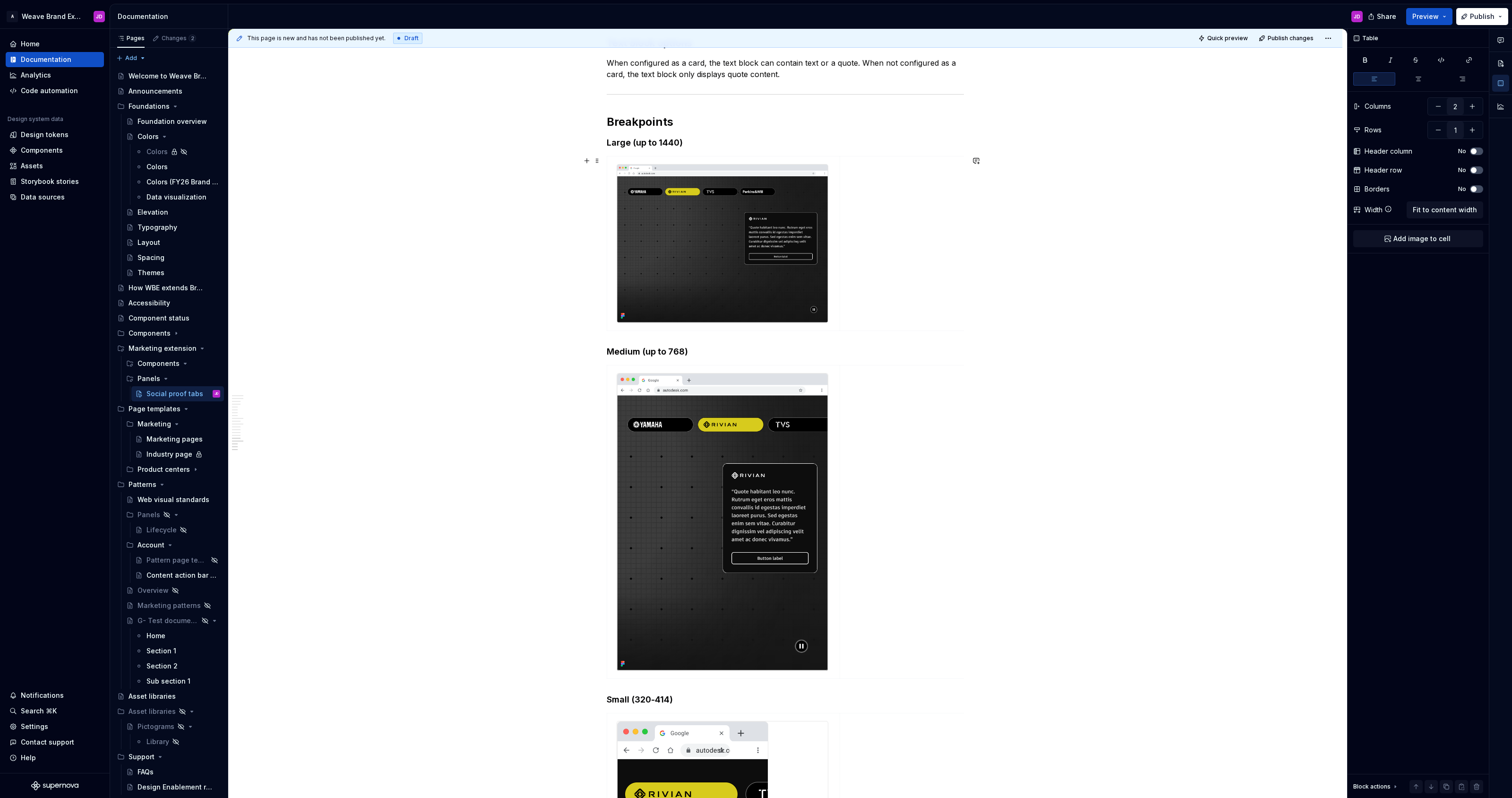
scroll to position [2078, 0]
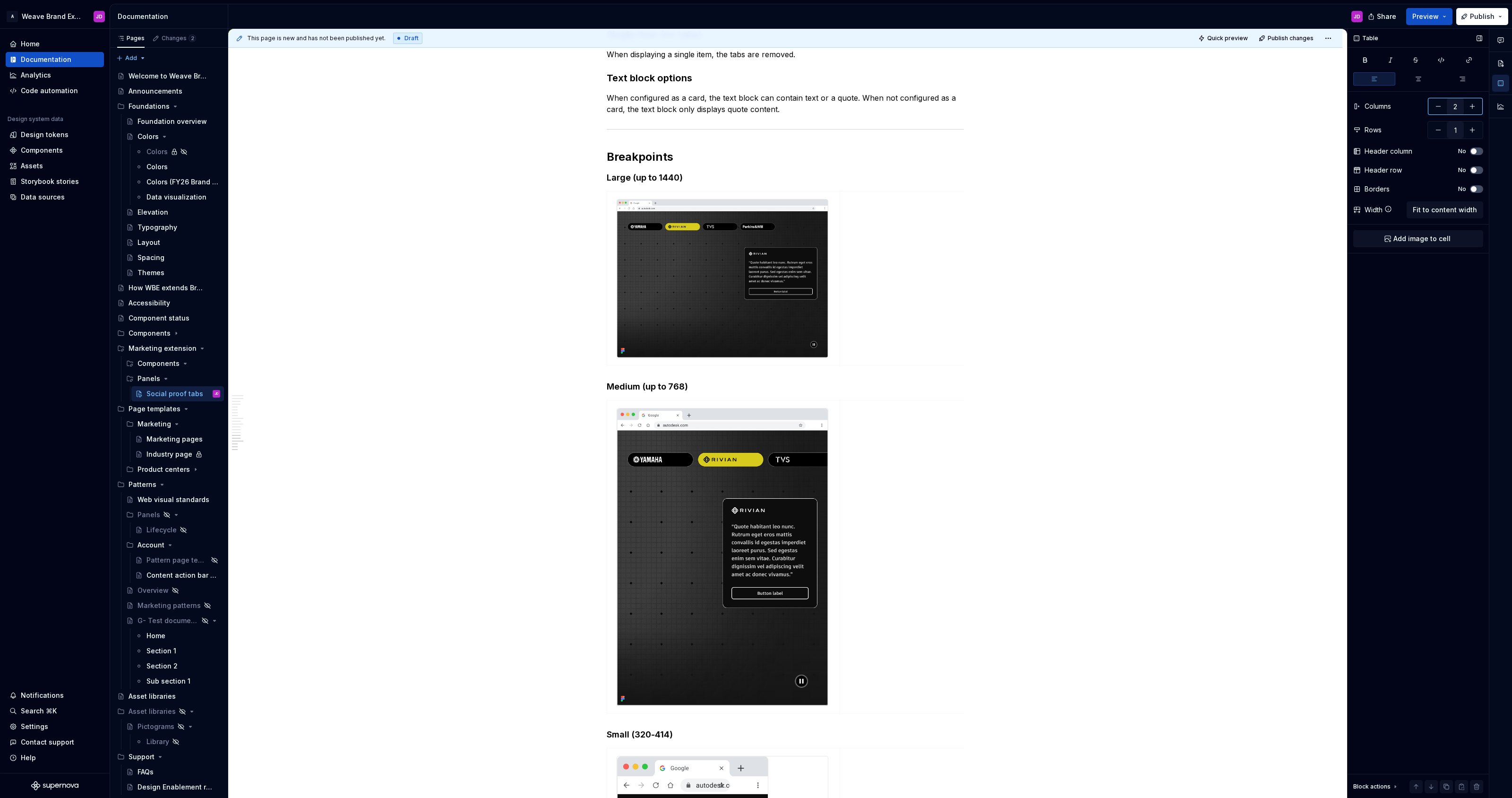
click at [755, 107] on button "button" at bounding box center [1438, 106] width 17 height 17
click at [755, 233] on img at bounding box center [722, 279] width 211 height 159
click at [755, 191] on span "Fit to content width" at bounding box center [1445, 191] width 64 height 9
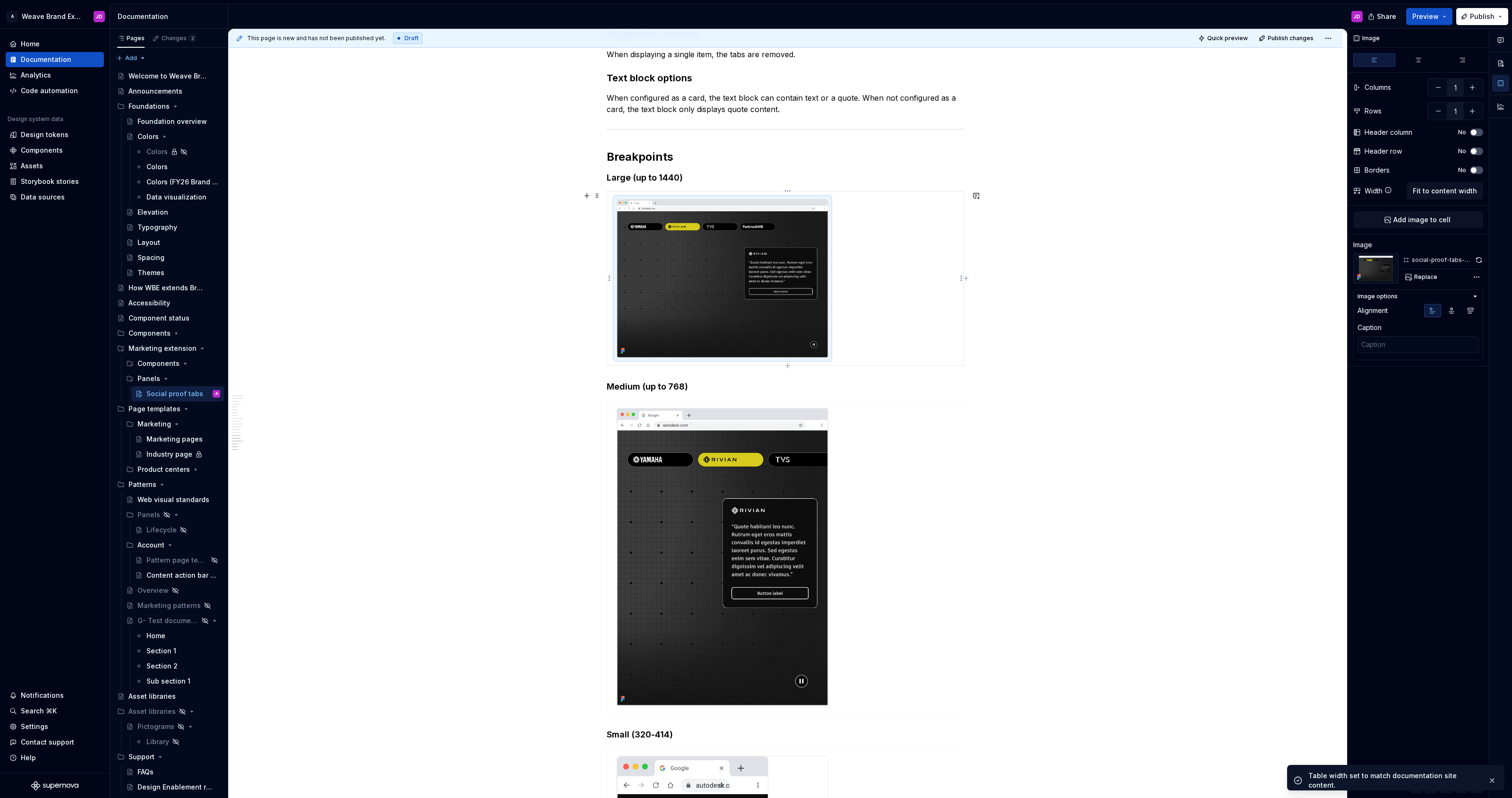
click at [755, 237] on img at bounding box center [722, 279] width 211 height 159
click at [752, 237] on img at bounding box center [722, 279] width 211 height 159
click at [755, 191] on span "Fit to content width" at bounding box center [1445, 191] width 64 height 9
click at [599, 198] on span at bounding box center [597, 196] width 8 height 14
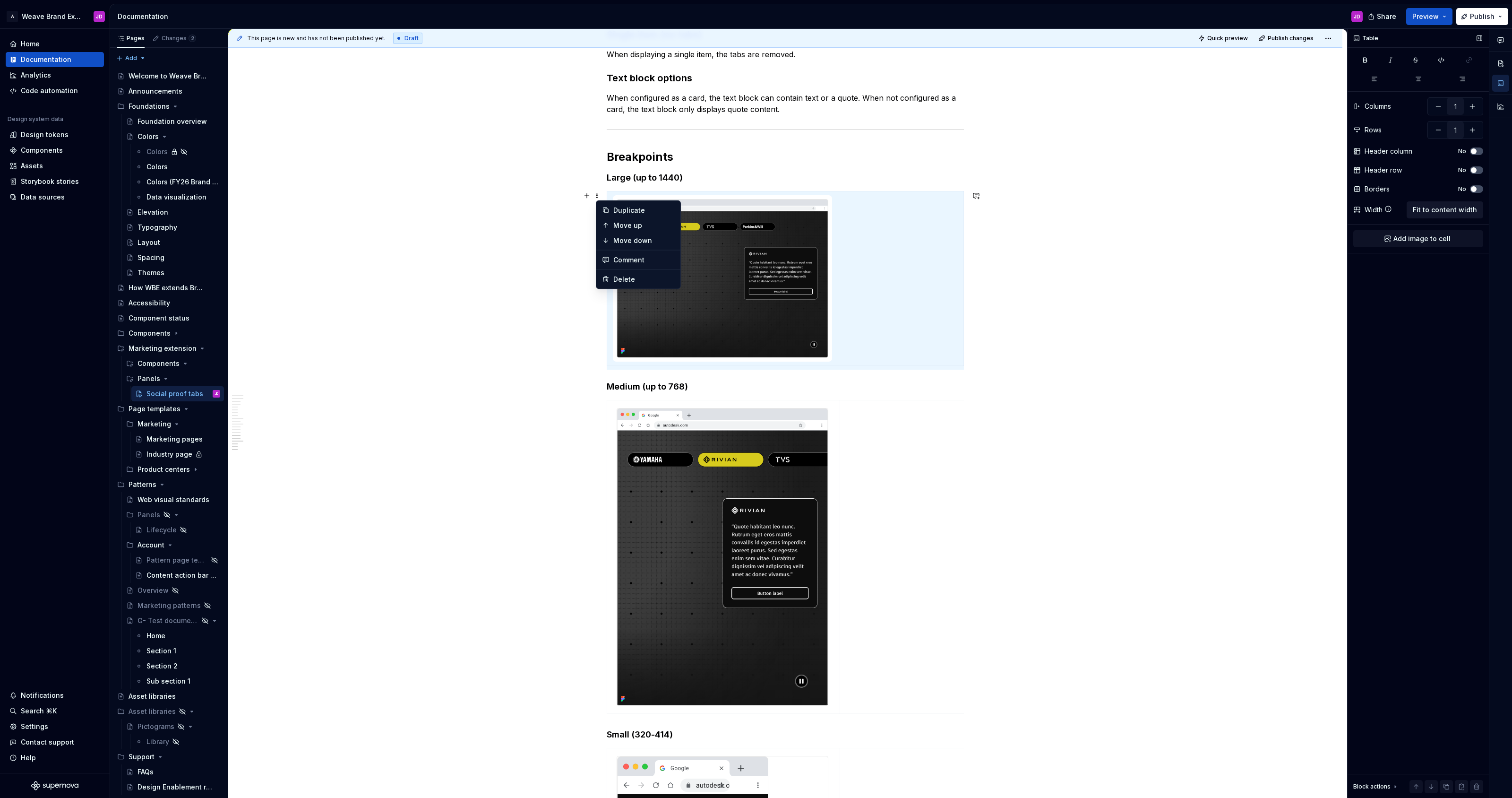
click at [755, 208] on span "Fit to content width" at bounding box center [1445, 210] width 64 height 9
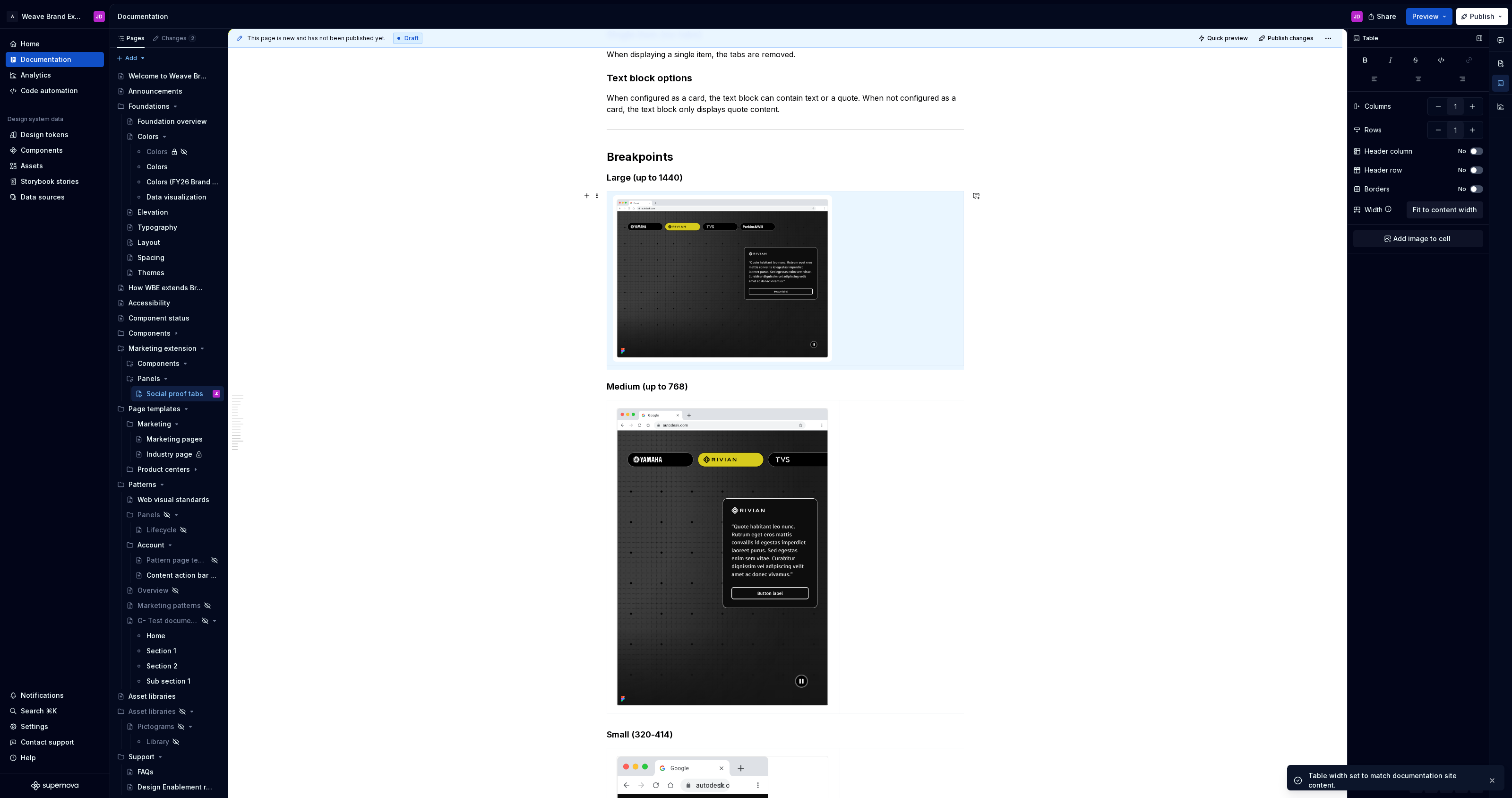
type textarea "*"
type input "2"
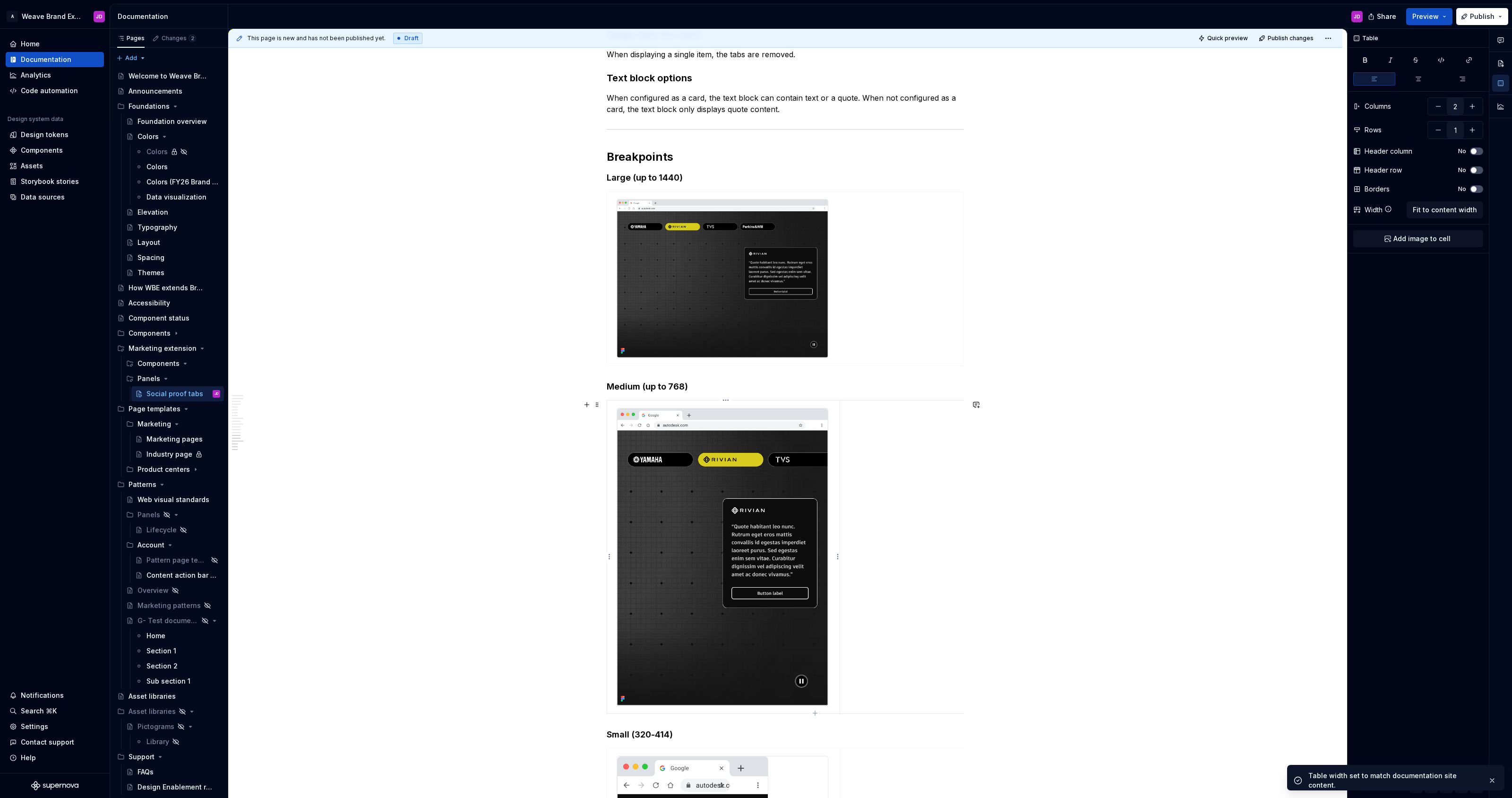
click at [755, 459] on td at bounding box center [723, 557] width 233 height 313
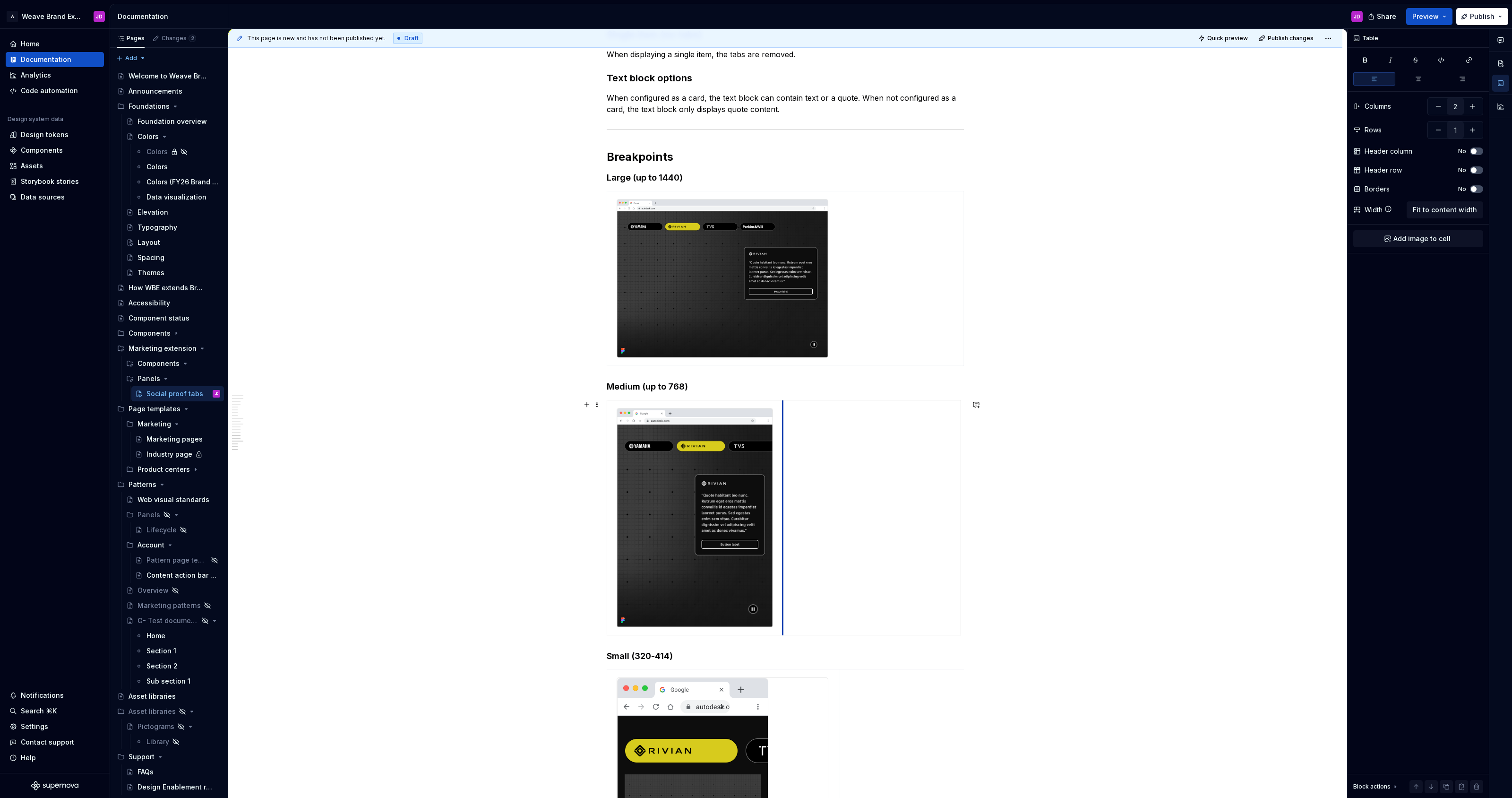
drag, startPoint x: 843, startPoint y: 445, endPoint x: 786, endPoint y: 442, distance: 57.1
click at [755, 442] on td at bounding box center [871, 518] width 178 height 235
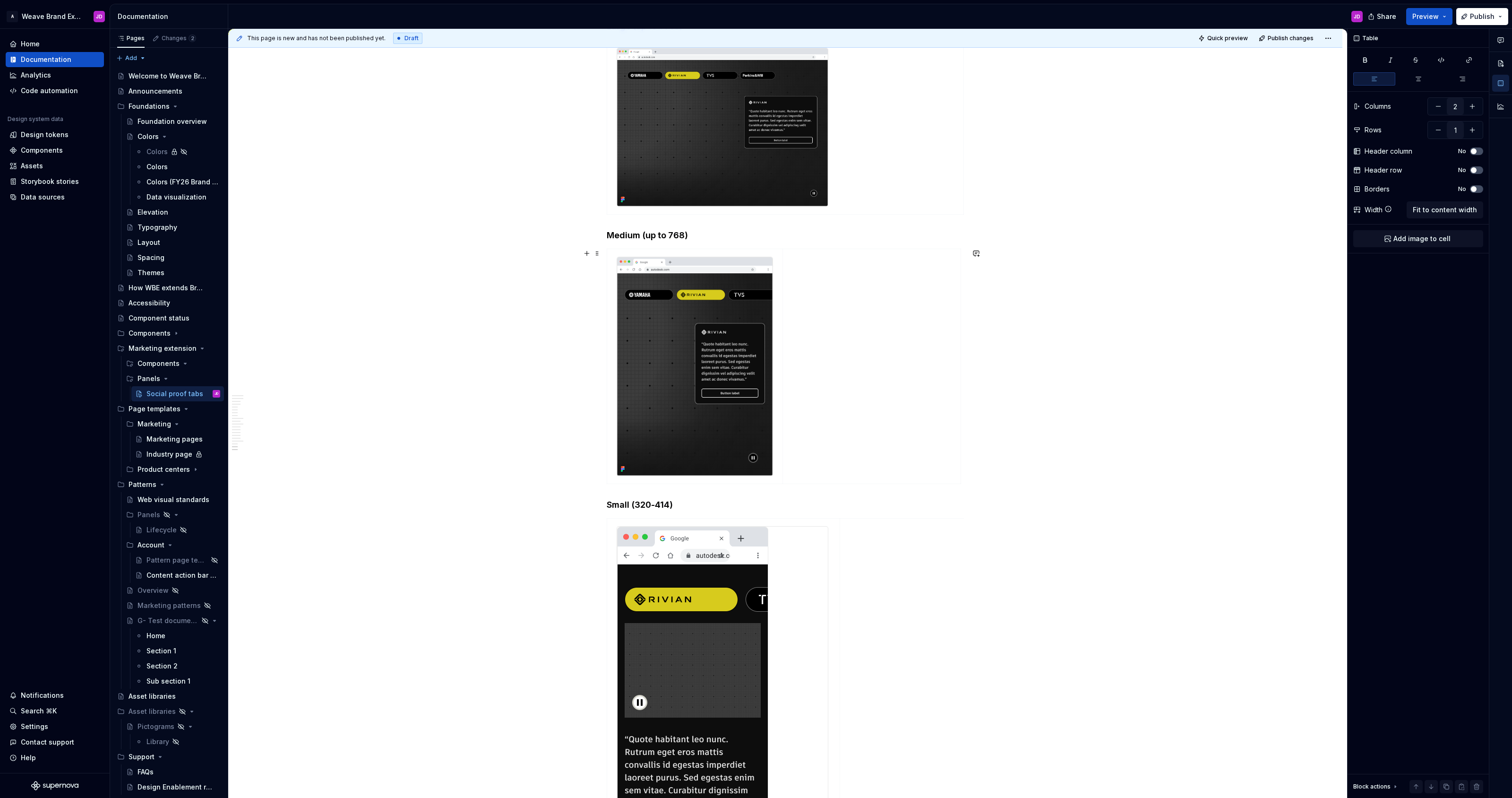
scroll to position [2224, 0]
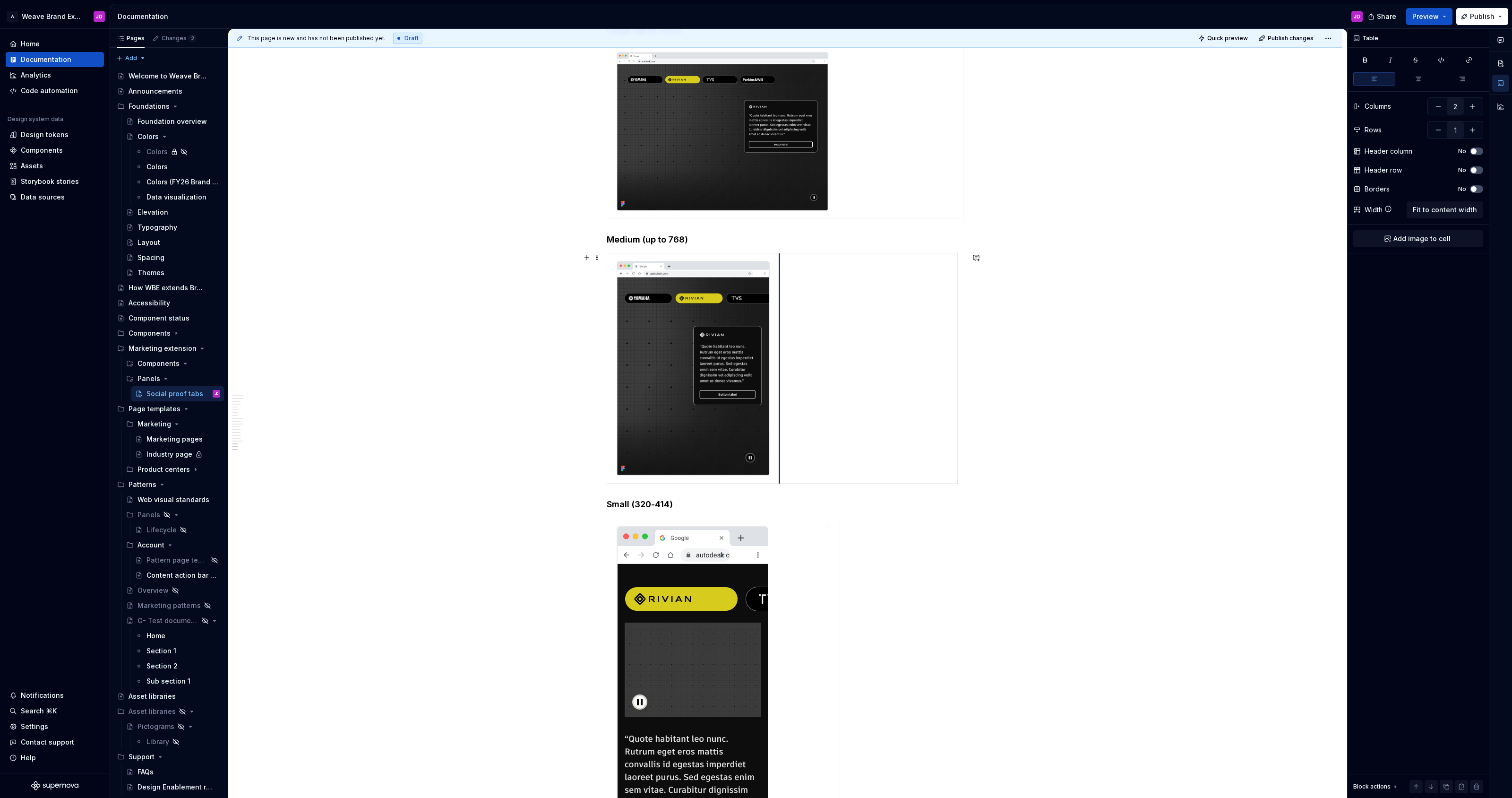
click at [755, 389] on td at bounding box center [868, 368] width 178 height 230
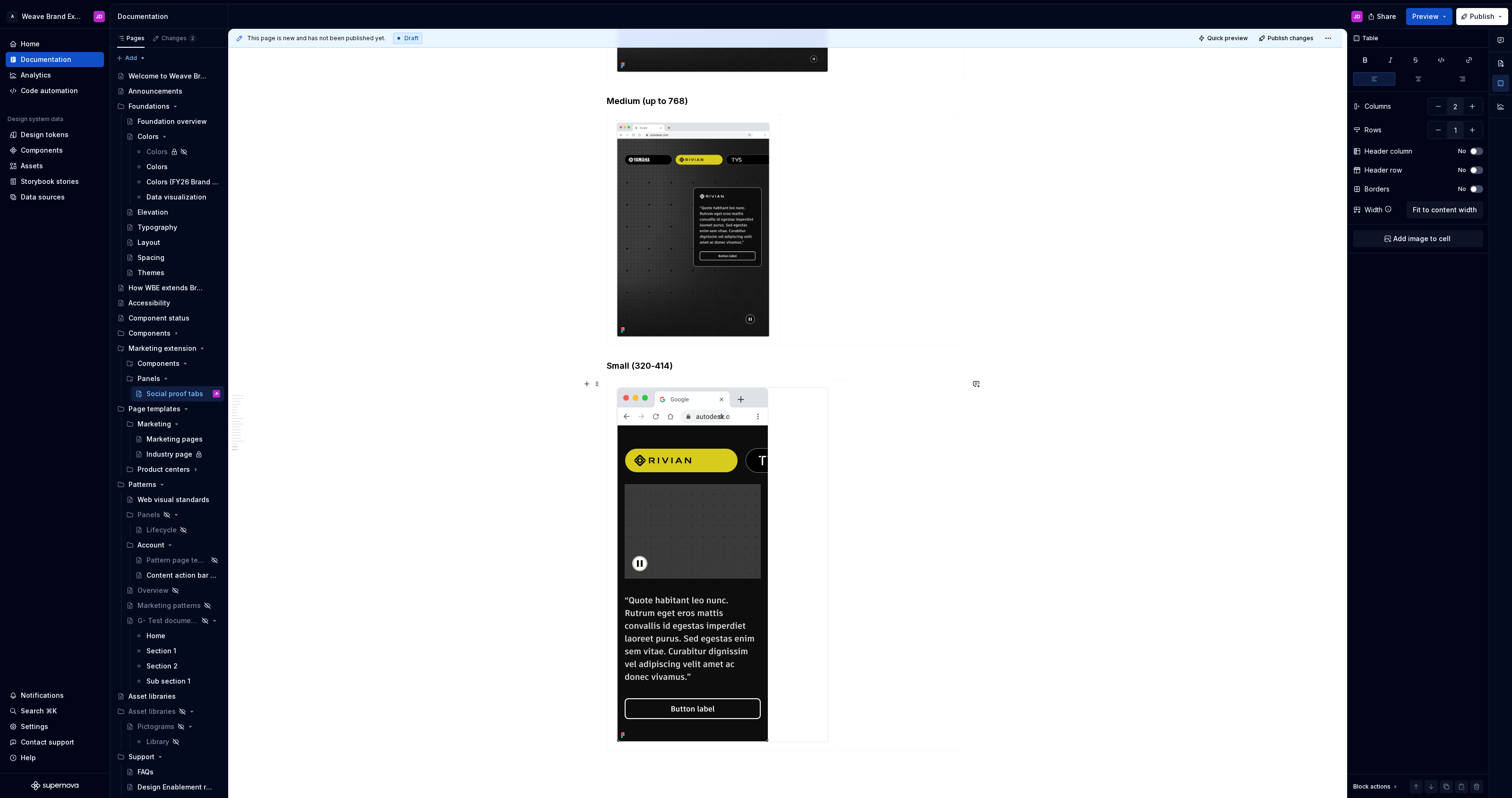
scroll to position [2365, 0]
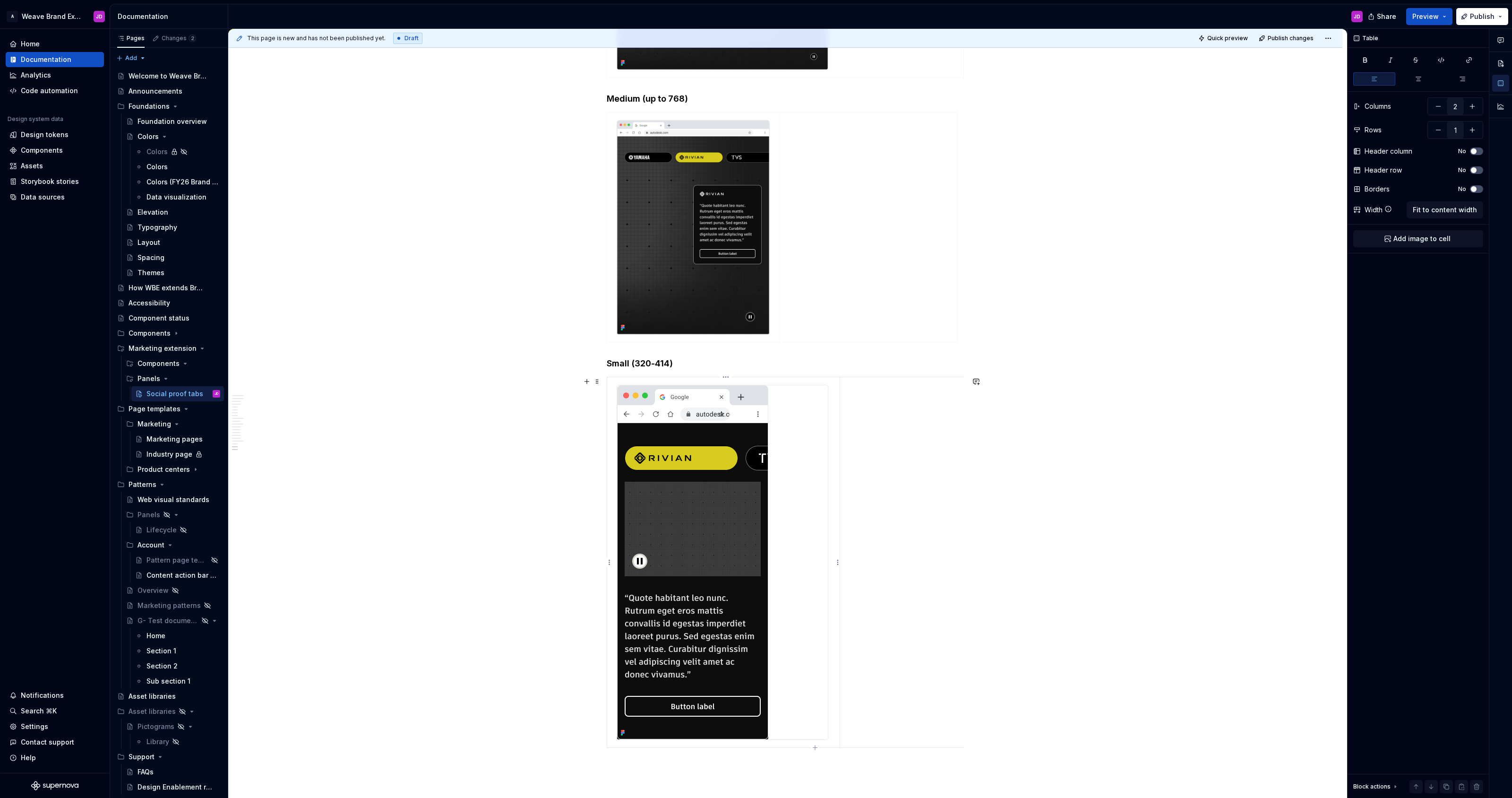
click at [755, 531] on img at bounding box center [693, 562] width 151 height 354
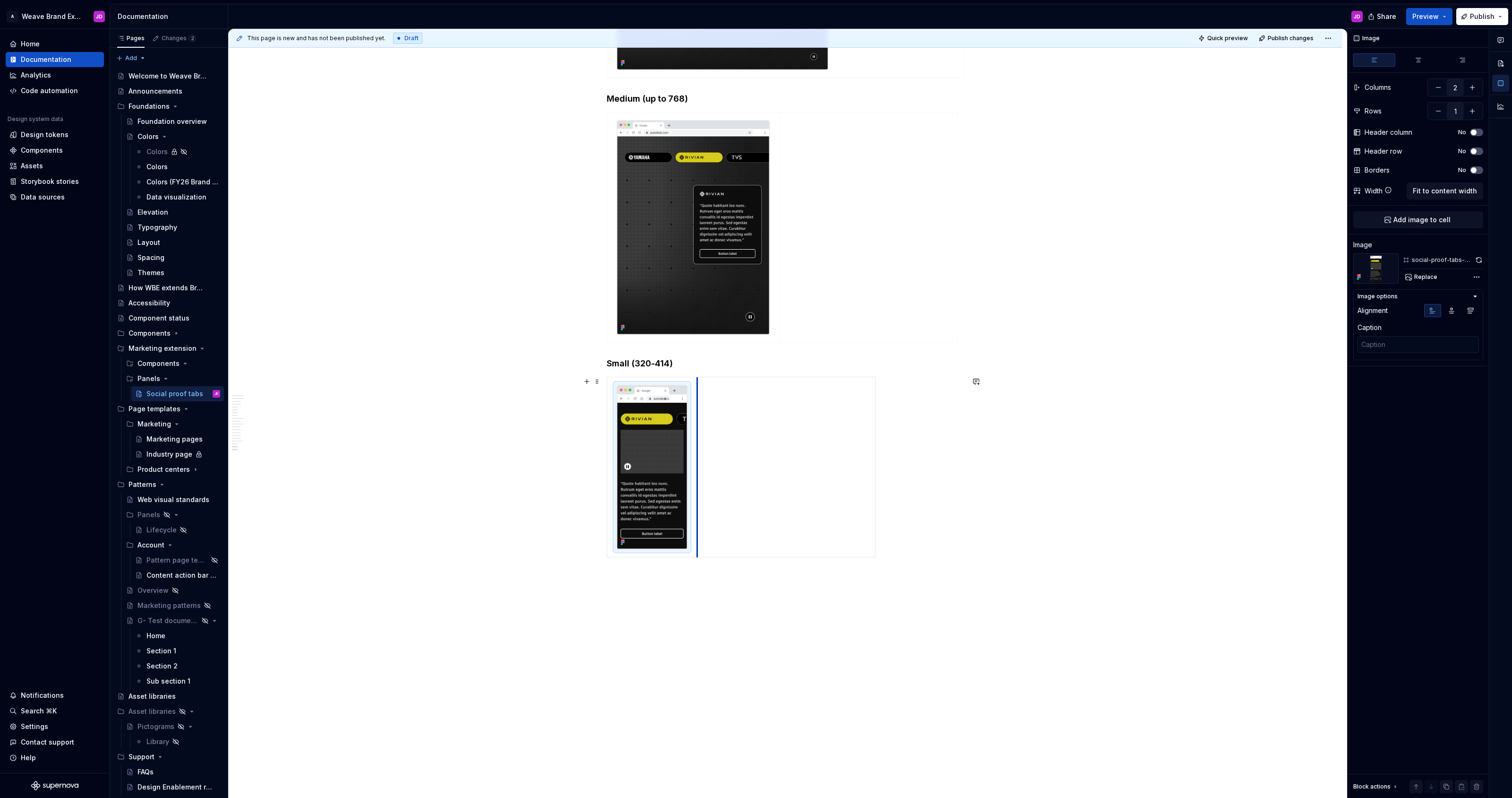
drag, startPoint x: 842, startPoint y: 559, endPoint x: 699, endPoint y: 555, distance: 143.1
click at [699, 555] on td at bounding box center [785, 467] width 178 height 180
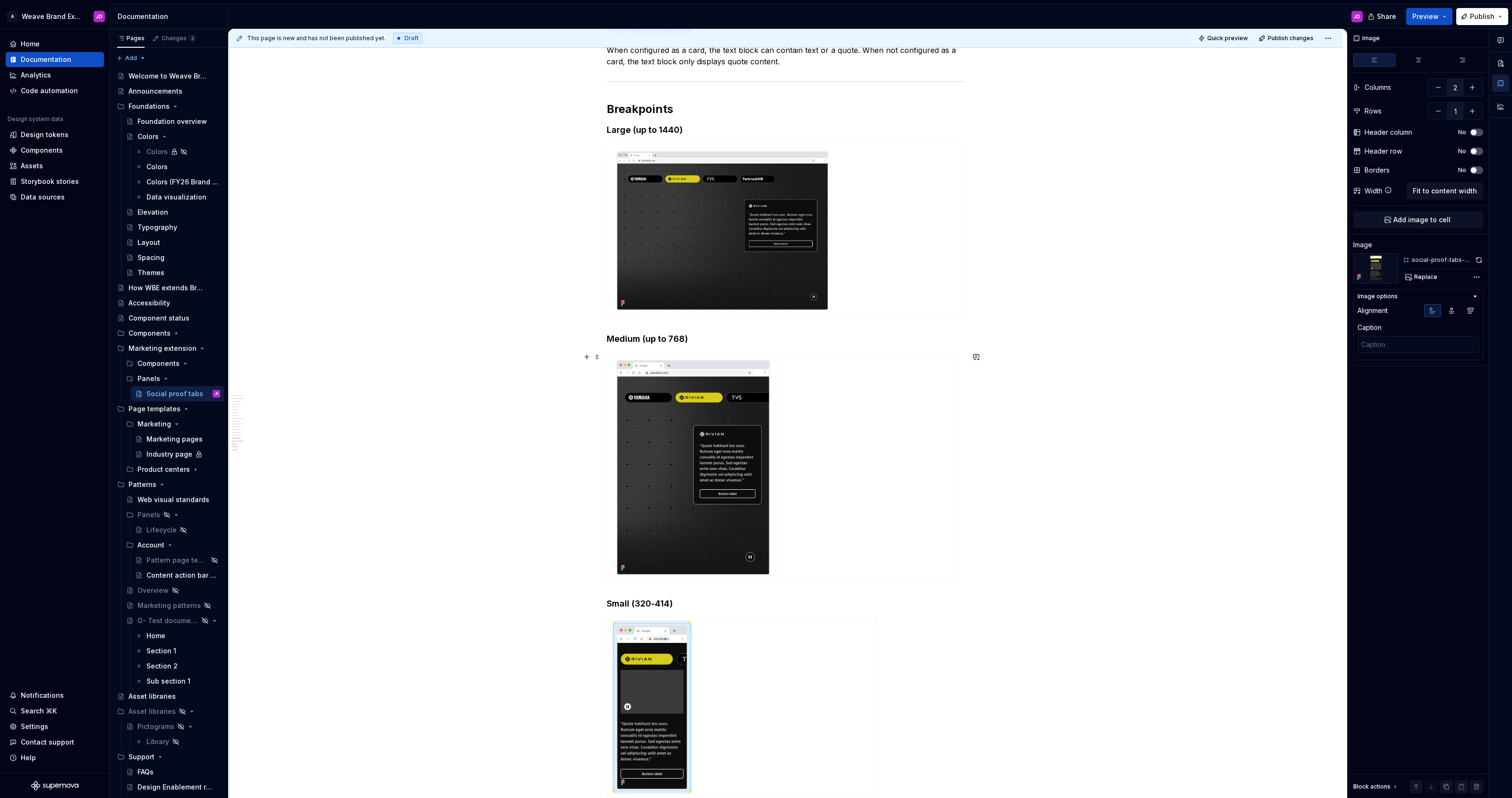
scroll to position [2115, 0]
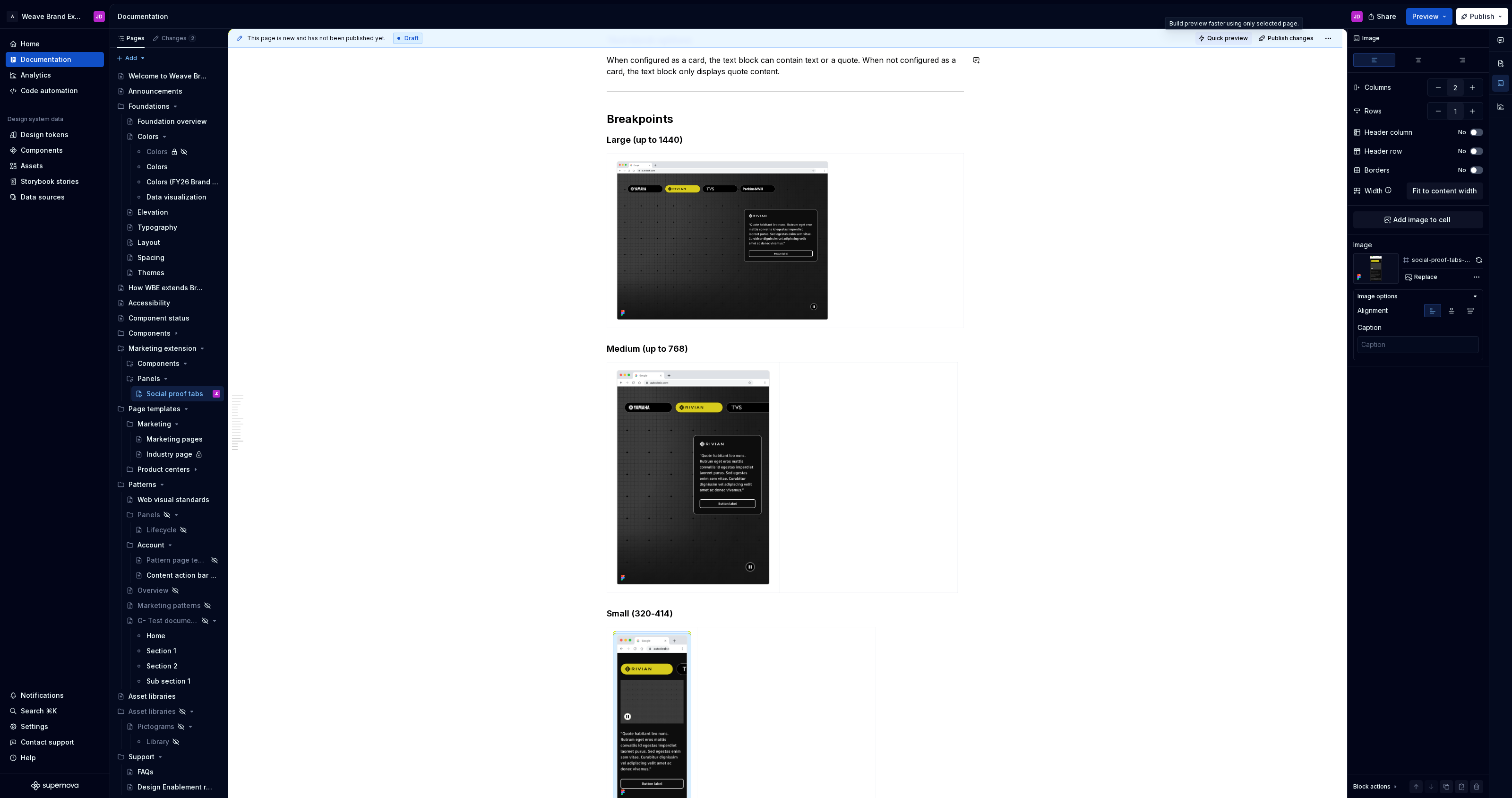
click at [755, 38] on span "Quick preview" at bounding box center [1227, 38] width 41 height 8
click at [755, 772] on div "Preparing quick preview…" at bounding box center [1394, 771] width 172 height 9
click at [755, 773] on span "Open page" at bounding box center [1462, 775] width 32 height 8
click at [677, 431] on img at bounding box center [693, 477] width 152 height 214
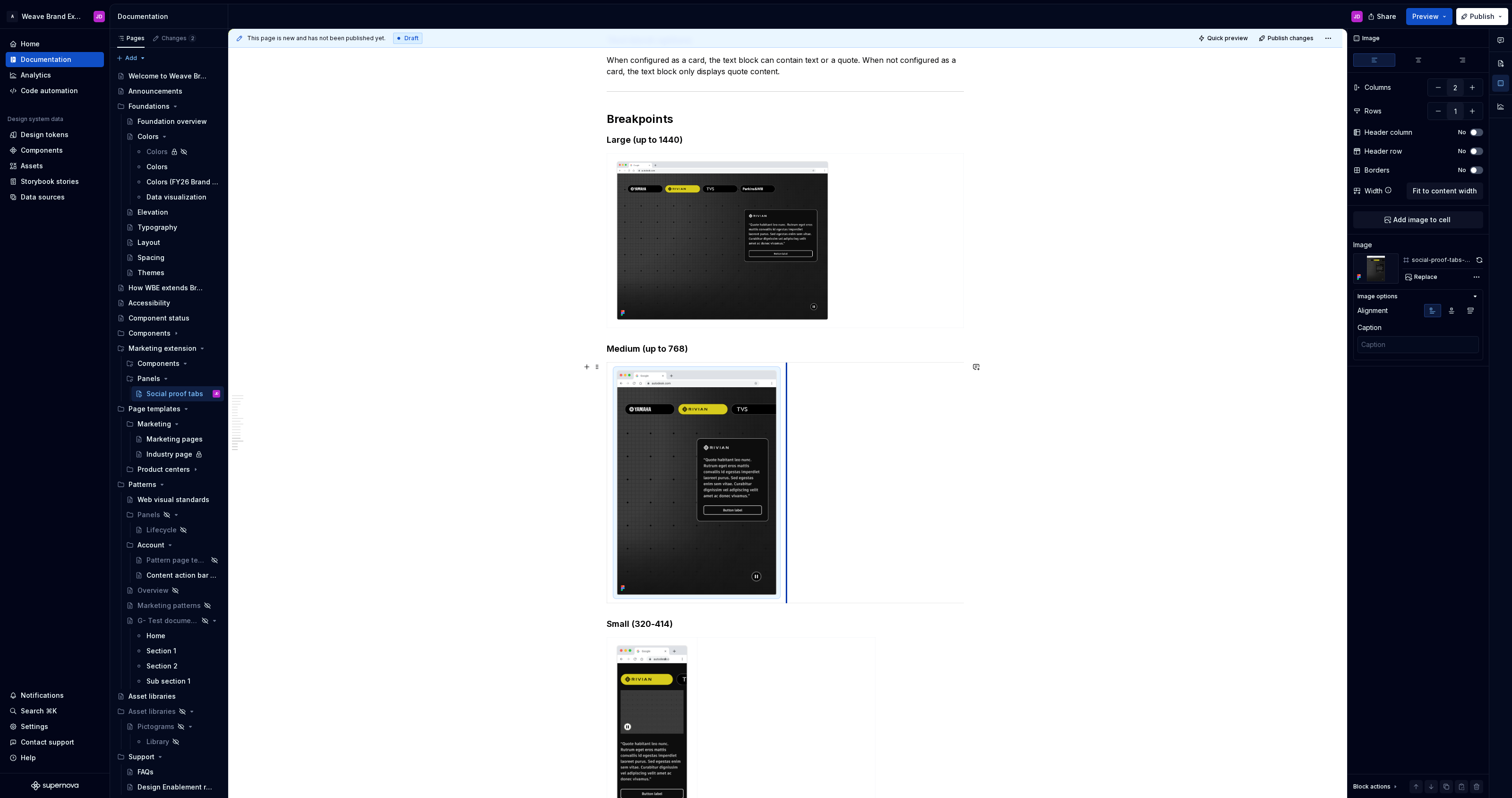
drag, startPoint x: 780, startPoint y: 471, endPoint x: 787, endPoint y: 469, distance: 7.3
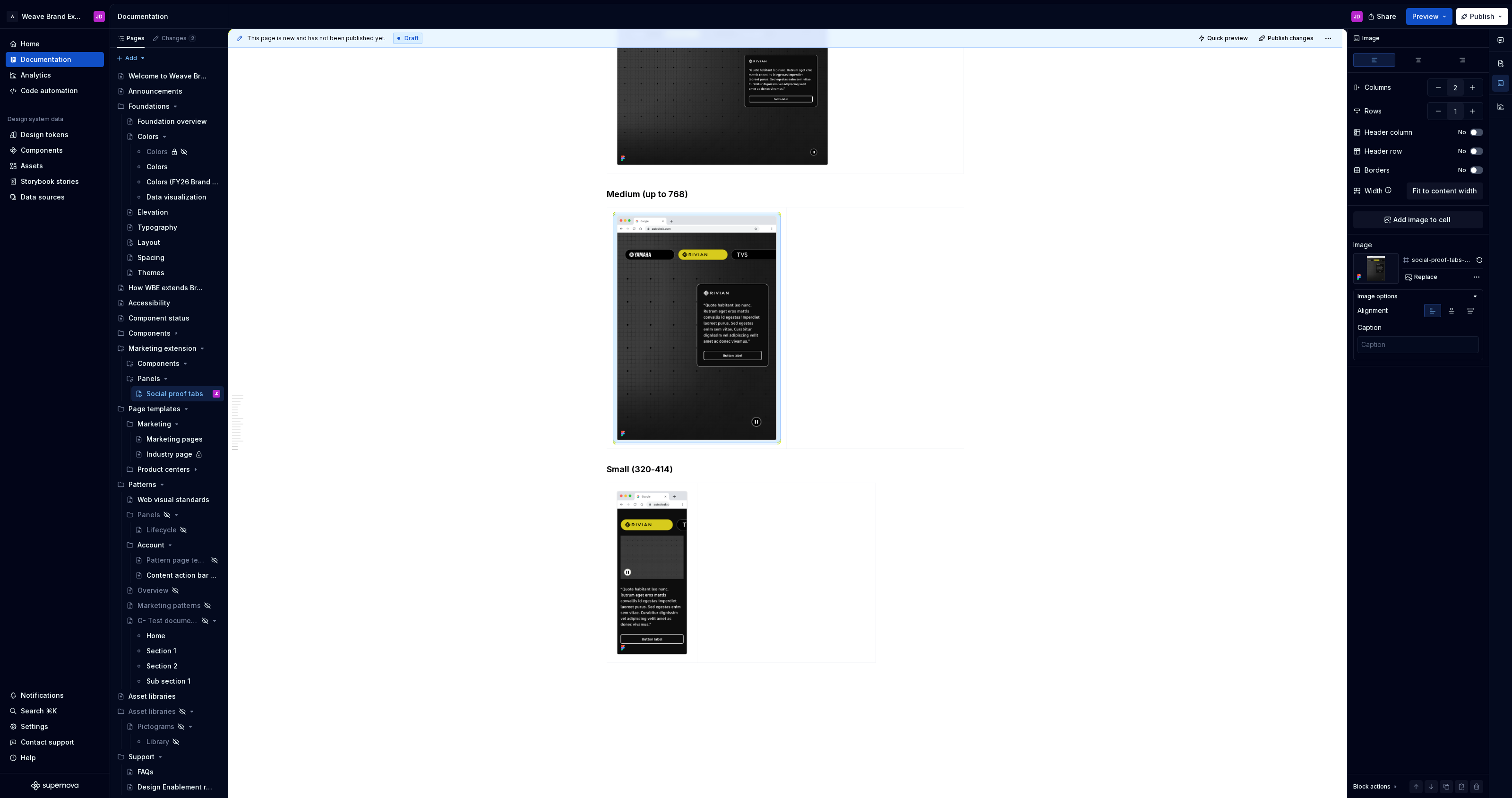
scroll to position [2271, 0]
type textarea "*"
